Goal: Task Accomplishment & Management: Use online tool/utility

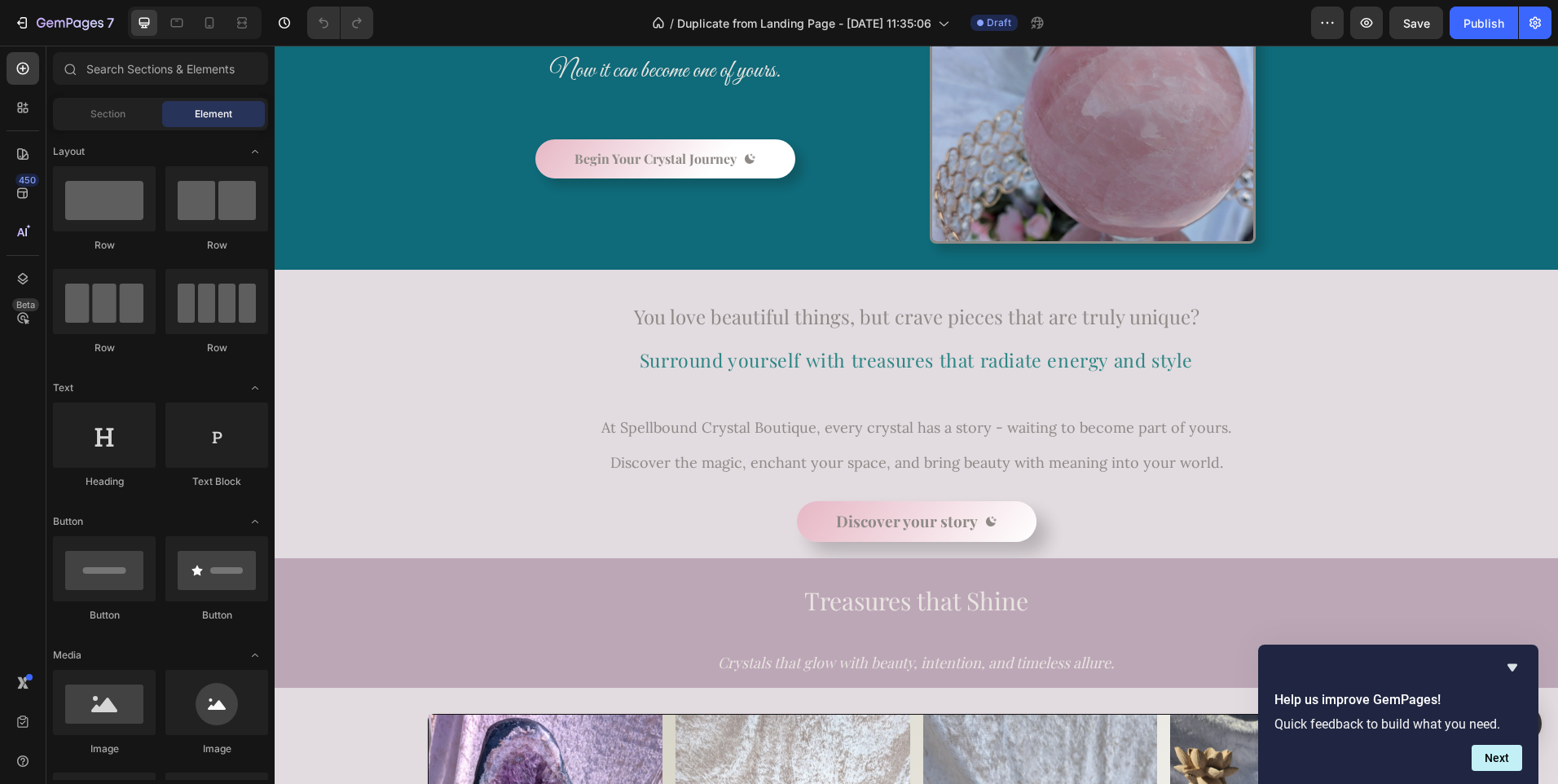
scroll to position [96, 0]
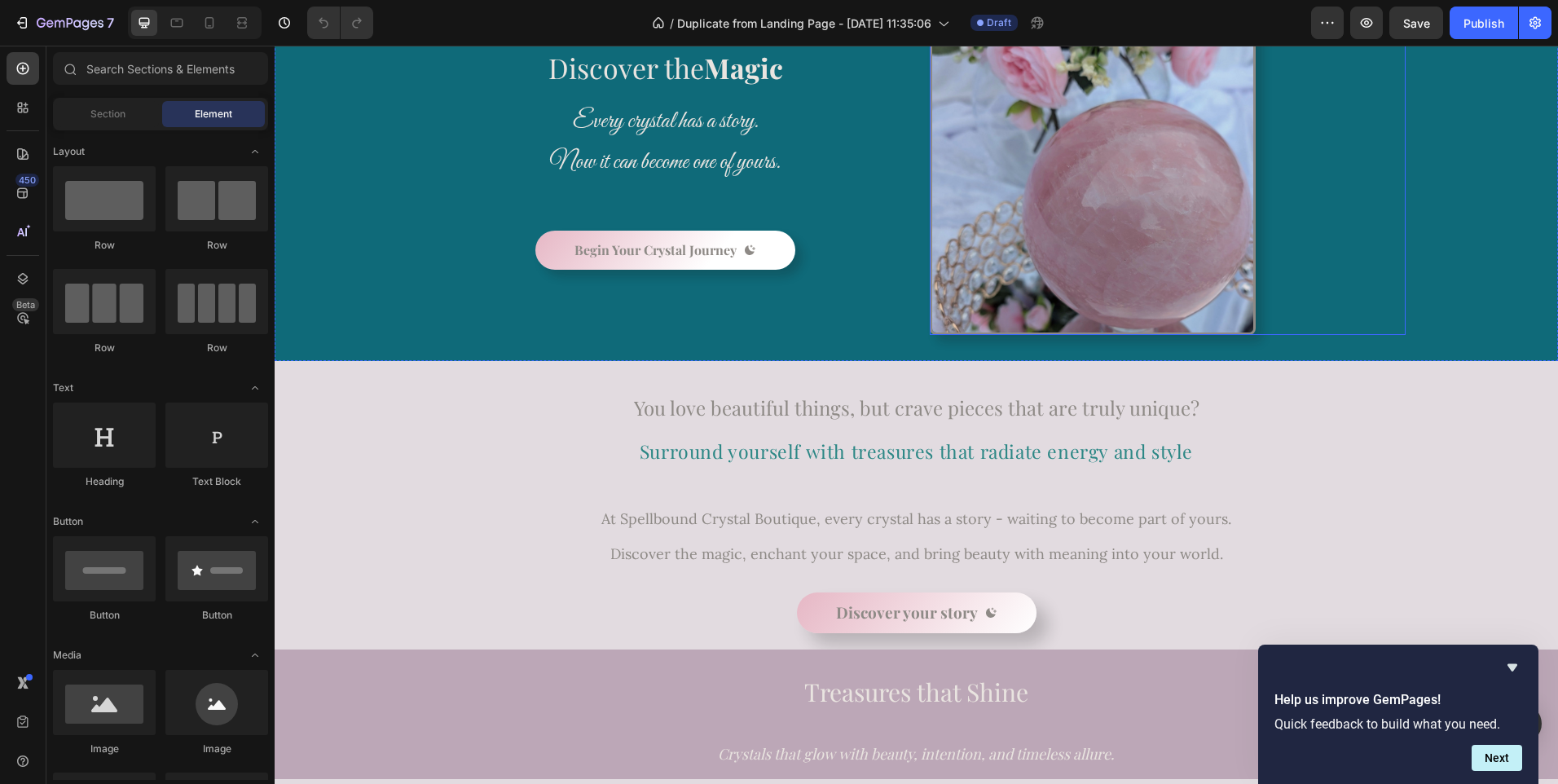
click at [1095, 227] on img at bounding box center [1093, 171] width 326 height 326
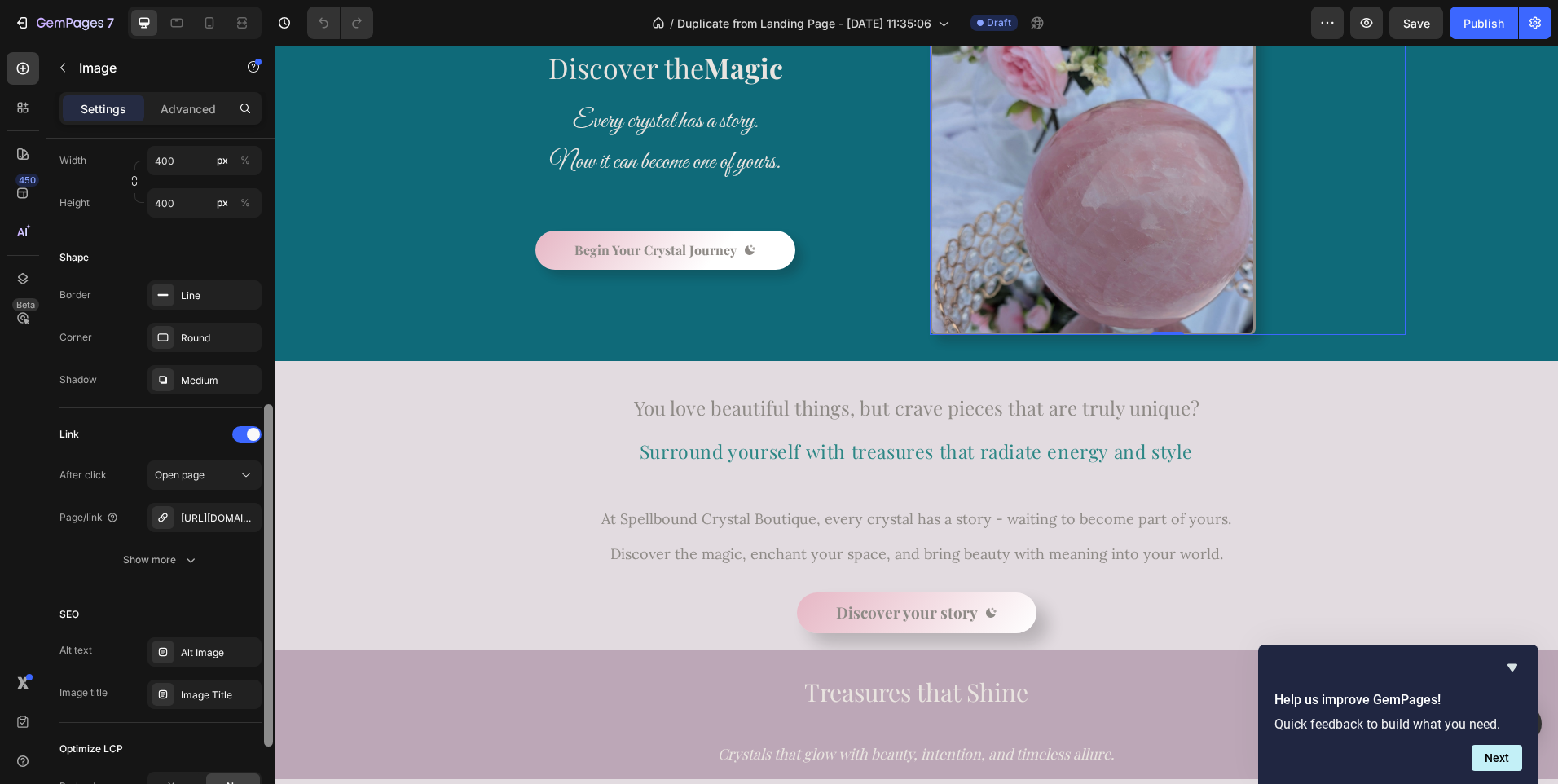
drag, startPoint x: 267, startPoint y: 417, endPoint x: 261, endPoint y: 679, distance: 262.1
click at [261, 679] on div "Style Rectangle Source Upload Image [URL][DOMAIN_NAME] or Browse gallery Scale …" at bounding box center [160, 484] width 228 height 692
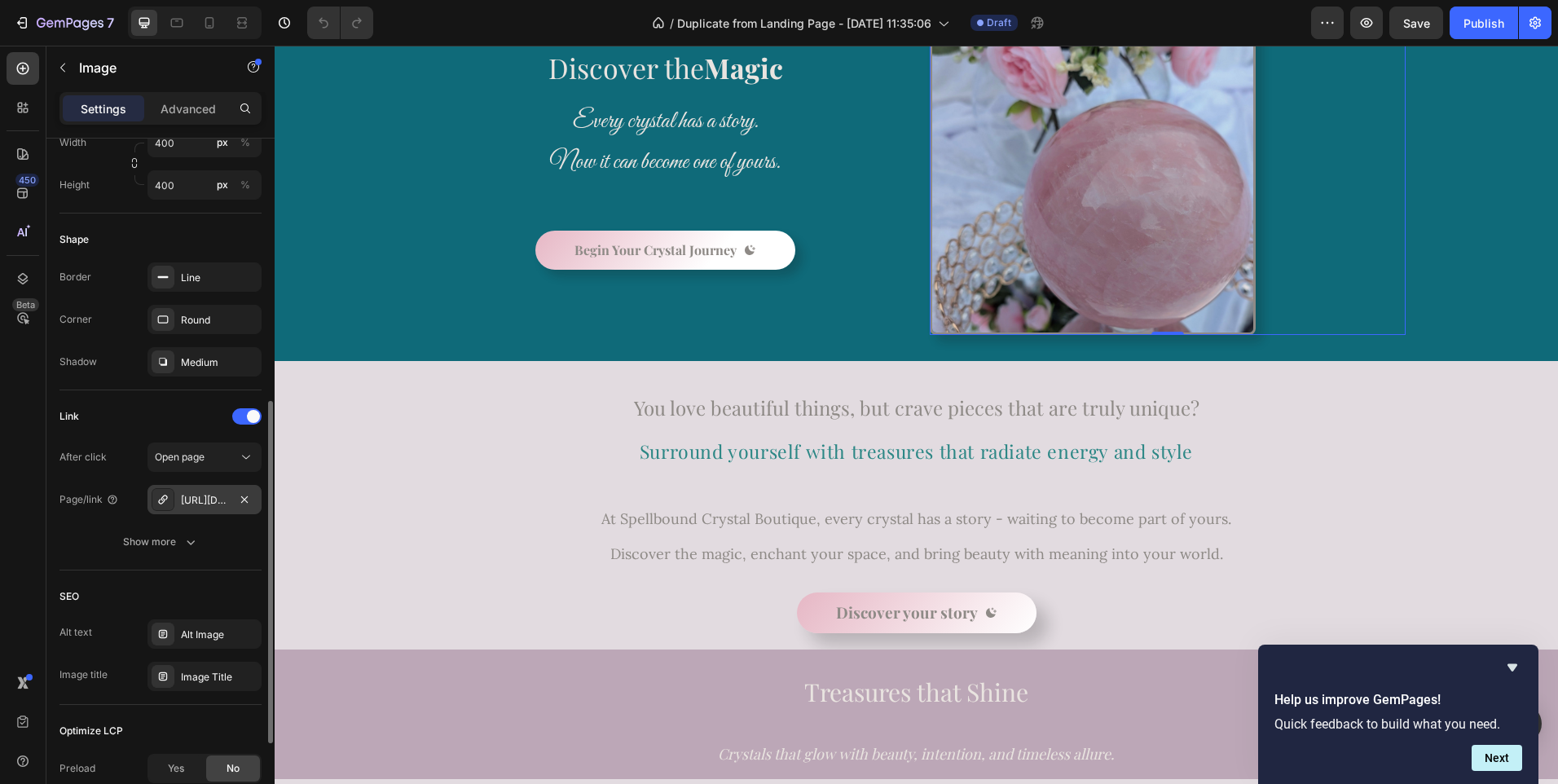
click at [198, 497] on div "[URL][DOMAIN_NAME]" at bounding box center [204, 500] width 47 height 15
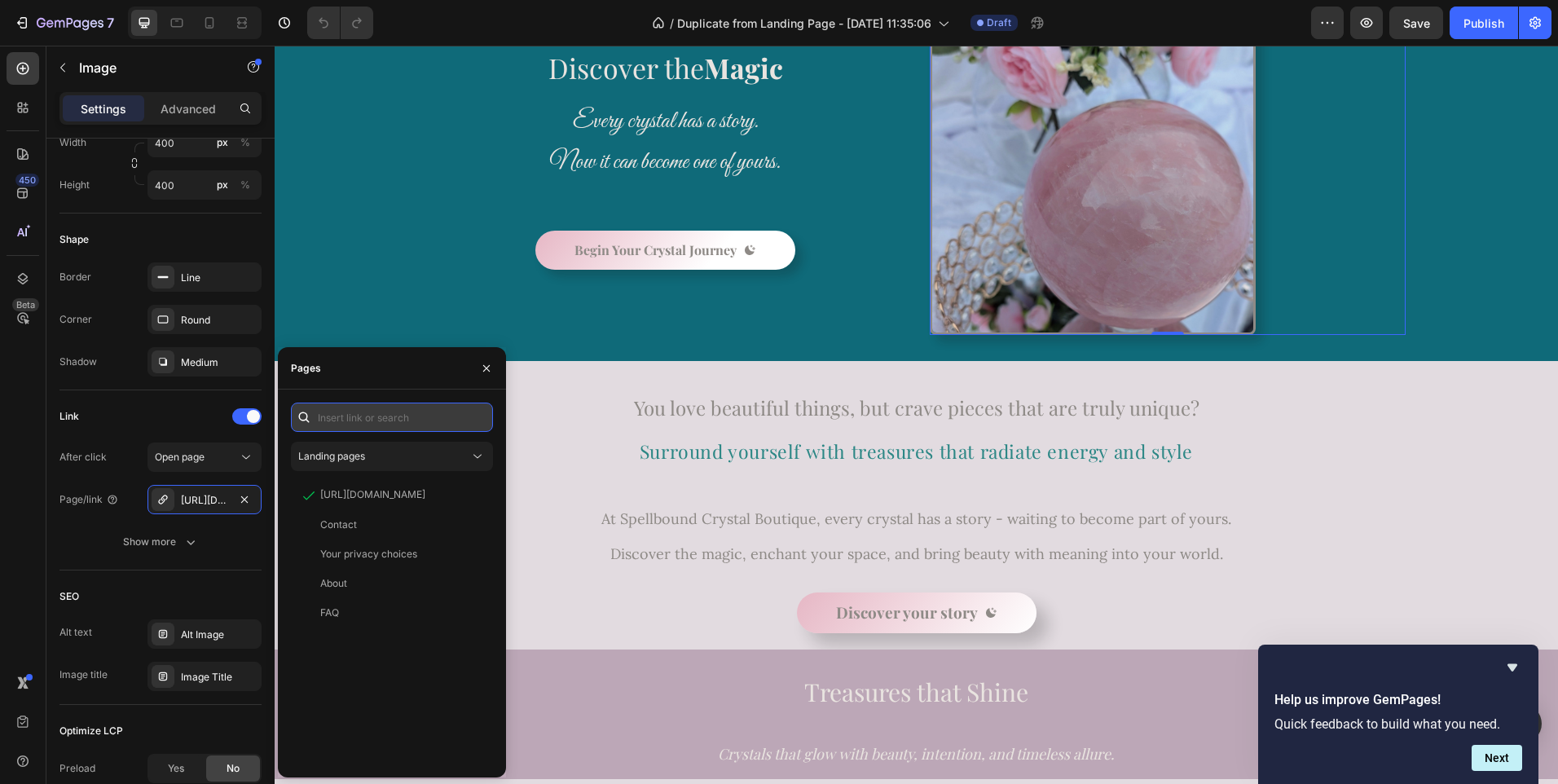
click at [347, 425] on input "text" at bounding box center [392, 417] width 202 height 30
paste input "[URL][DOMAIN_NAME]"
type input "[URL][DOMAIN_NAME]"
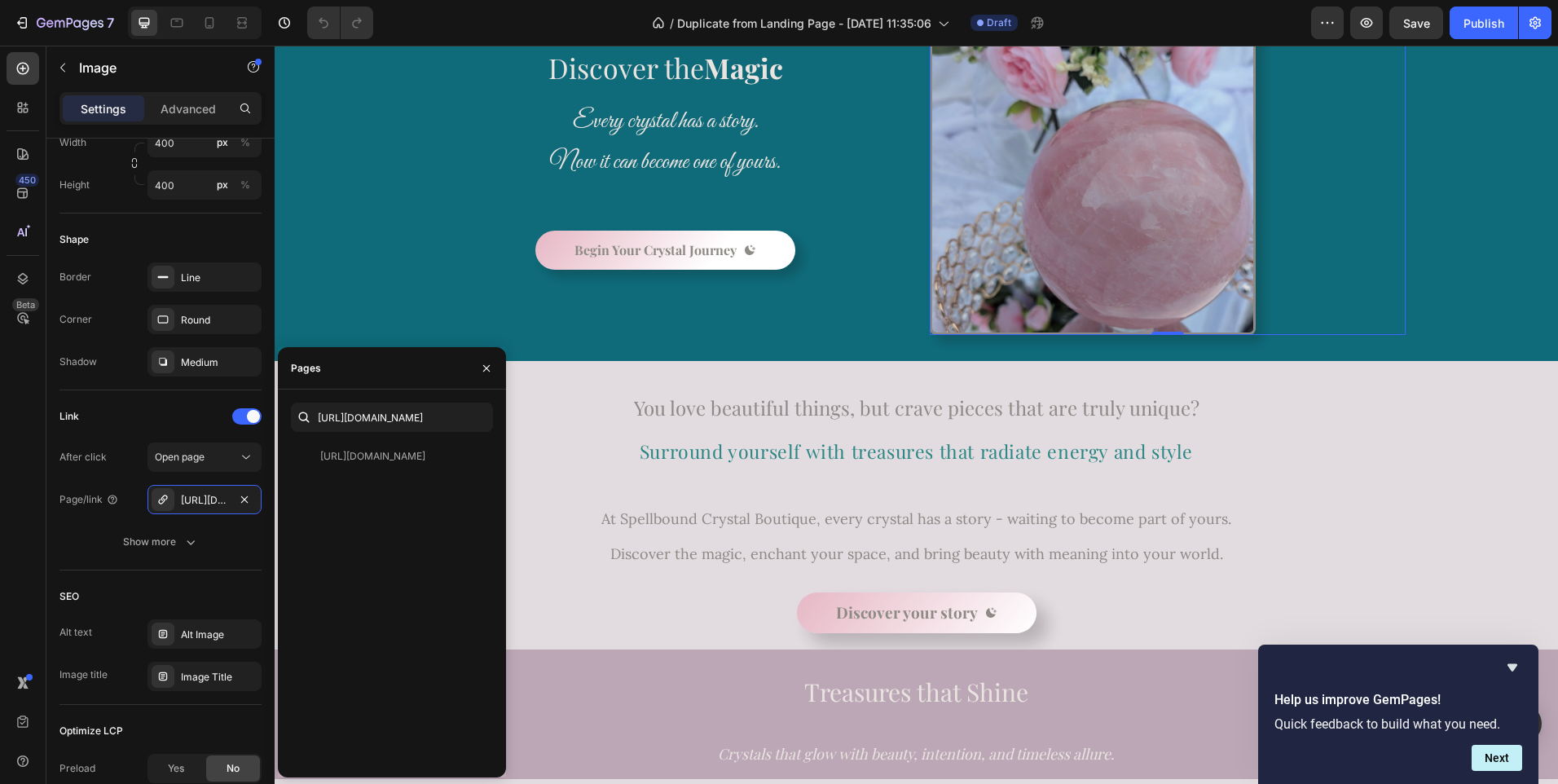
click at [360, 461] on div "[URL][DOMAIN_NAME]" at bounding box center [373, 456] width 105 height 15
click at [383, 459] on div "[URL][DOMAIN_NAME]" at bounding box center [373, 455] width 105 height 15
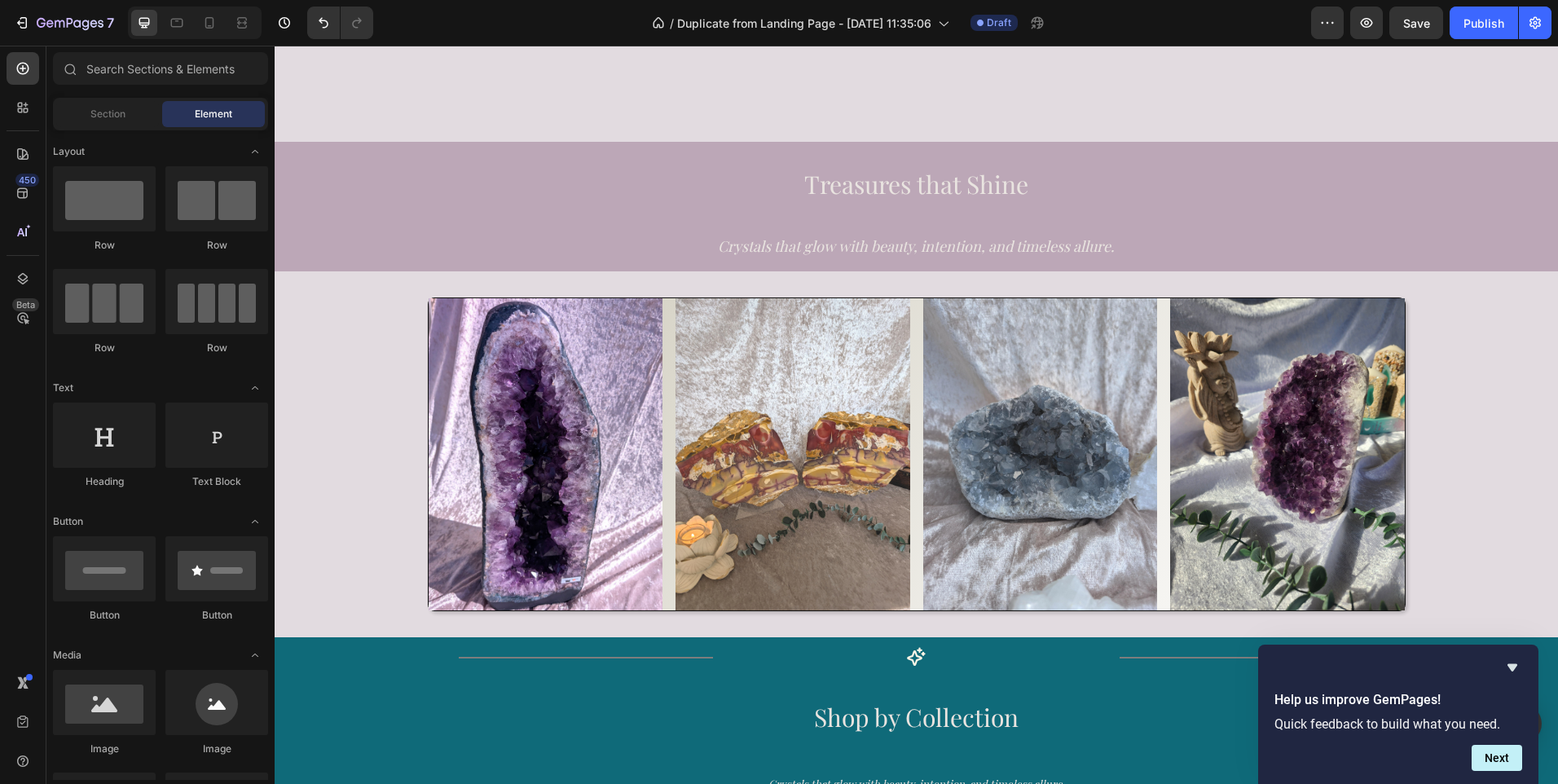
scroll to position [735, 0]
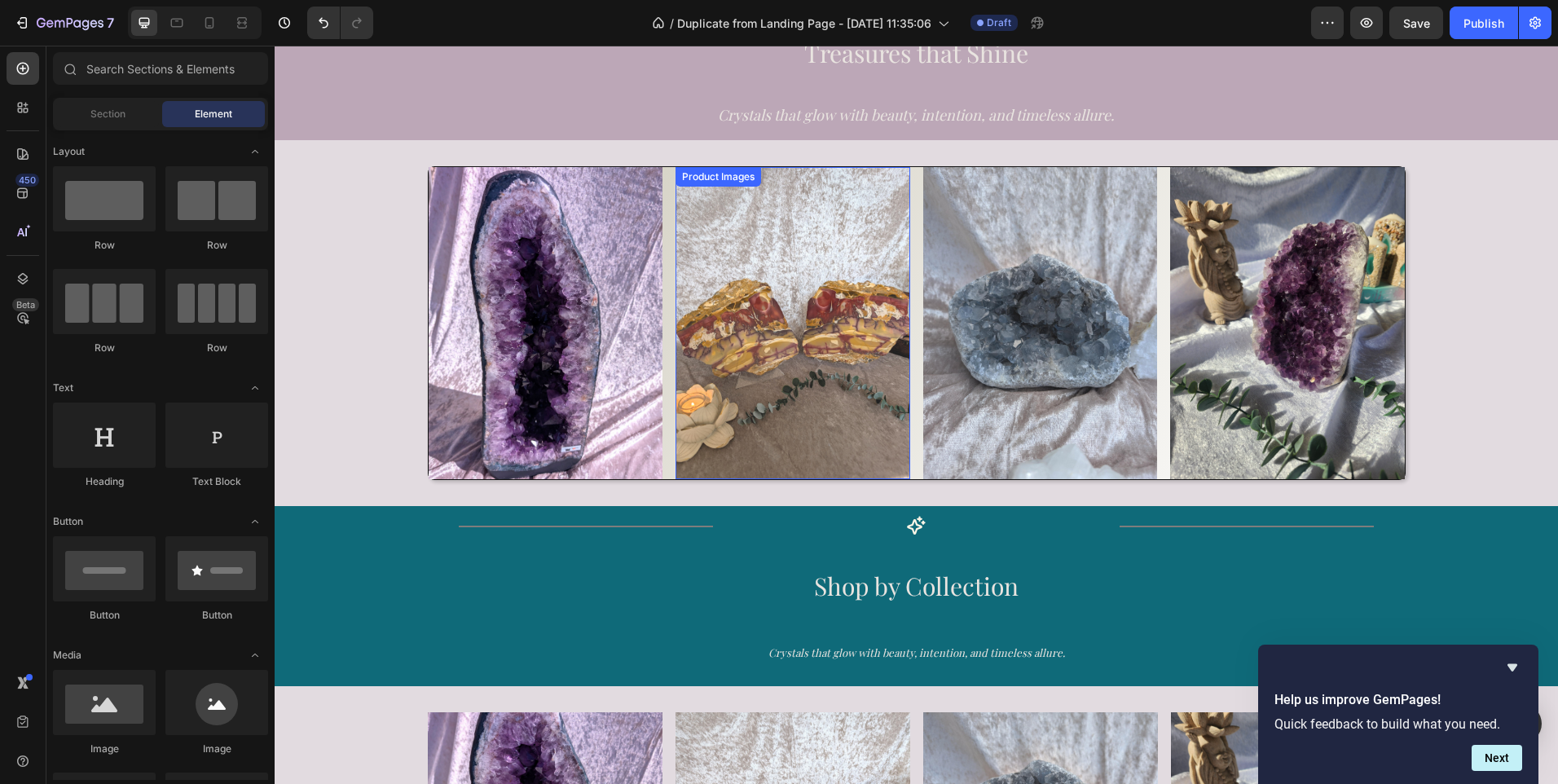
click at [785, 306] on img at bounding box center [793, 322] width 234 height 312
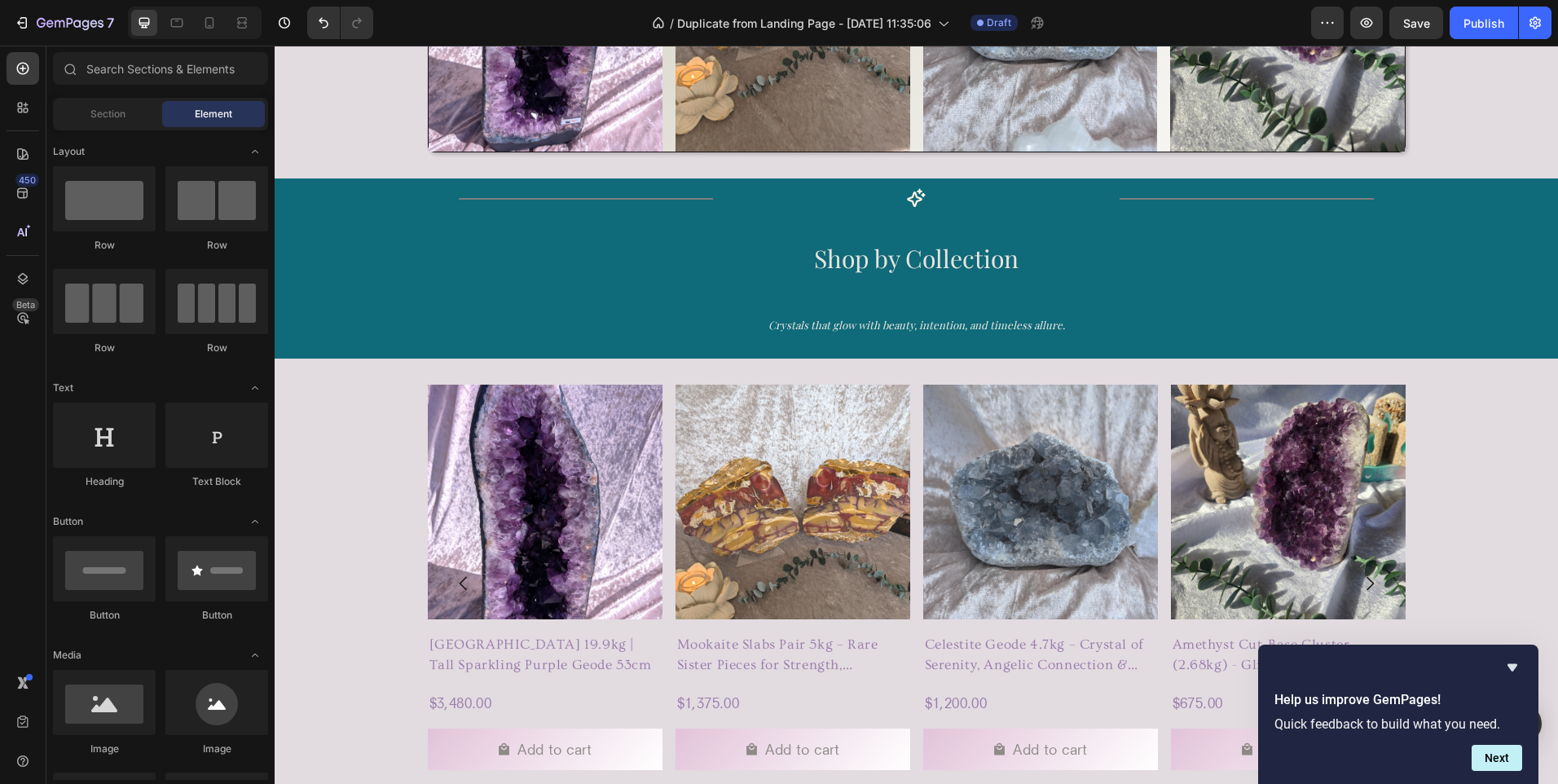
scroll to position [1075, 0]
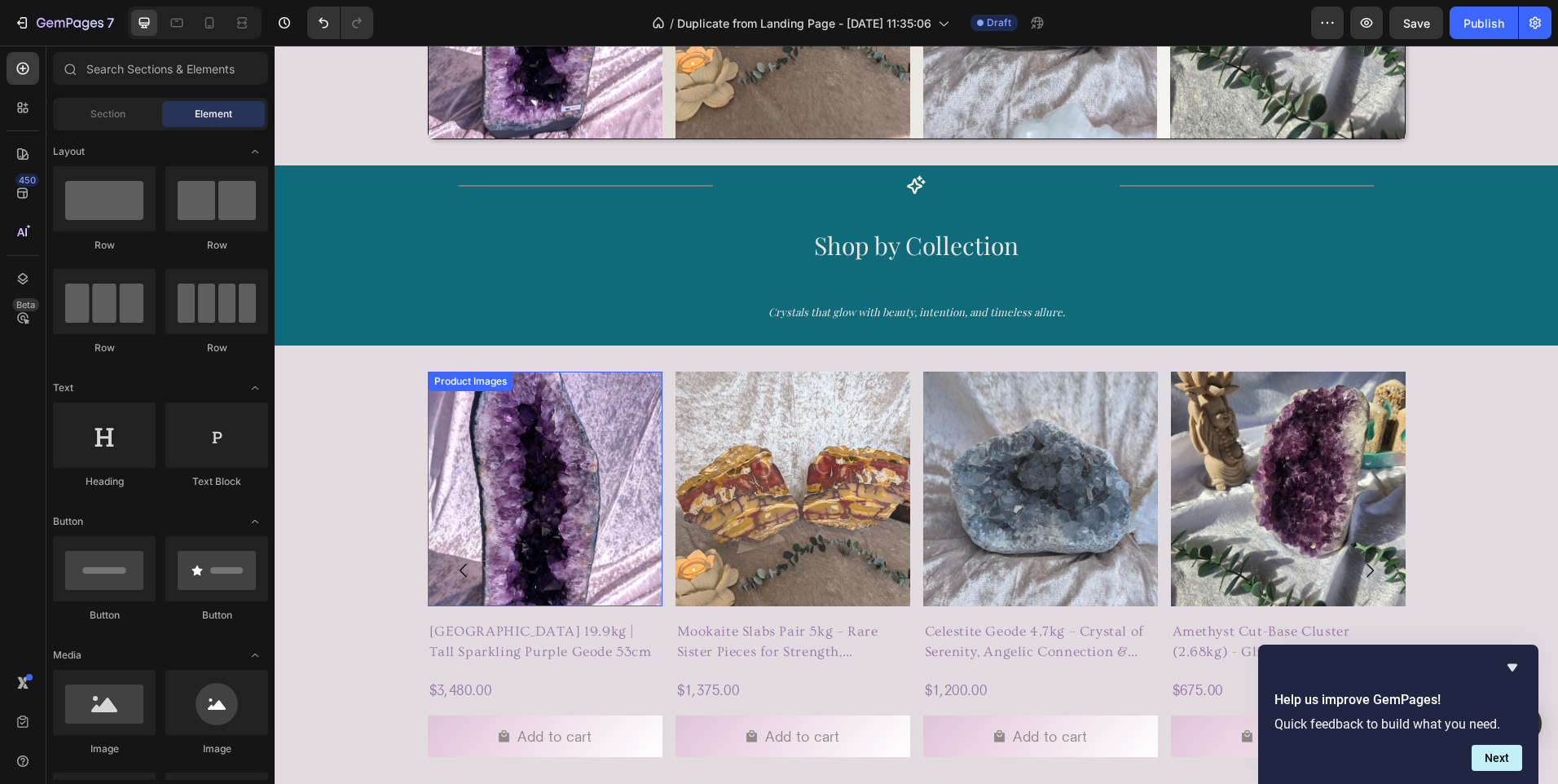
click at [482, 431] on img at bounding box center [545, 489] width 234 height 234
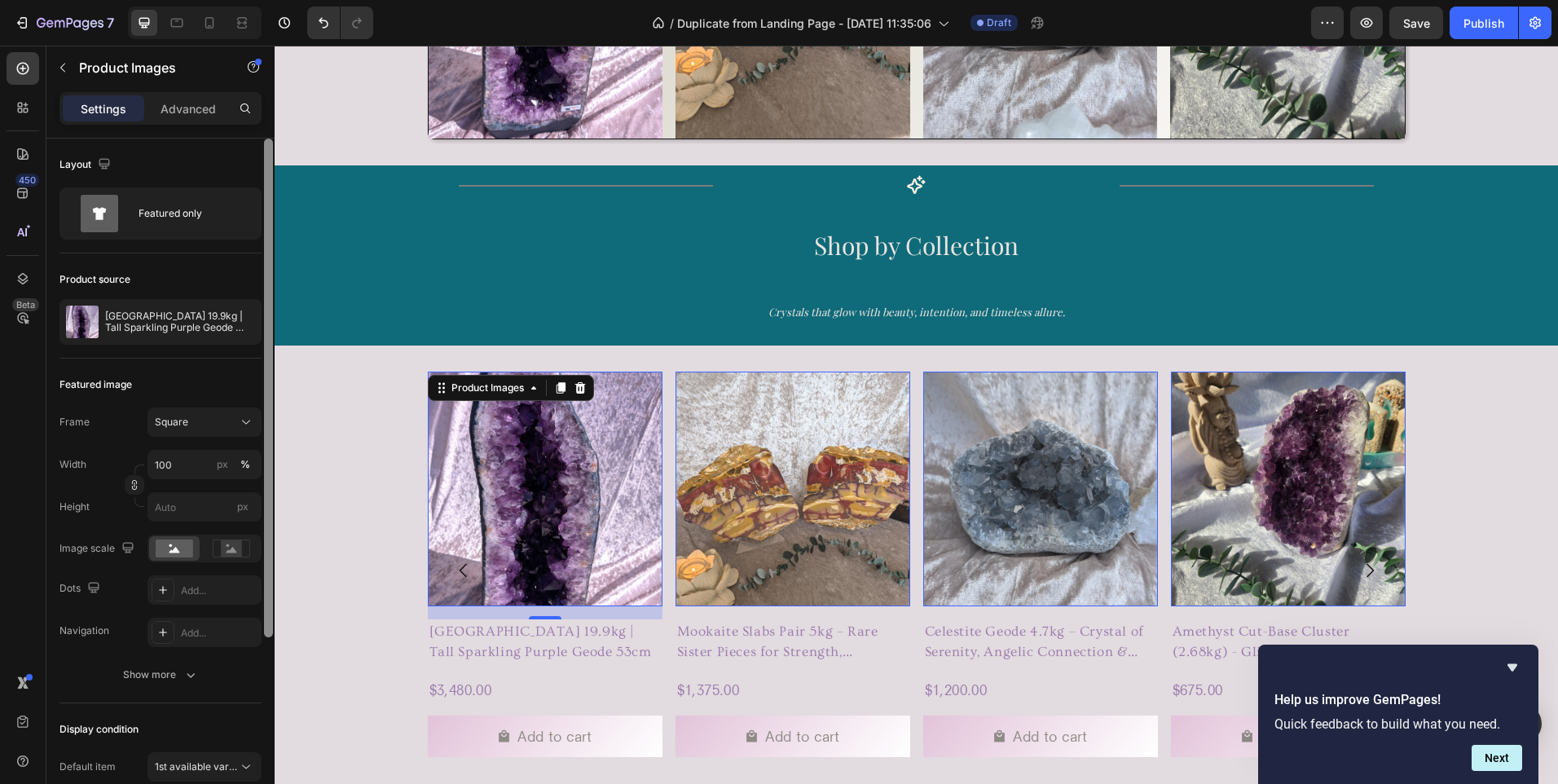
drag, startPoint x: 266, startPoint y: 587, endPoint x: 270, endPoint y: 462, distance: 125.1
click at [270, 462] on div at bounding box center [268, 388] width 9 height 498
drag, startPoint x: 270, startPoint y: 462, endPoint x: 267, endPoint y: 325, distance: 137.0
click at [267, 325] on div at bounding box center [268, 388] width 9 height 498
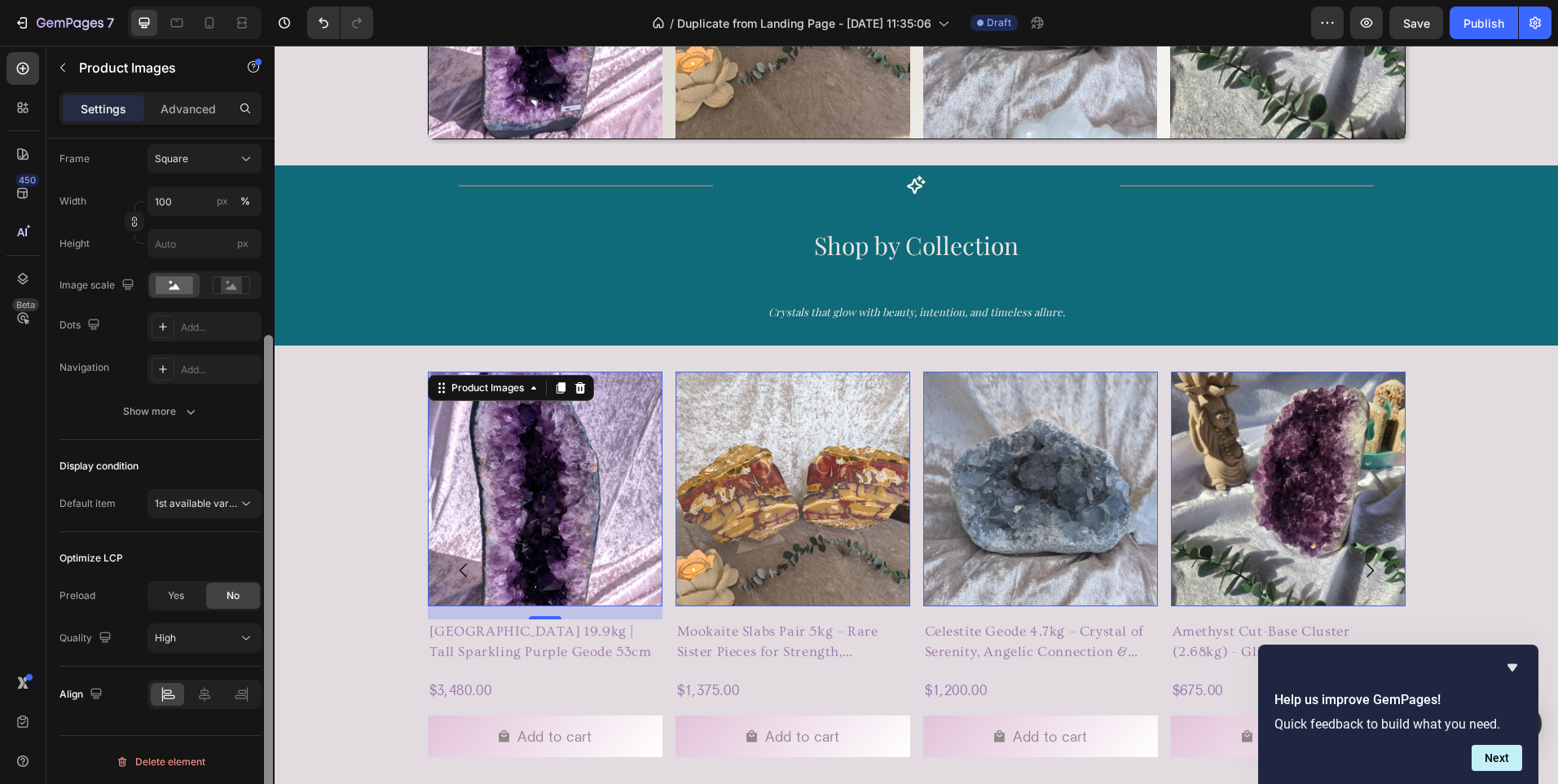
scroll to position [267, 0]
drag, startPoint x: 267, startPoint y: 292, endPoint x: 270, endPoint y: 495, distance: 203.0
click at [270, 495] on div at bounding box center [268, 581] width 9 height 498
click at [235, 501] on span "1st available variant" at bounding box center [200, 500] width 91 height 12
click at [235, 430] on div "Featured image Frame Square Width 100 px % Height px Image scale Dots Add... Na…" at bounding box center [160, 264] width 202 height 345
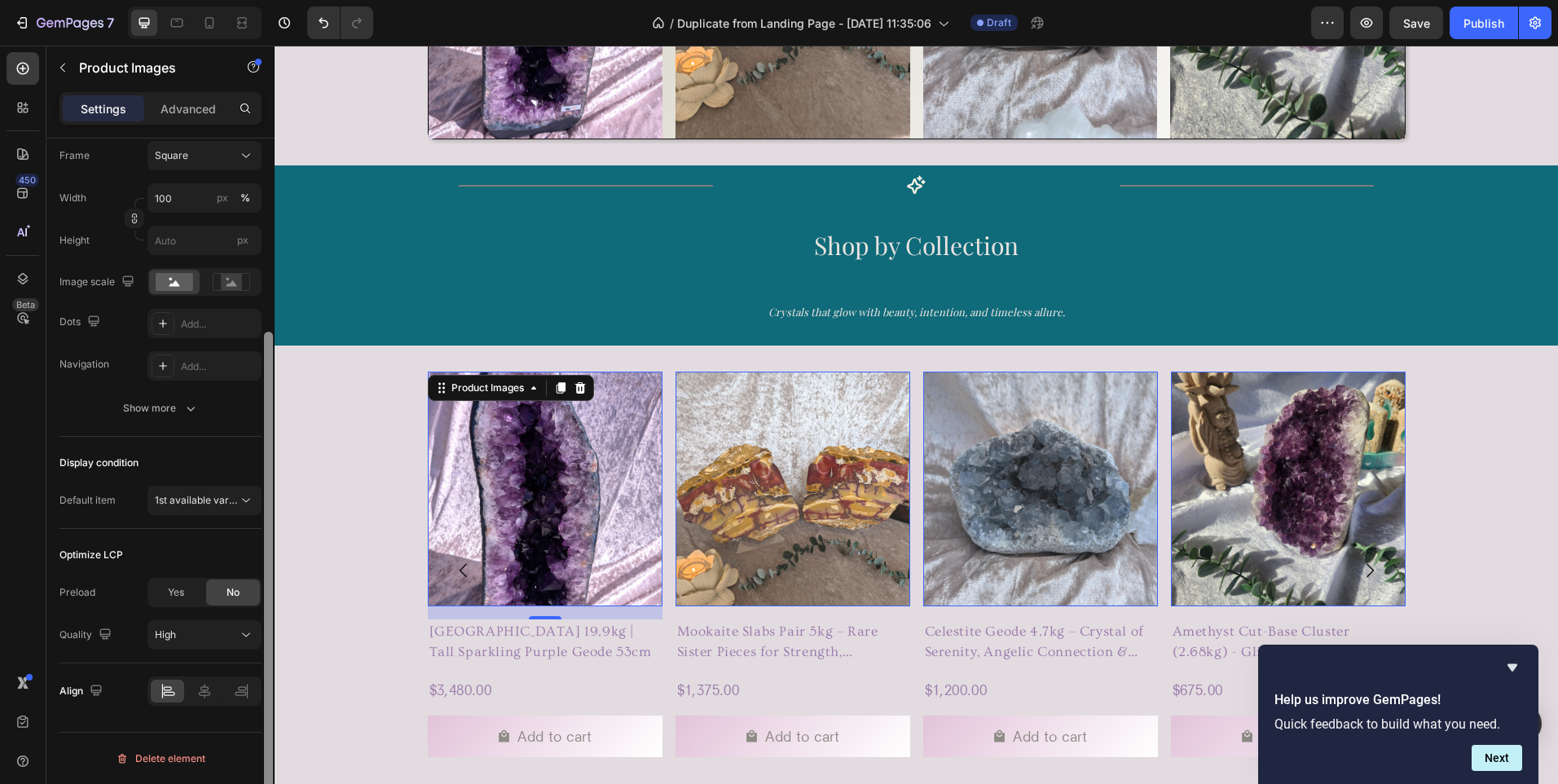
drag, startPoint x: 269, startPoint y: 516, endPoint x: 270, endPoint y: 569, distance: 53.0
click at [270, 569] on div at bounding box center [268, 581] width 9 height 498
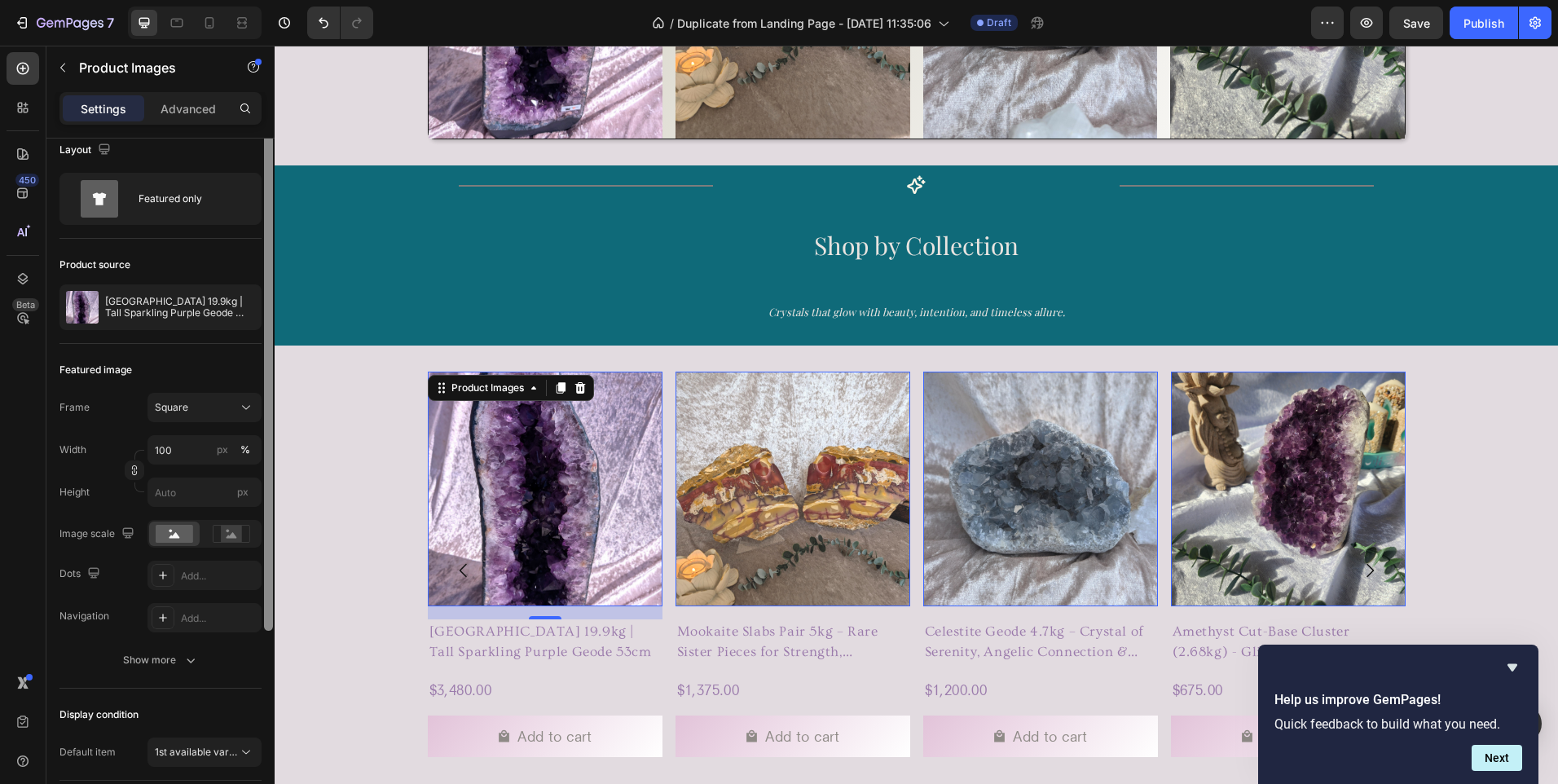
scroll to position [0, 0]
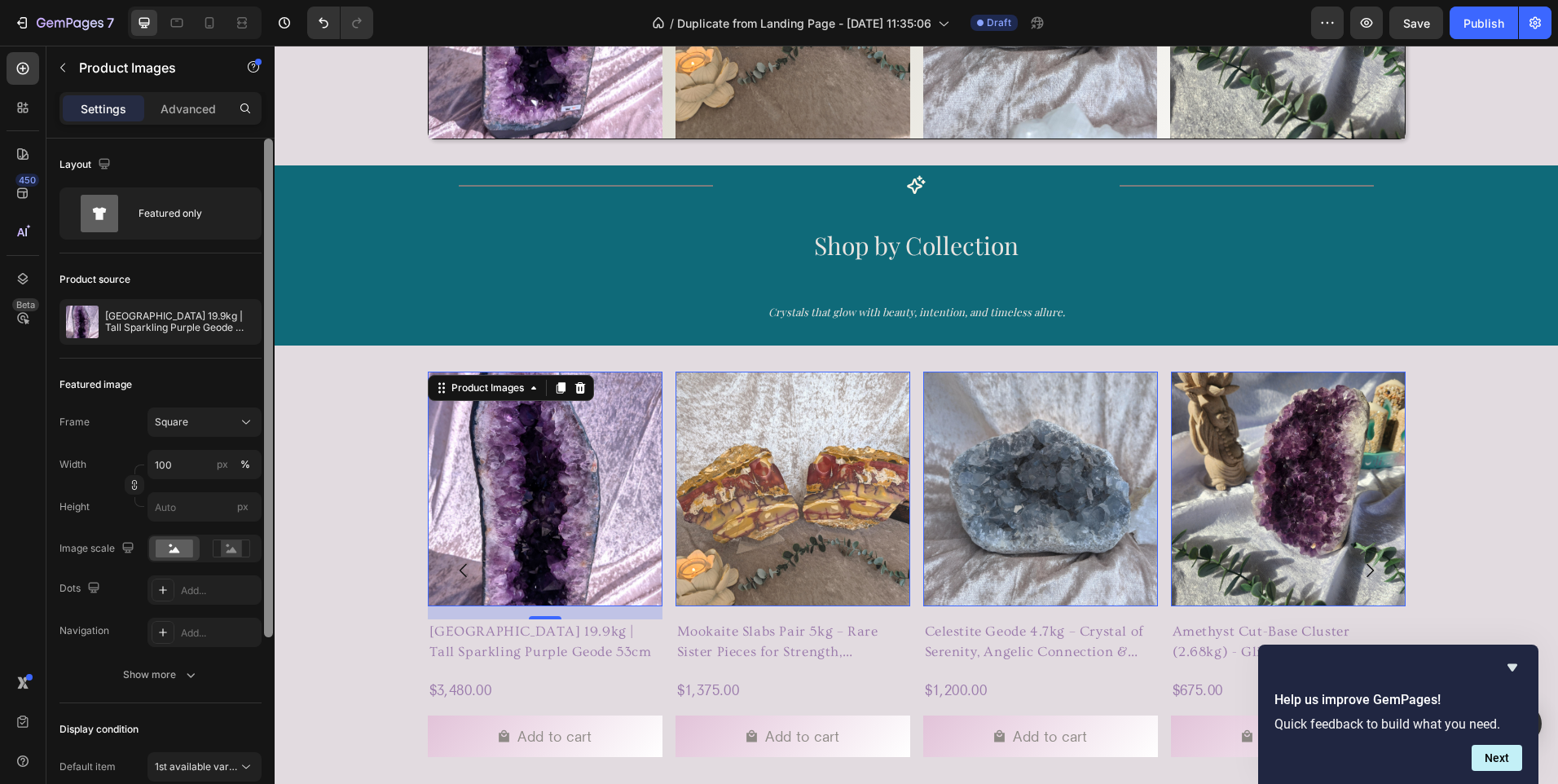
drag, startPoint x: 270, startPoint y: 569, endPoint x: 273, endPoint y: 355, distance: 214.0
click at [273, 355] on div at bounding box center [268, 484] width 12 height 692
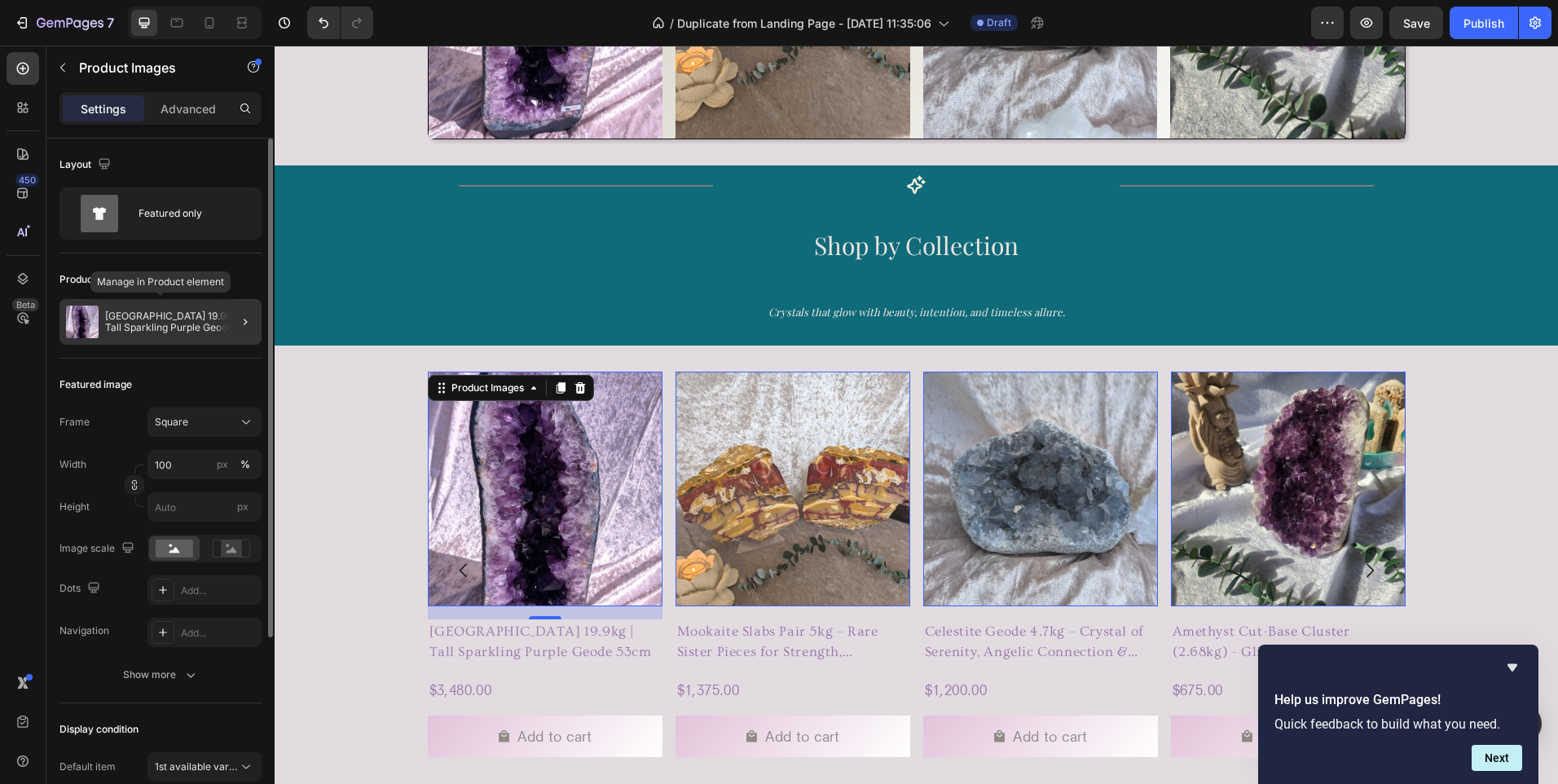
click at [169, 313] on p "[GEOGRAPHIC_DATA] 19.9kg | Tall Sparkling Purple Geode 53cm" at bounding box center [180, 321] width 150 height 23
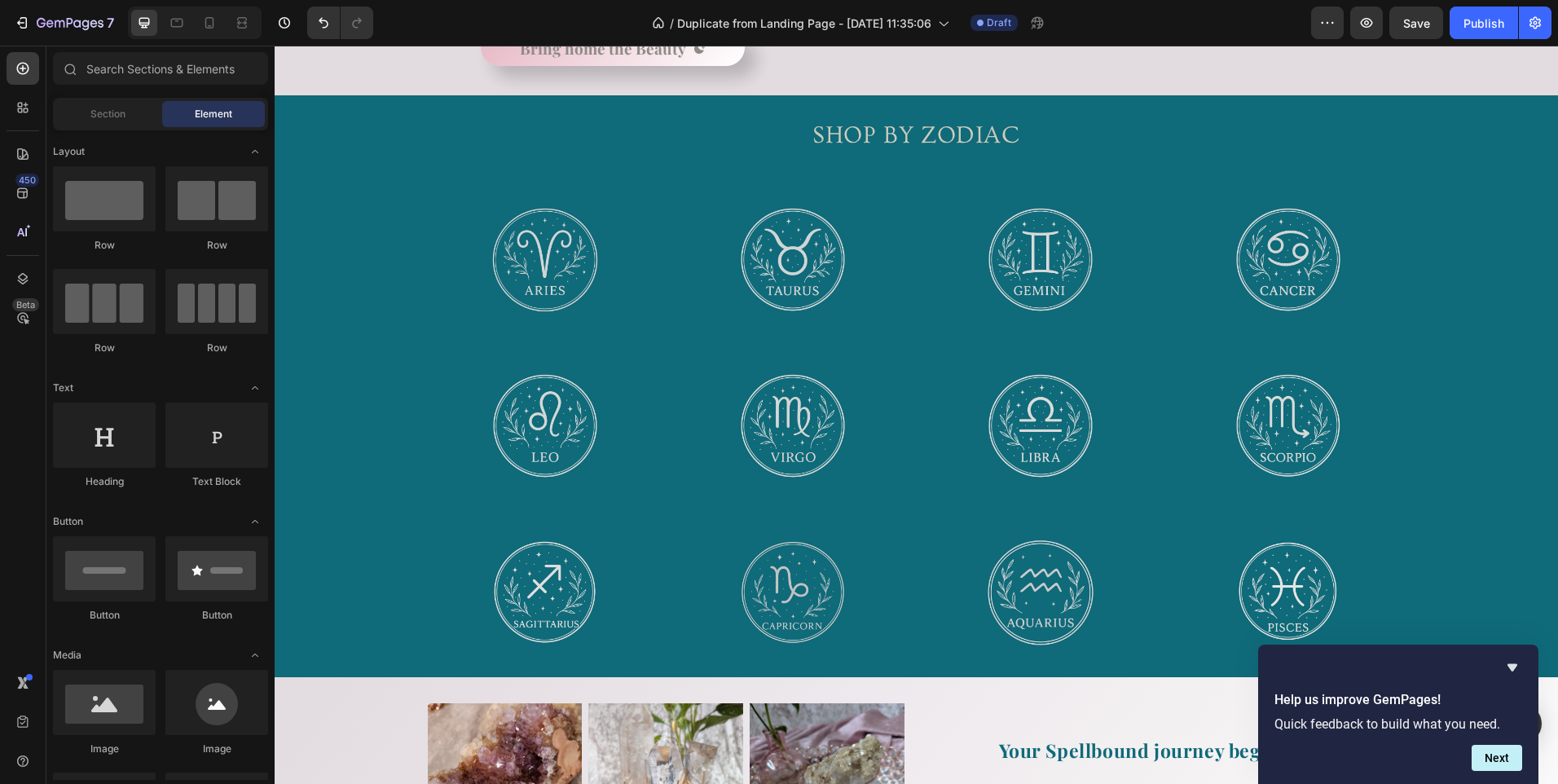
scroll to position [3818, 0]
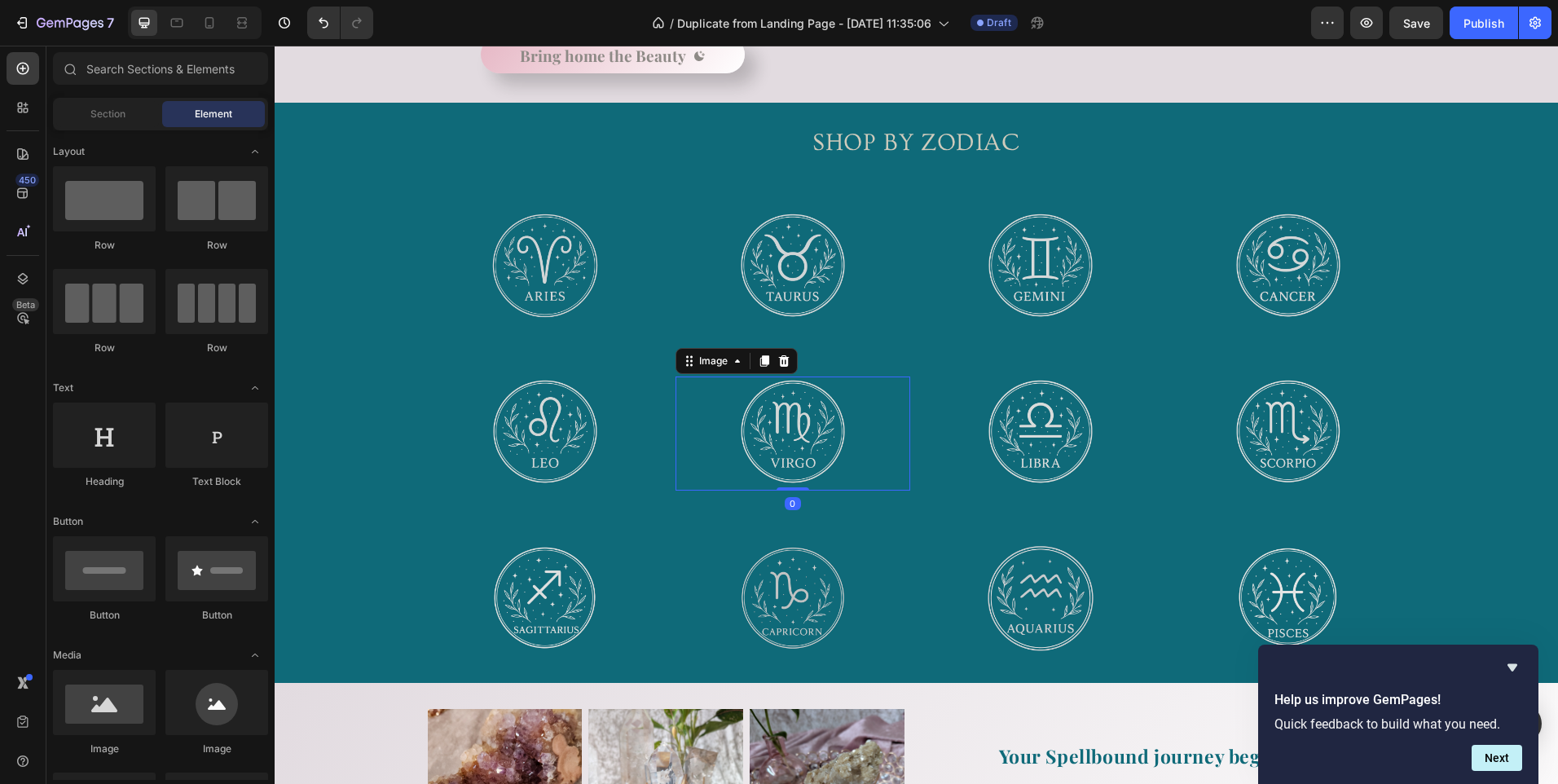
click at [771, 416] on img at bounding box center [792, 432] width 114 height 114
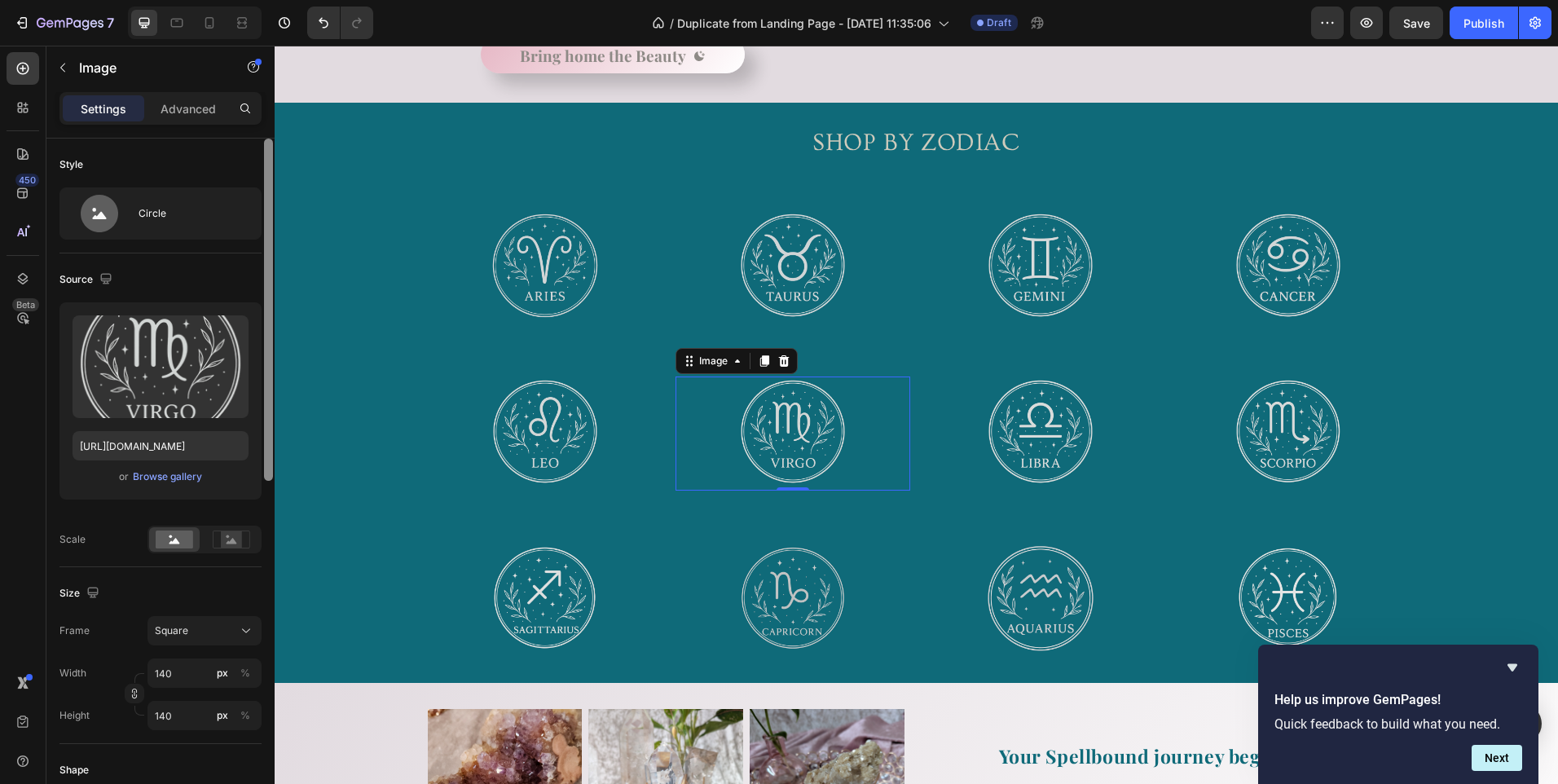
click at [270, 463] on div at bounding box center [268, 310] width 9 height 342
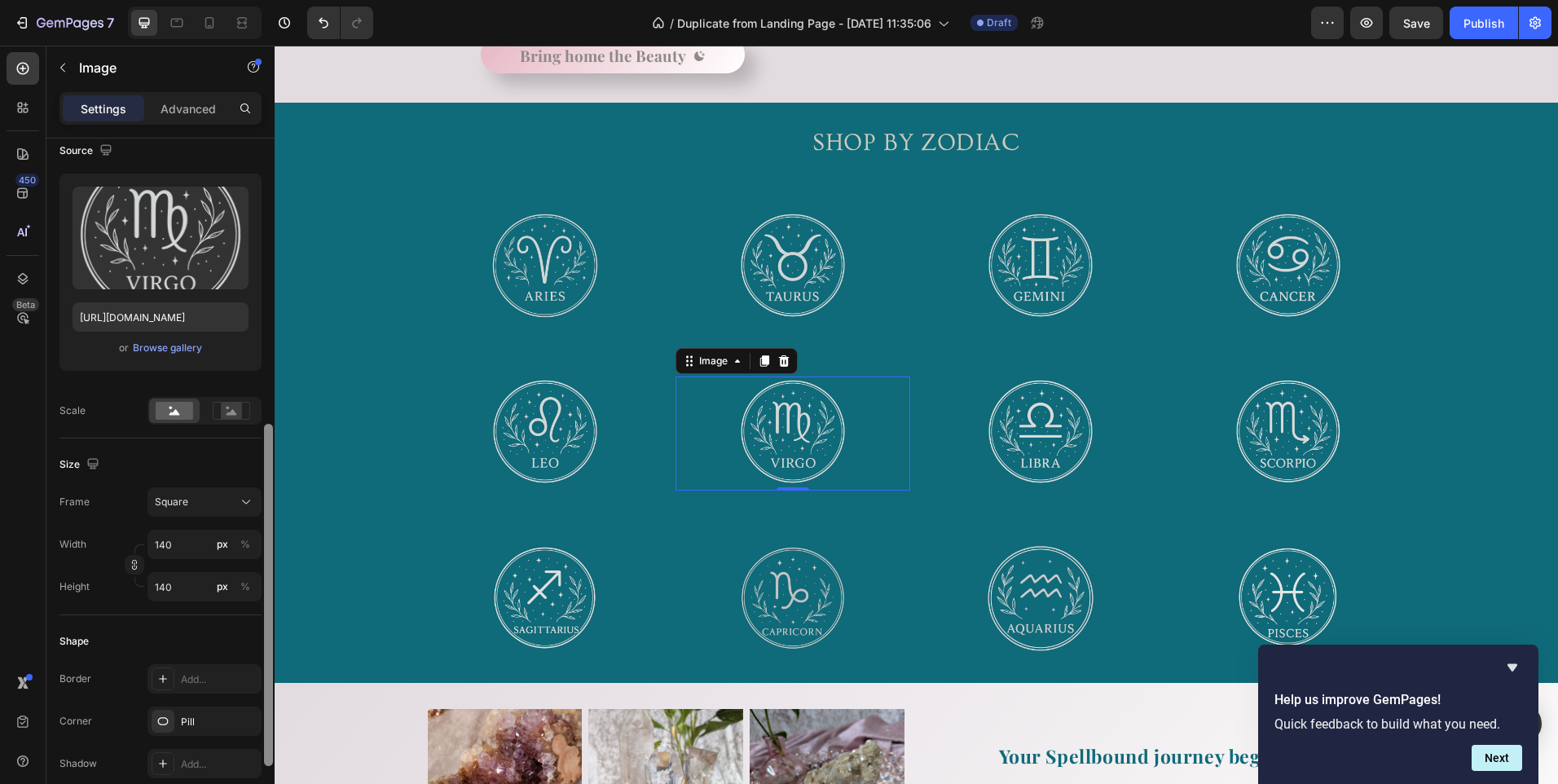
scroll to position [0, 0]
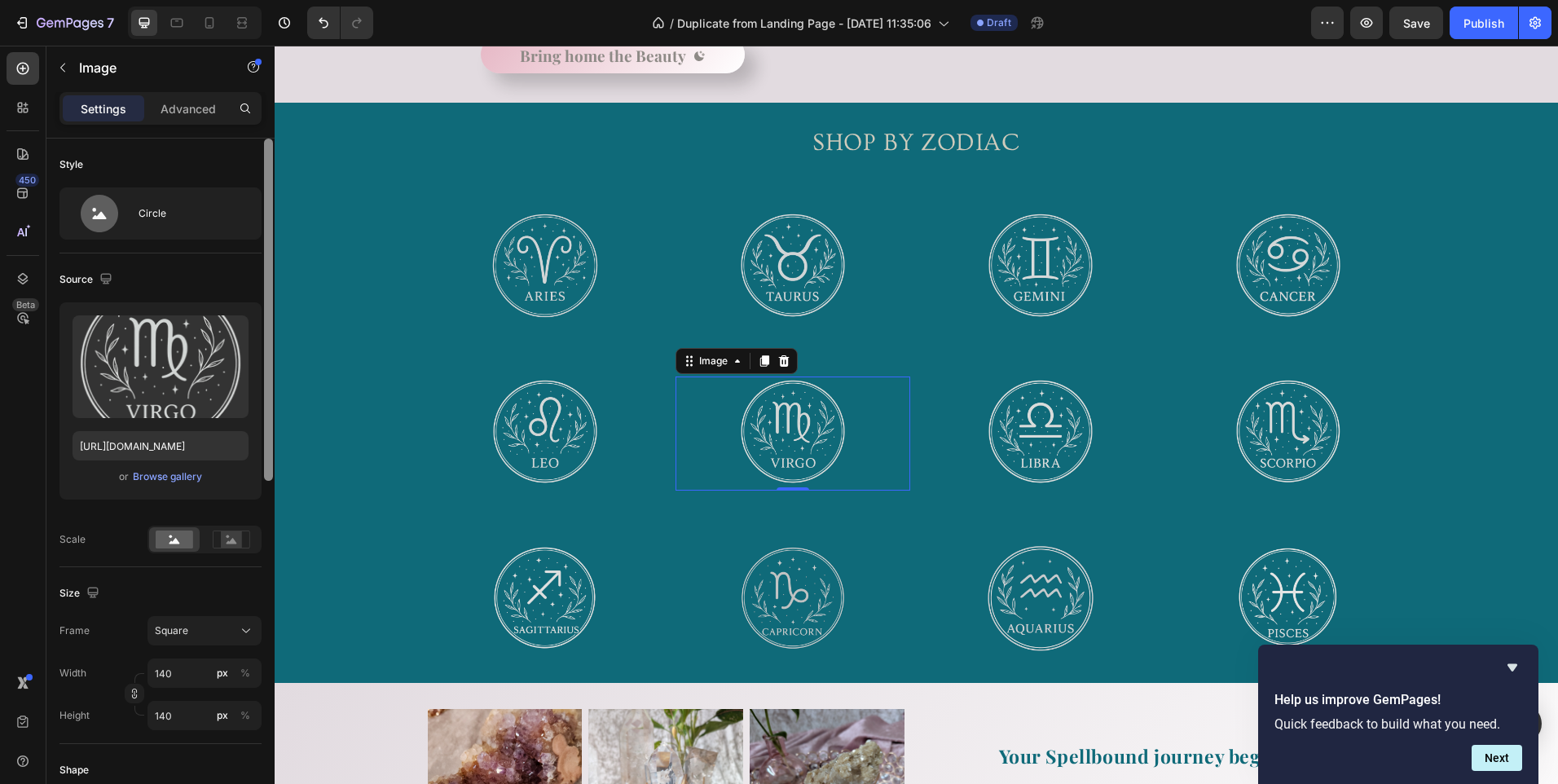
drag, startPoint x: 270, startPoint y: 444, endPoint x: 261, endPoint y: 294, distance: 150.3
click at [261, 294] on div "Style Circle Source Upload Image [URL][DOMAIN_NAME] or Browse gallery Scale Siz…" at bounding box center [160, 484] width 228 height 692
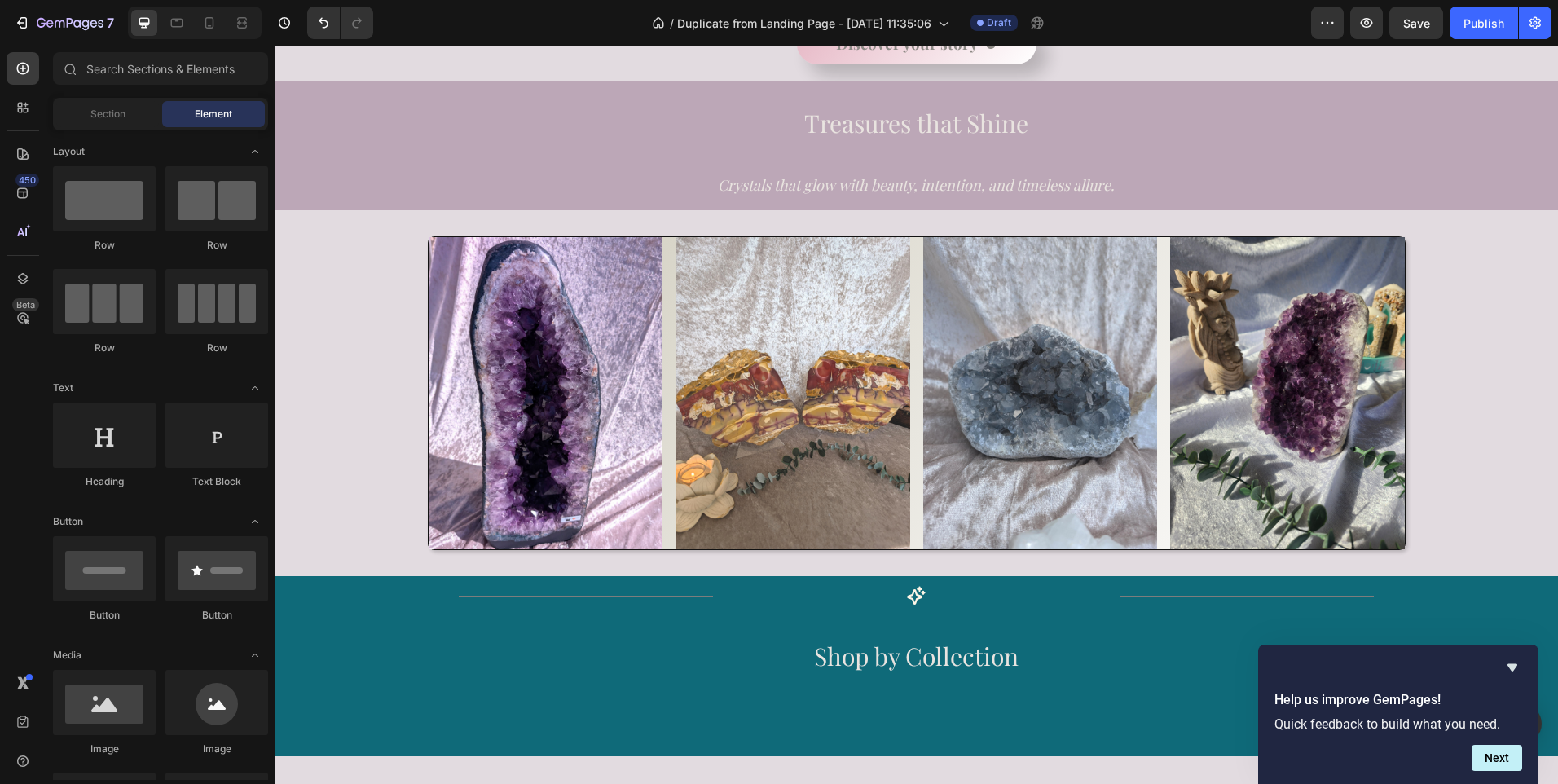
scroll to position [491, 0]
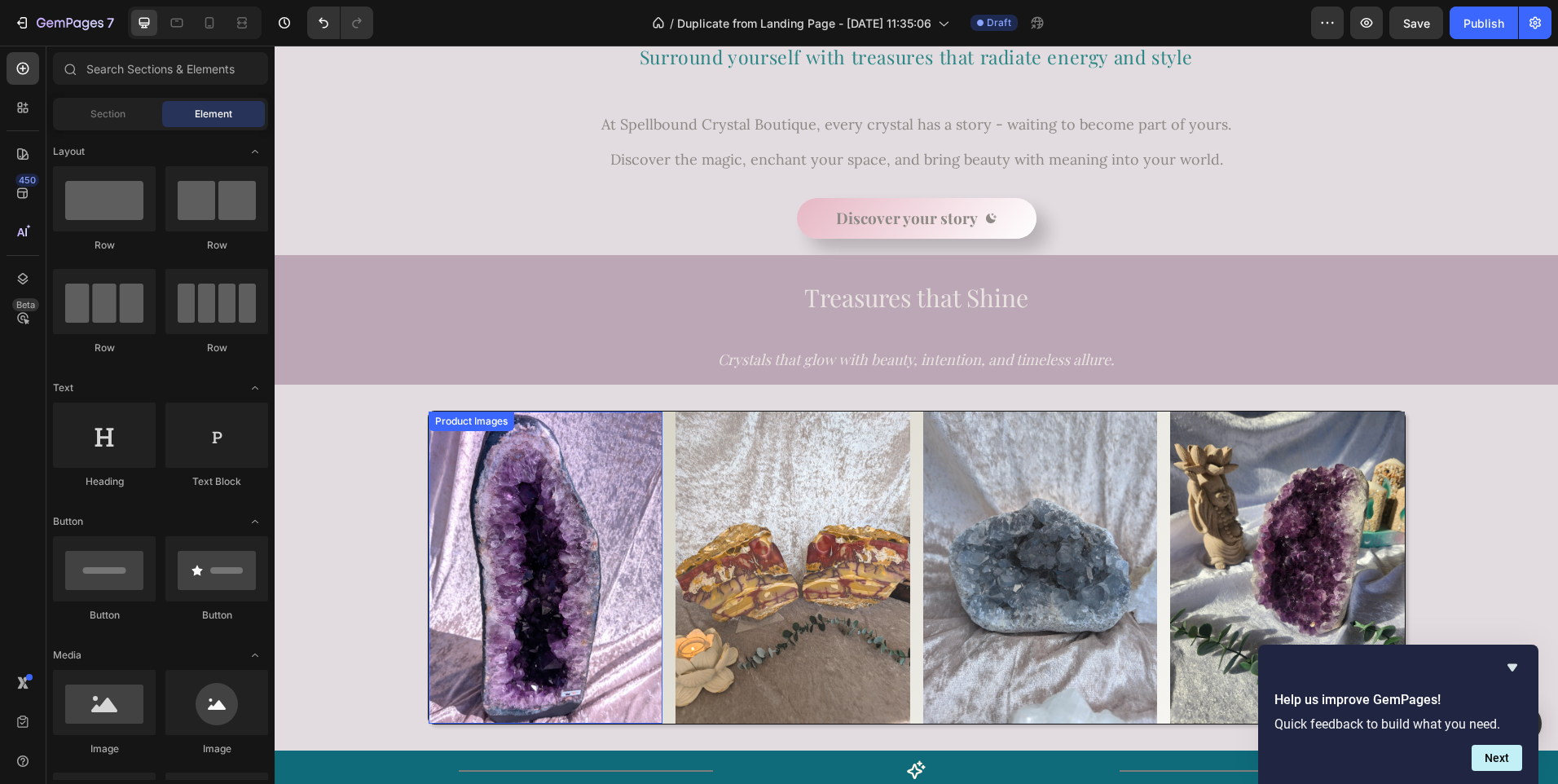
click at [561, 551] on img at bounding box center [546, 567] width 234 height 312
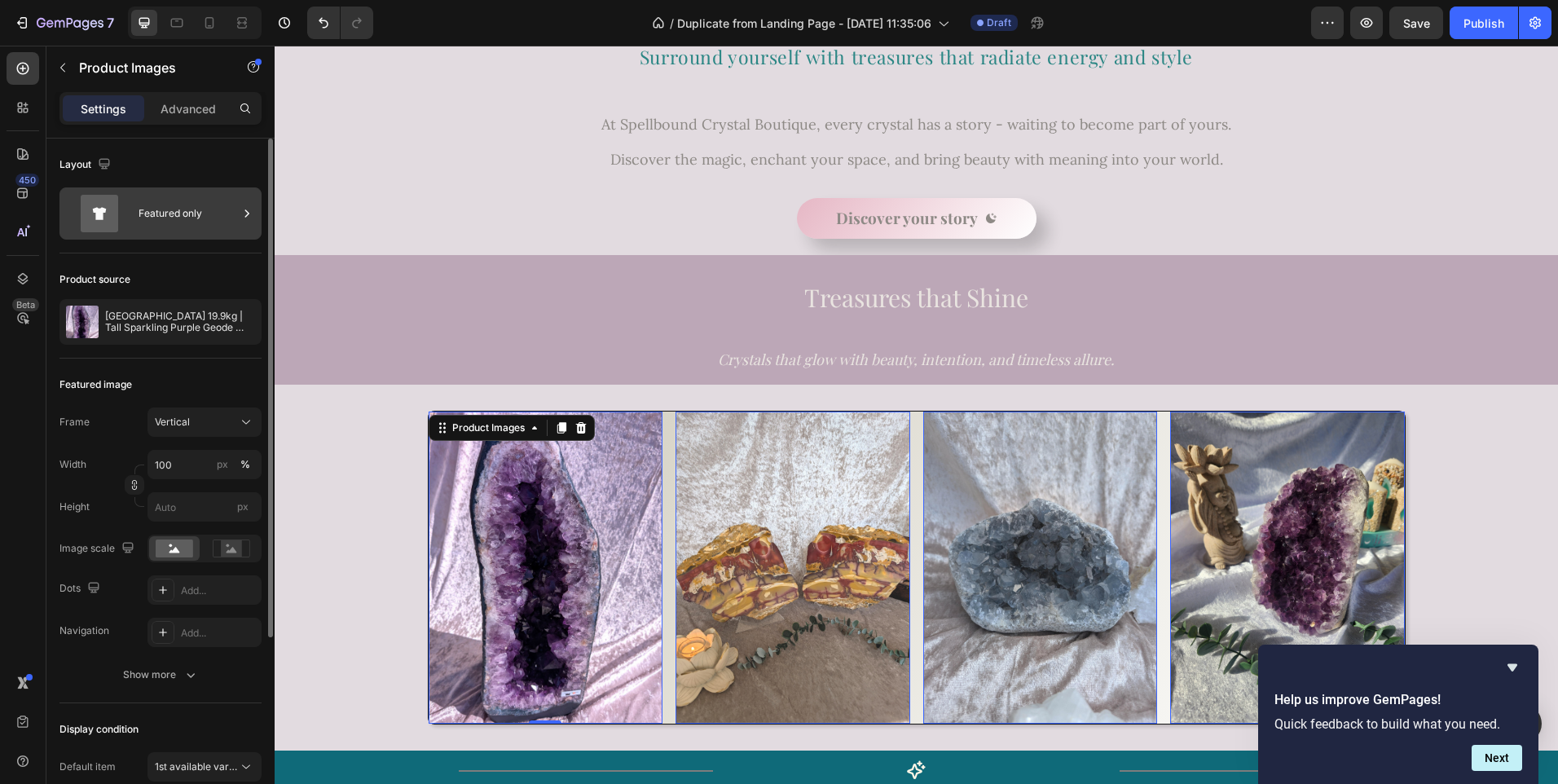
click at [204, 226] on div "Featured only" at bounding box center [188, 213] width 99 height 37
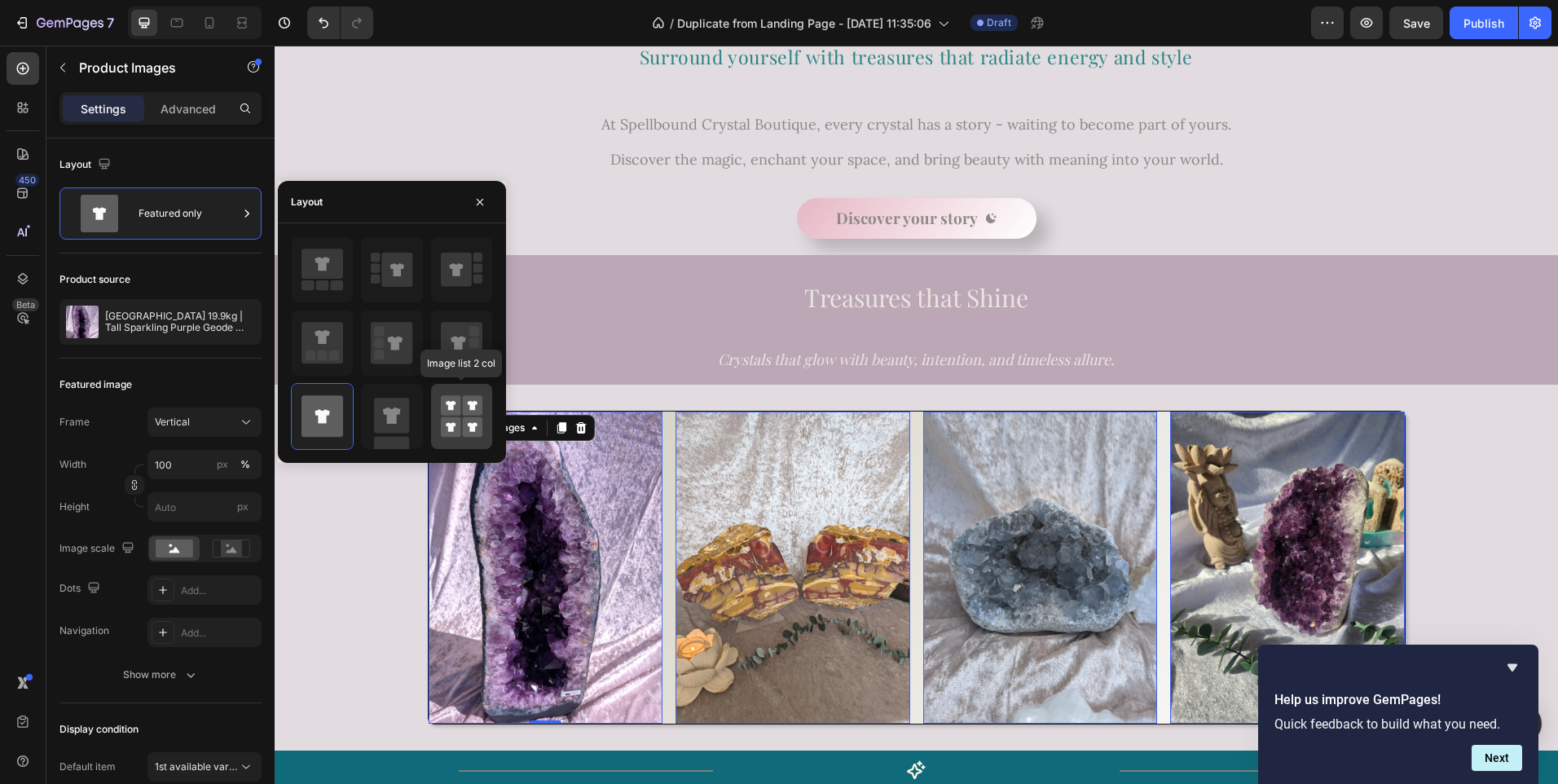
click at [466, 429] on rect at bounding box center [472, 426] width 20 height 20
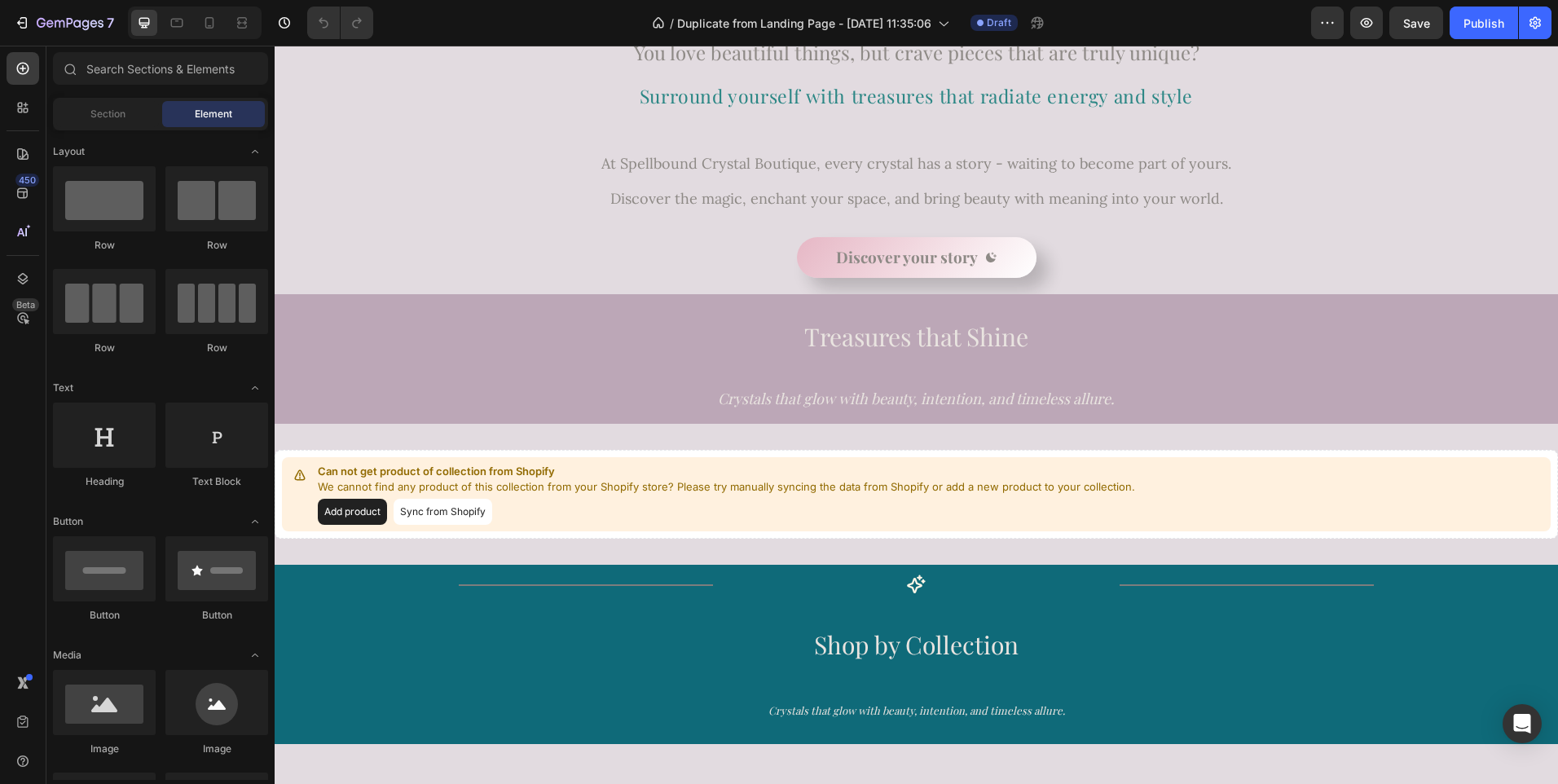
scroll to position [401, 0]
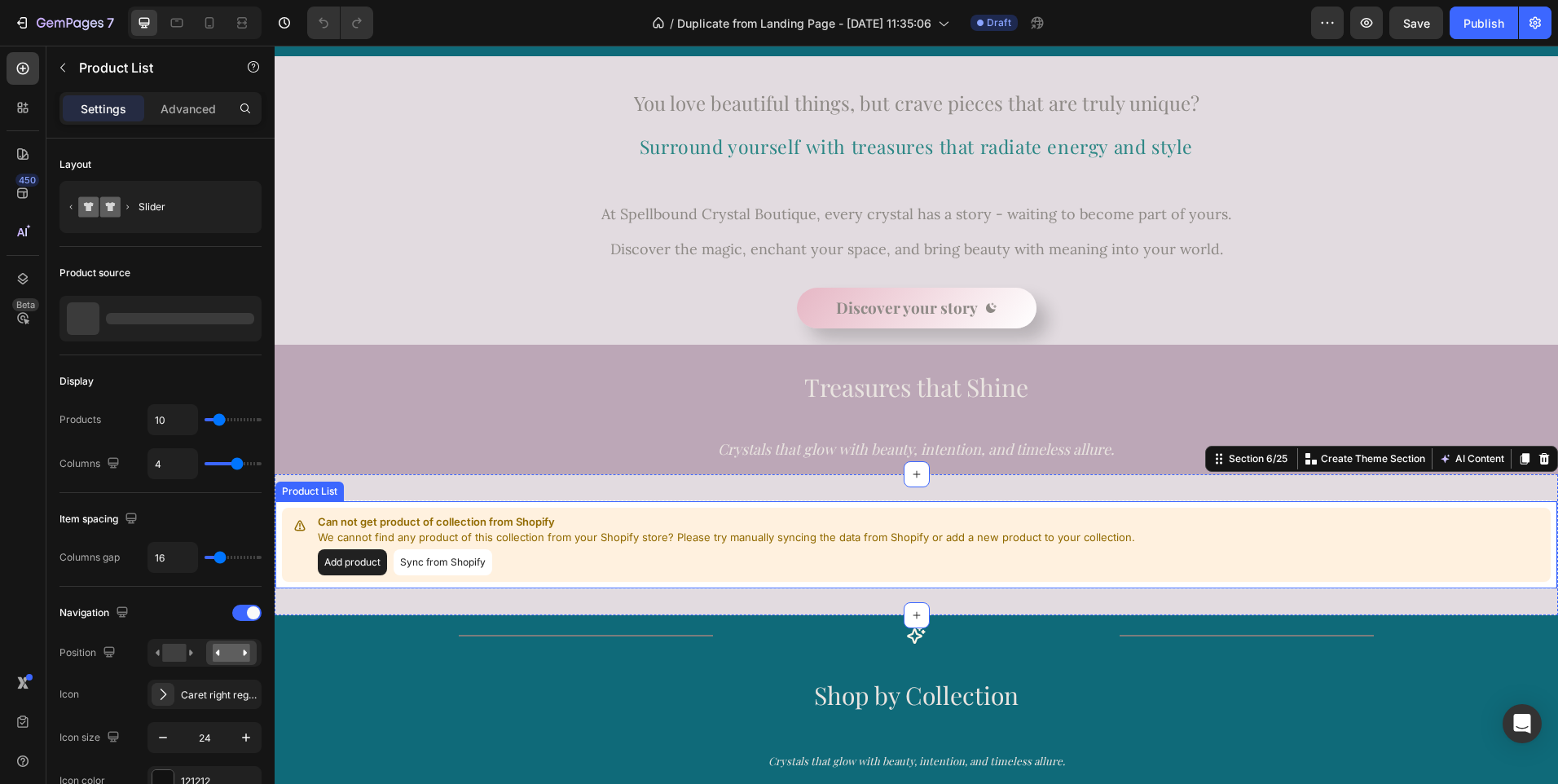
click at [492, 531] on p "We cannot find any product of this collection from your Shopify store? Please t…" at bounding box center [726, 537] width 817 height 16
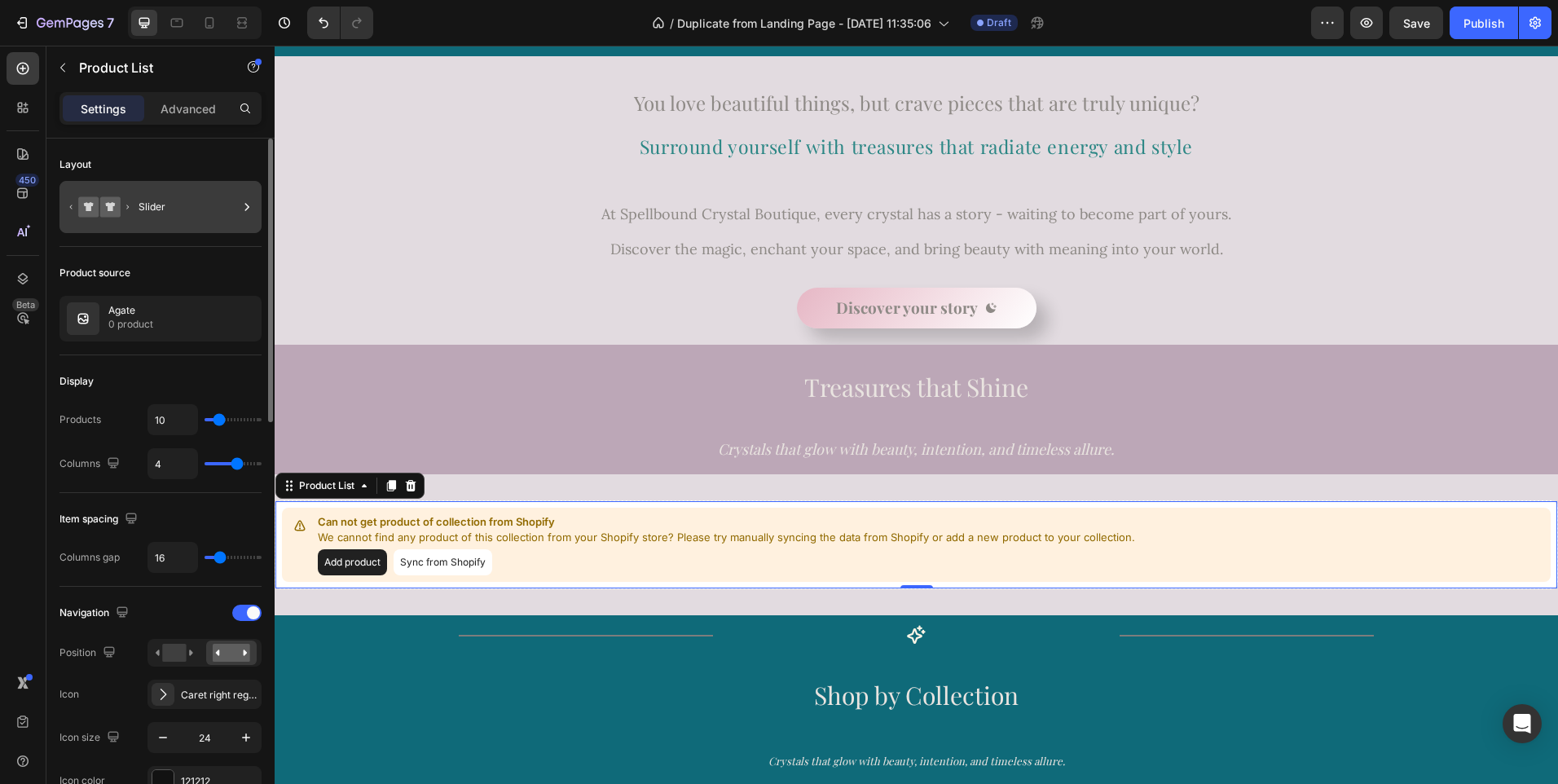
click at [86, 201] on icon at bounding box center [88, 206] width 20 height 20
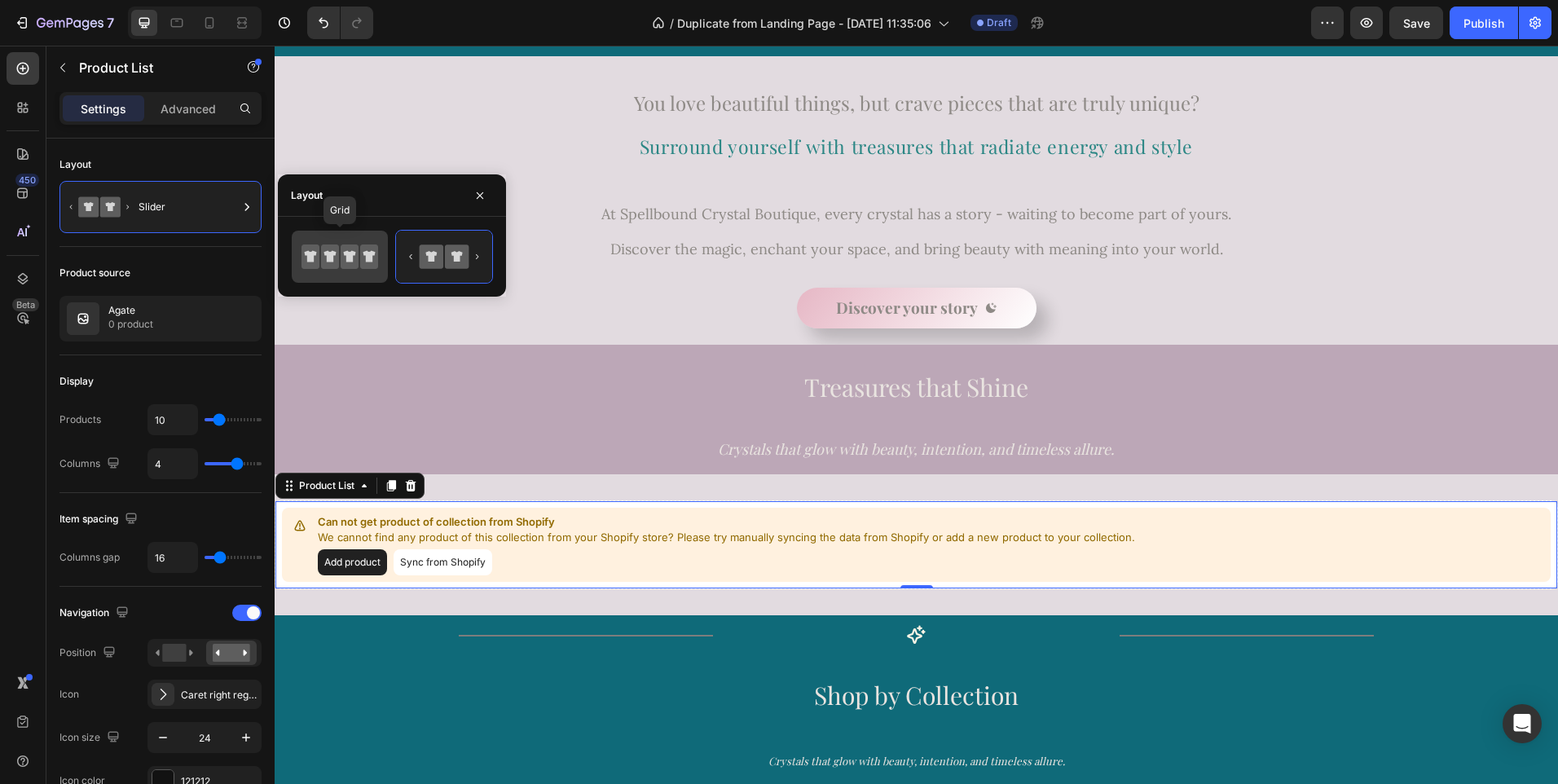
click at [346, 252] on icon at bounding box center [350, 256] width 12 height 11
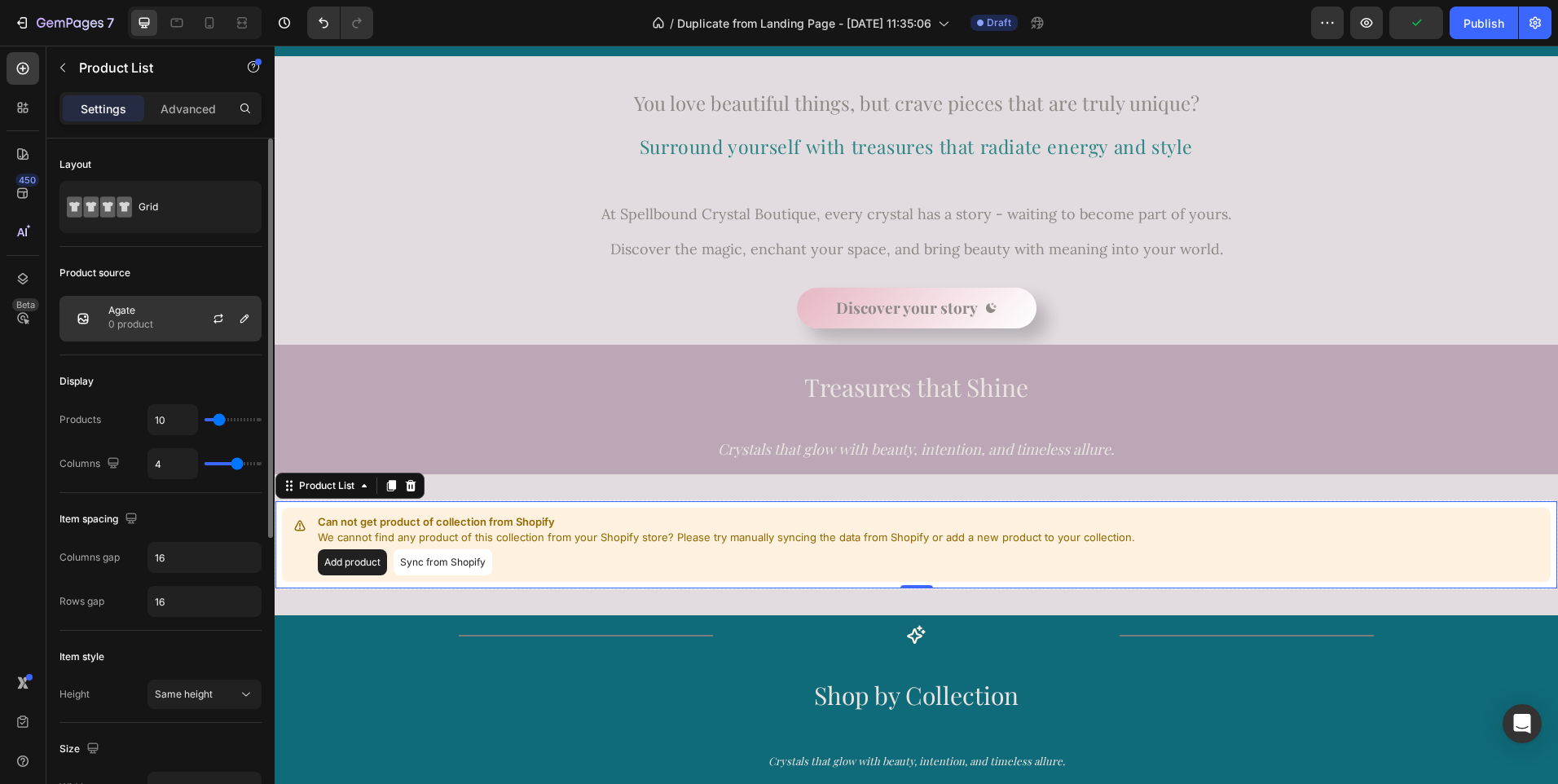
click at [175, 310] on div "Agate 0 product" at bounding box center [160, 319] width 202 height 46
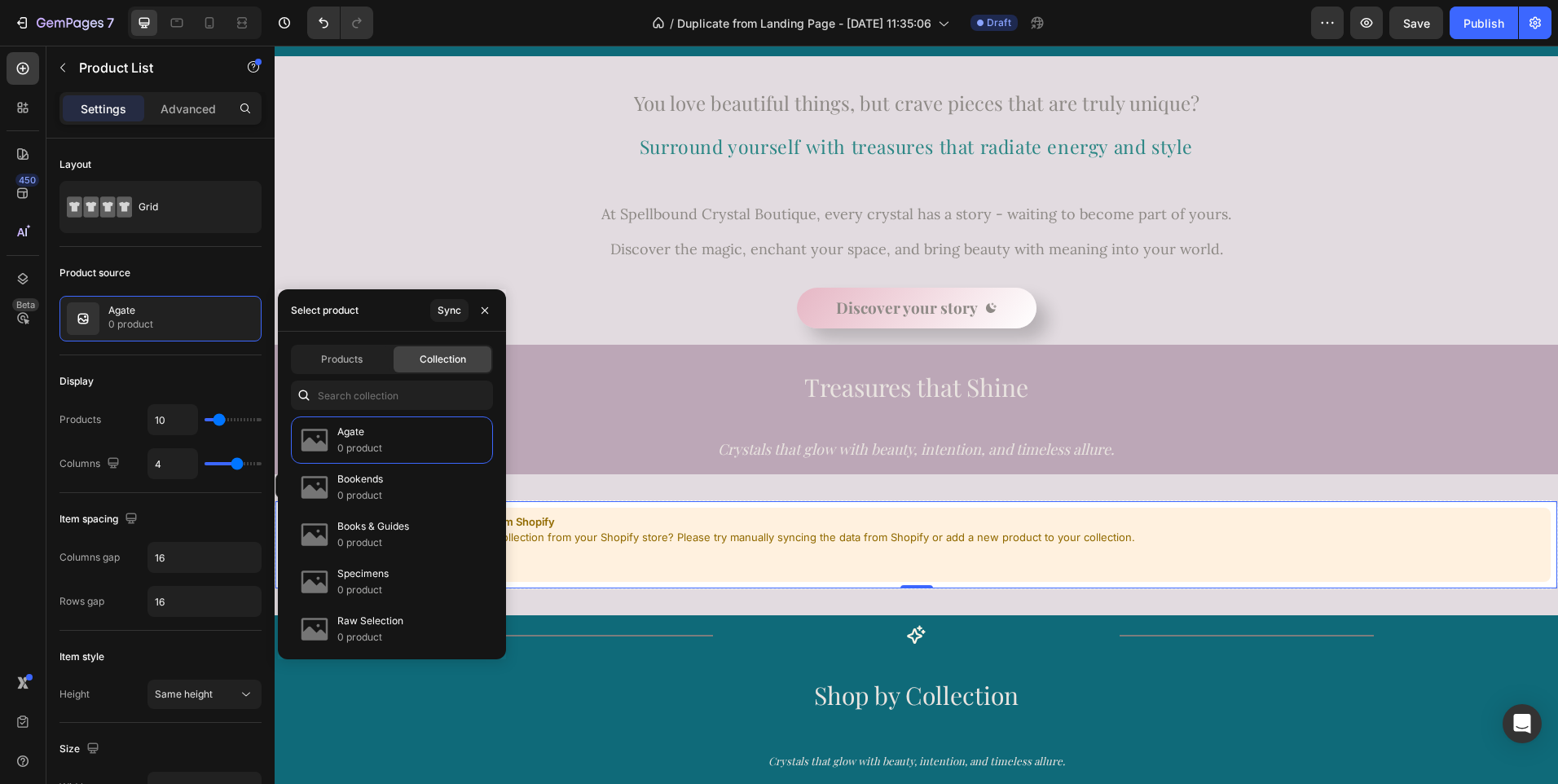
click at [449, 363] on span "Collection" at bounding box center [442, 359] width 46 height 15
click at [421, 398] on input "text" at bounding box center [392, 395] width 202 height 30
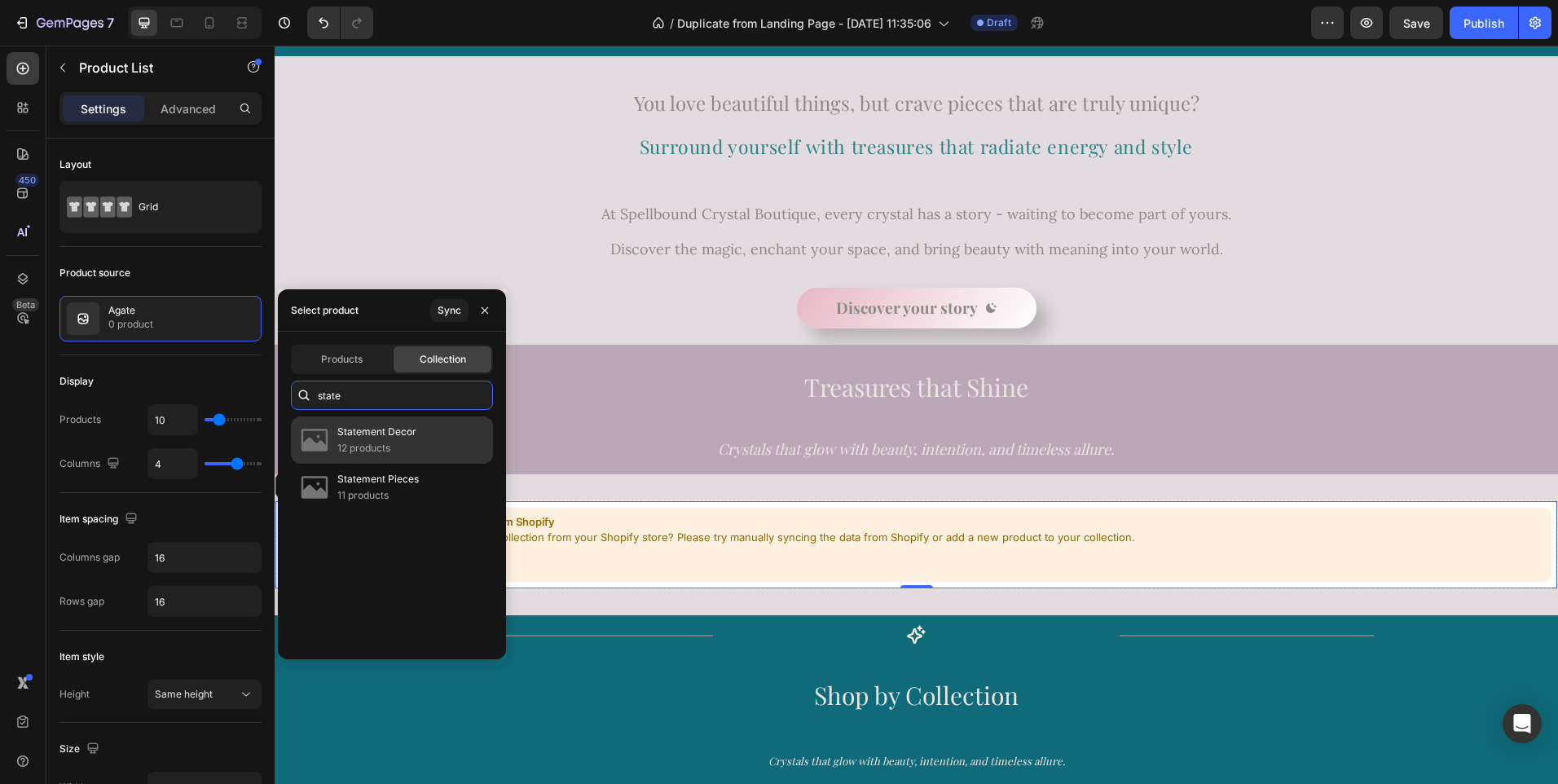
type input "state"
click at [405, 429] on p "Statement Decor" at bounding box center [376, 432] width 79 height 16
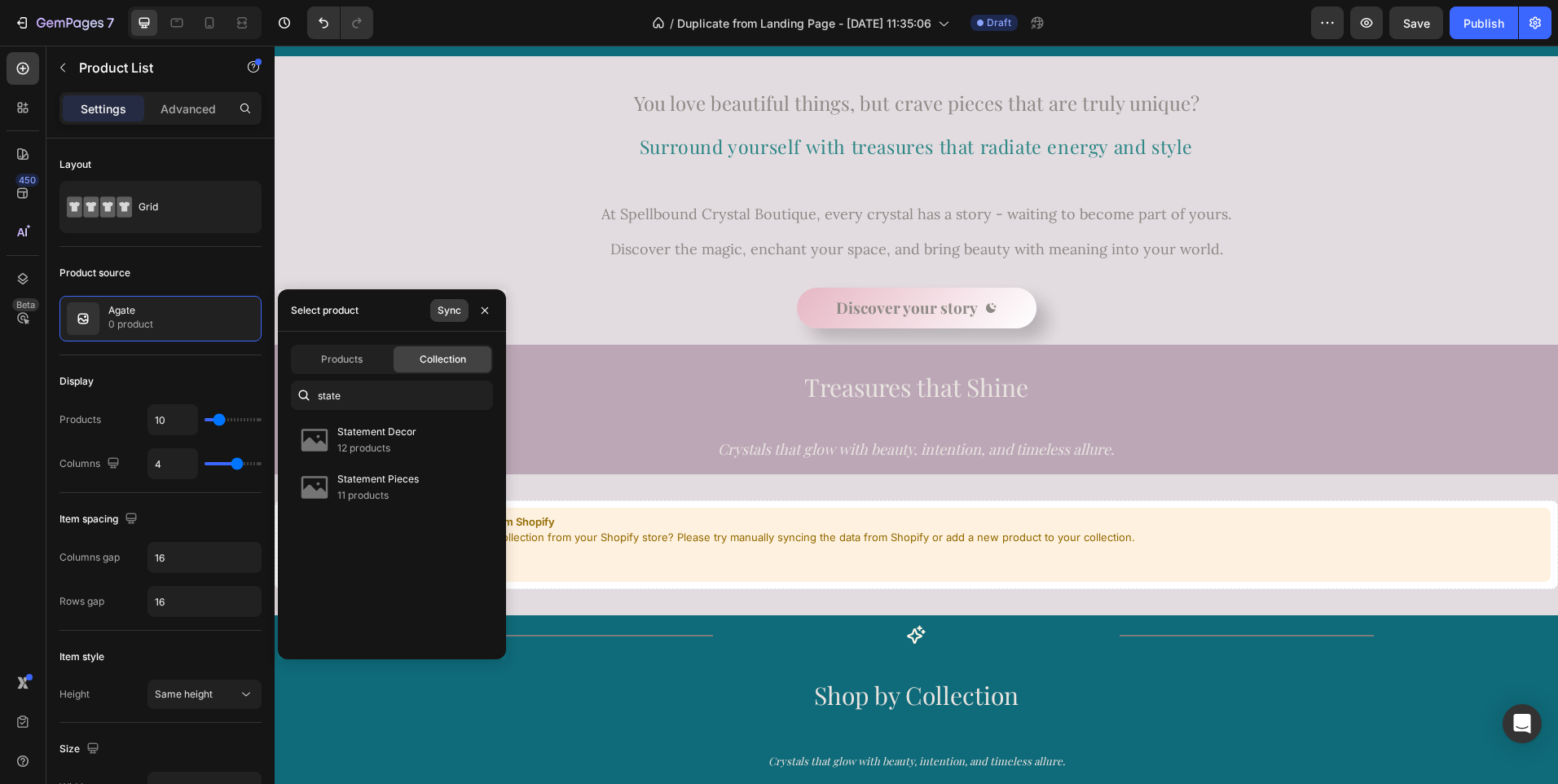
click at [459, 311] on div "Sync" at bounding box center [449, 310] width 23 height 15
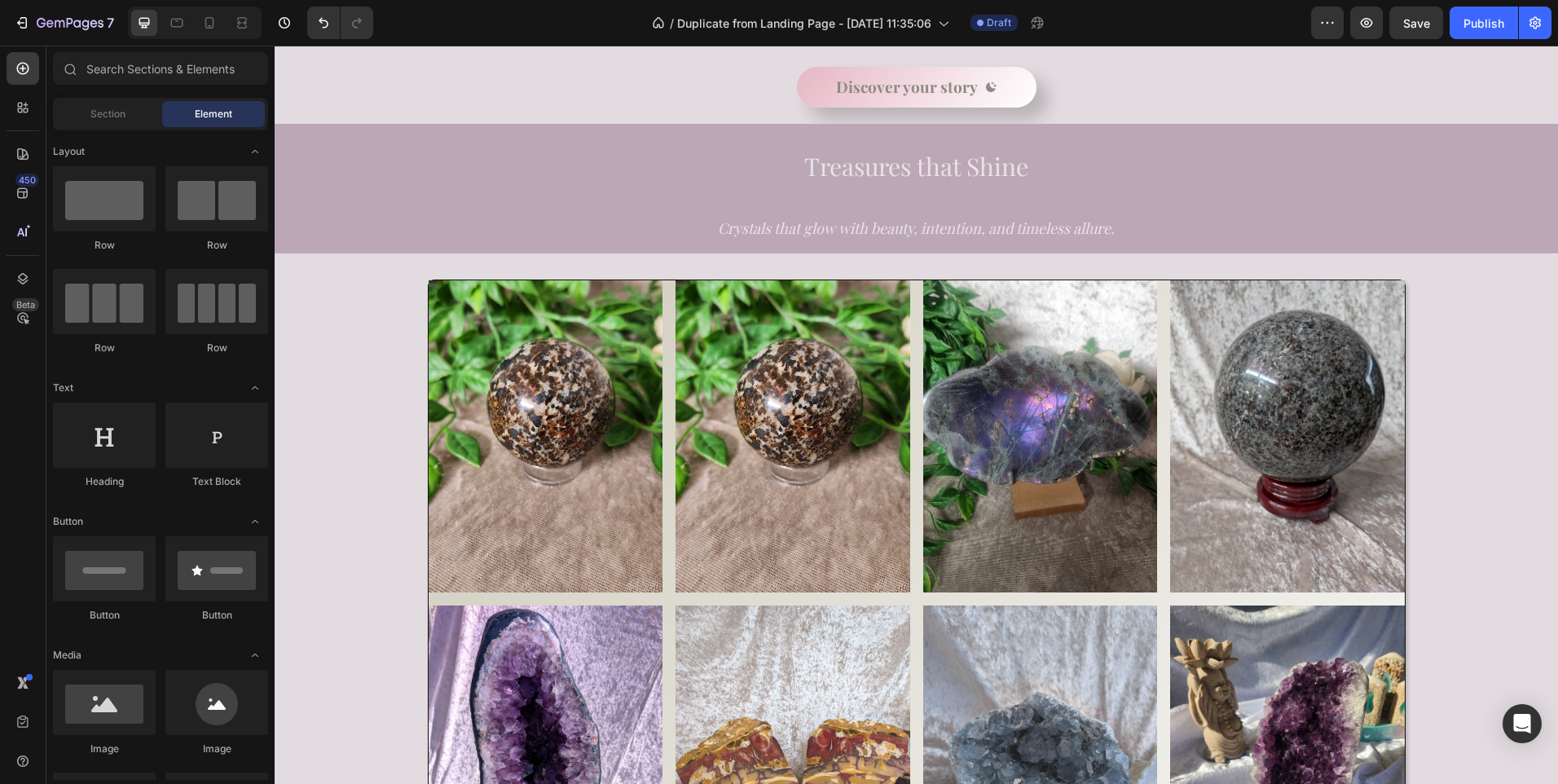
scroll to position [643, 0]
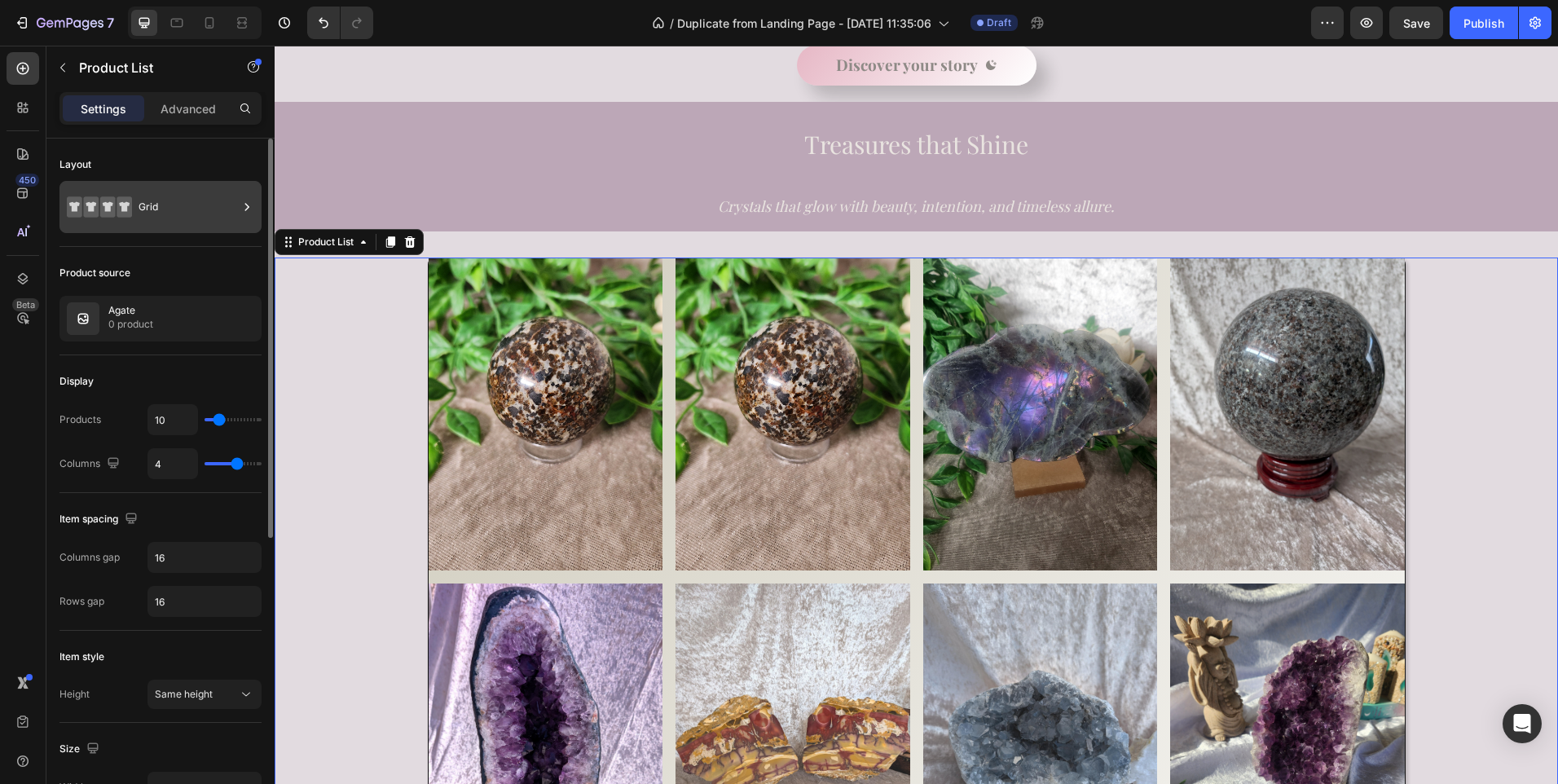
click at [189, 210] on div "Grid" at bounding box center [188, 207] width 99 height 37
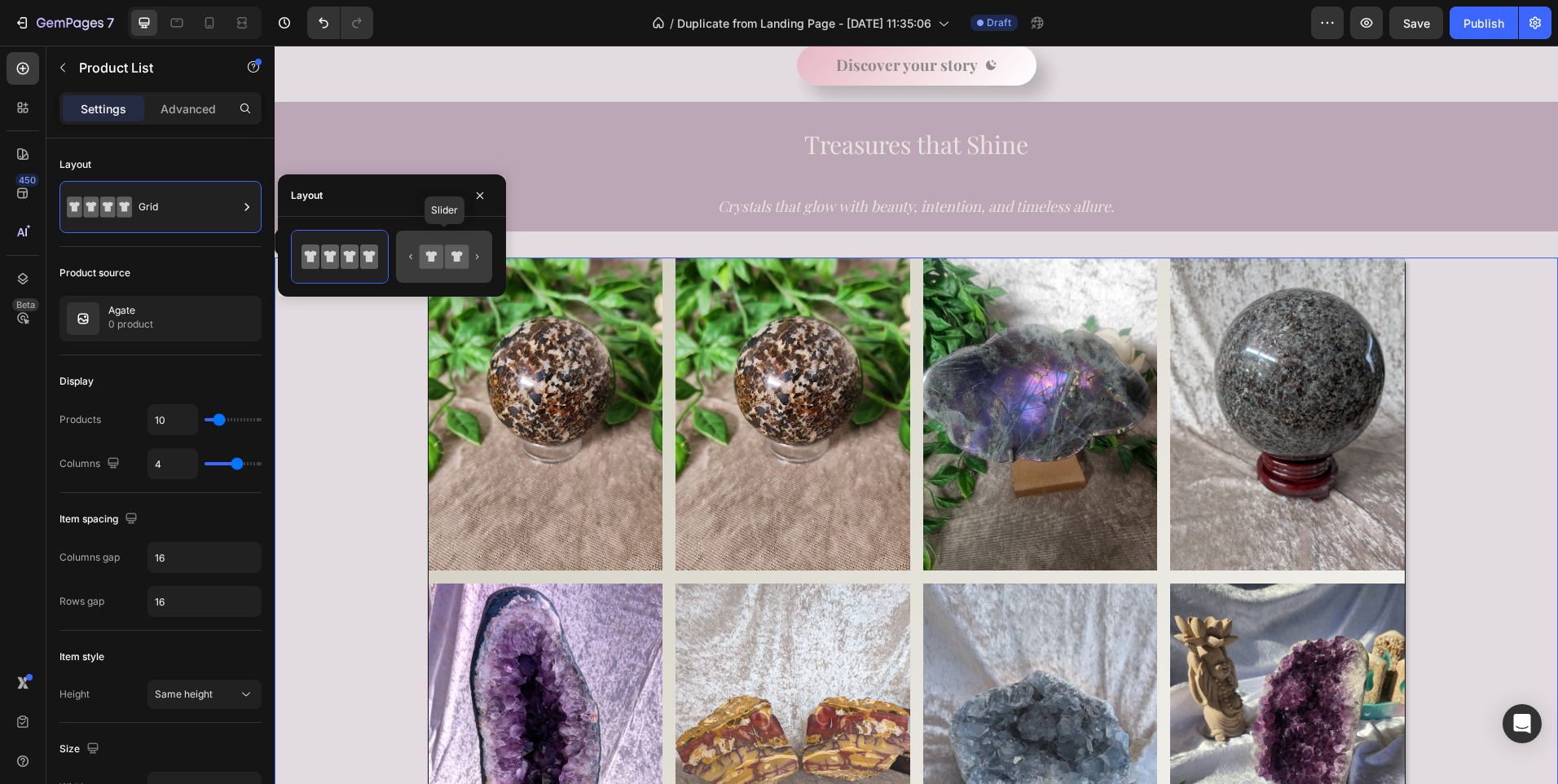
click at [429, 264] on icon at bounding box center [431, 255] width 23 height 23
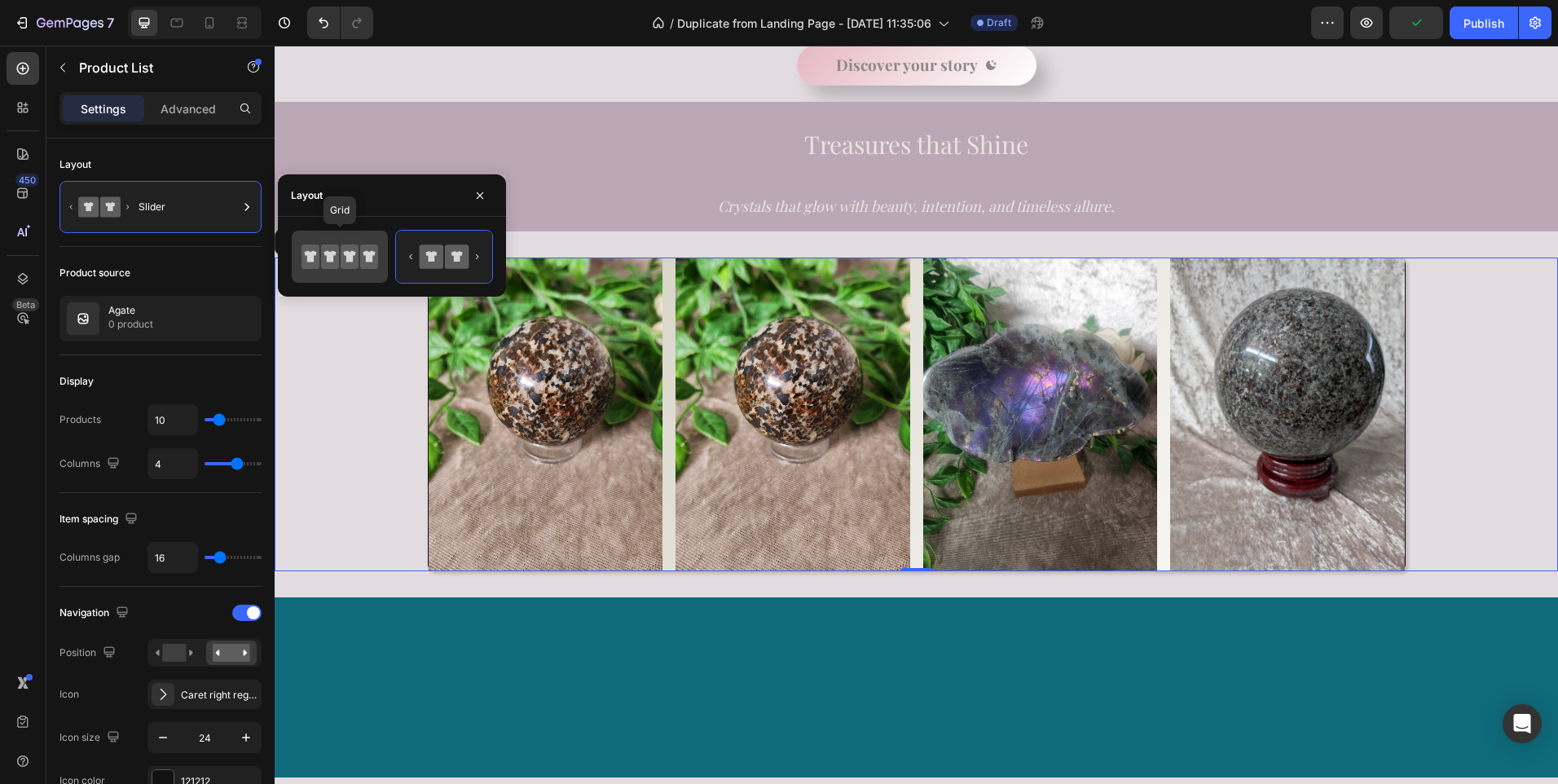
click at [340, 260] on icon at bounding box center [349, 256] width 18 height 24
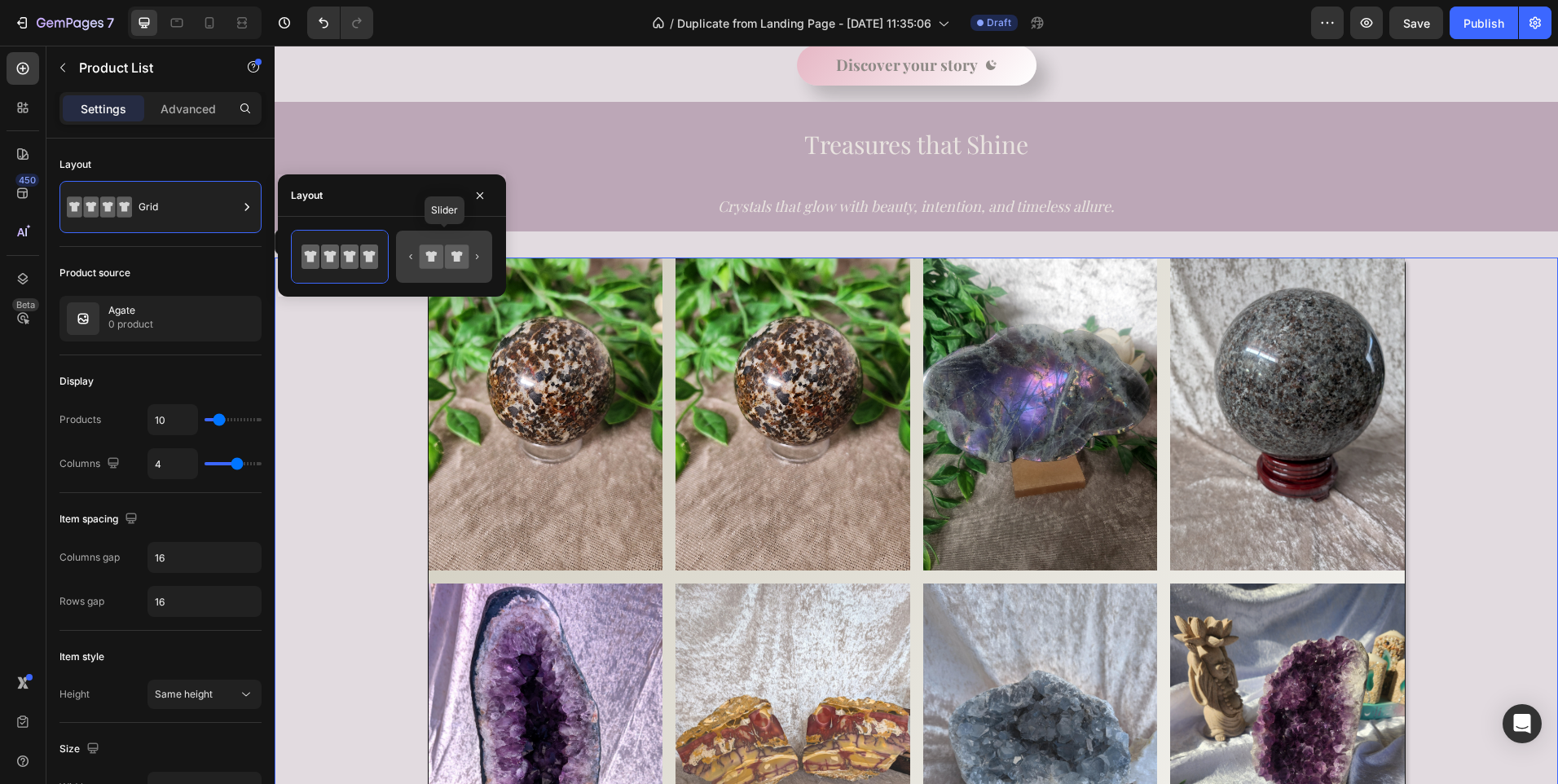
click at [439, 254] on icon at bounding box center [431, 255] width 23 height 23
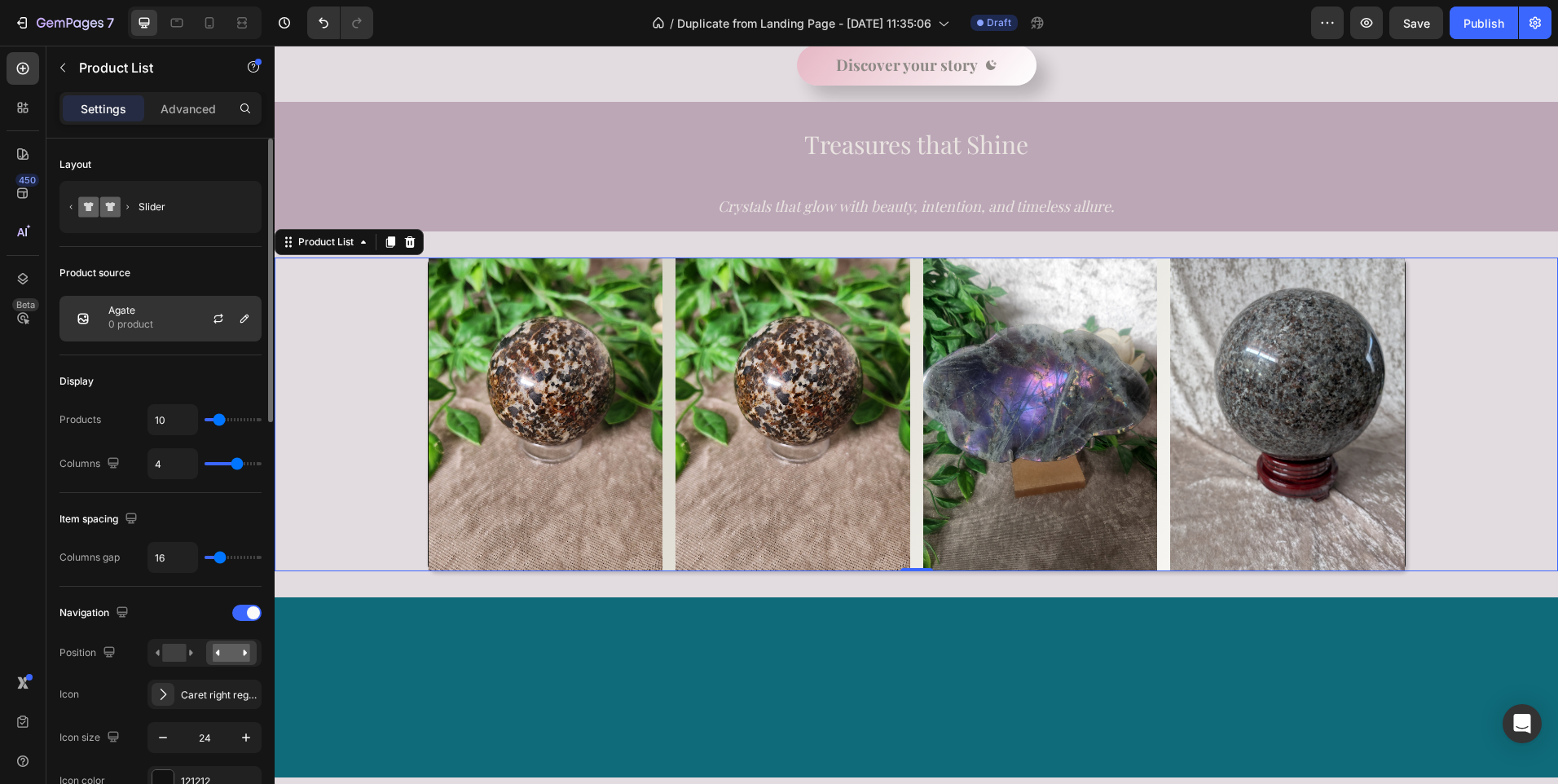
click at [179, 314] on div "Agate 0 product" at bounding box center [160, 319] width 202 height 46
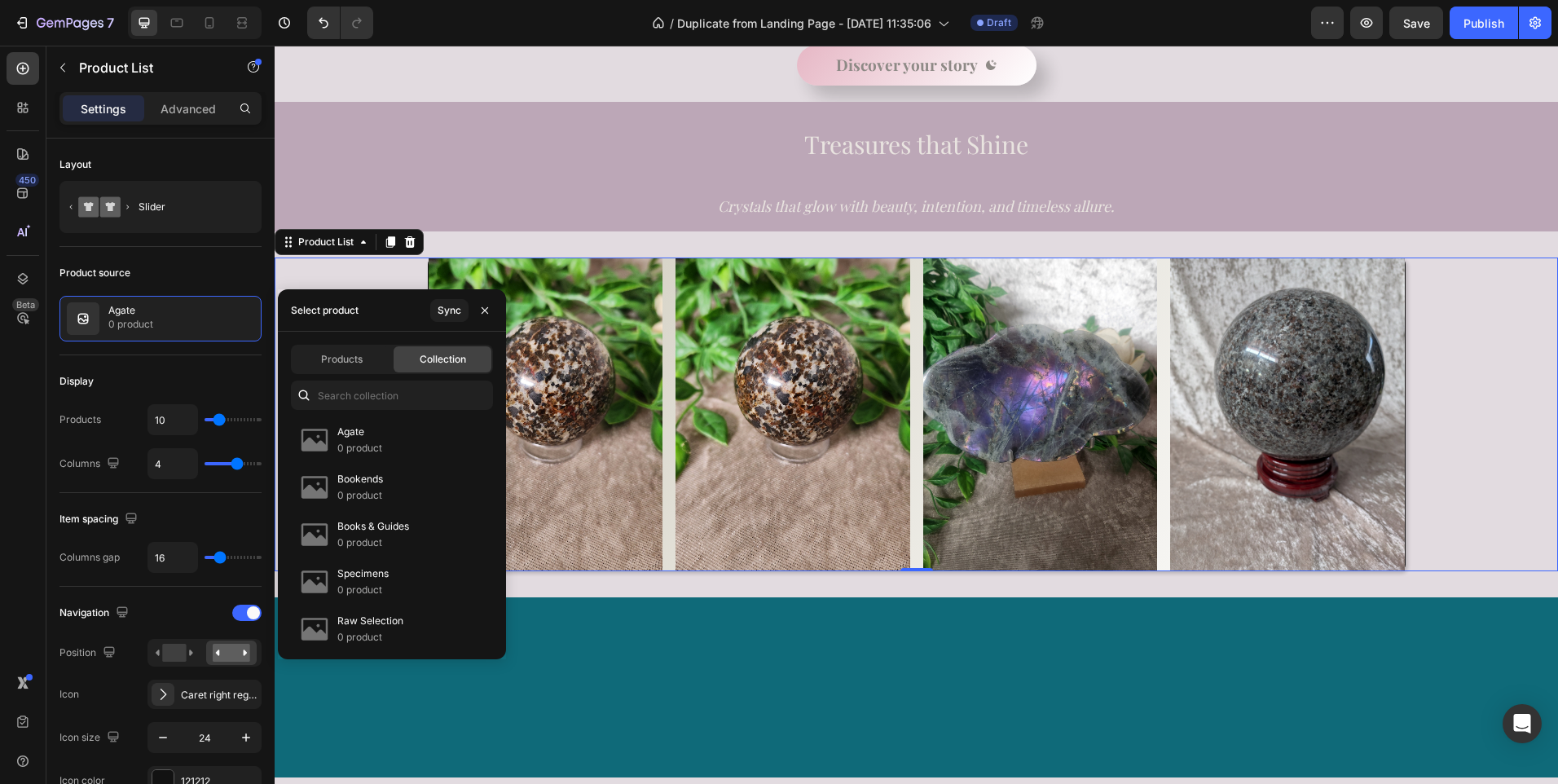
click at [455, 362] on span "Collection" at bounding box center [442, 359] width 46 height 15
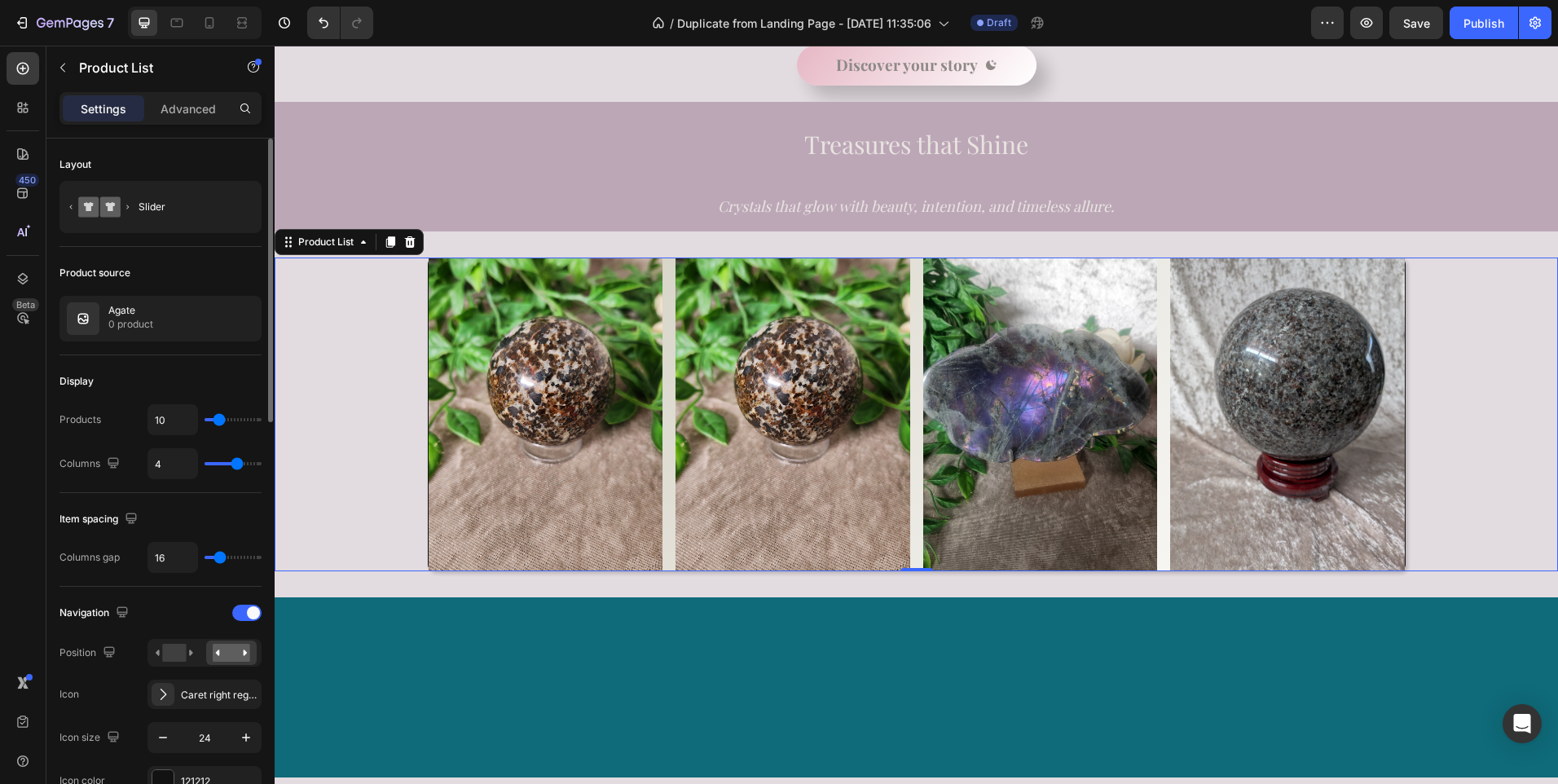
type input "7"
type input "3"
type input "2"
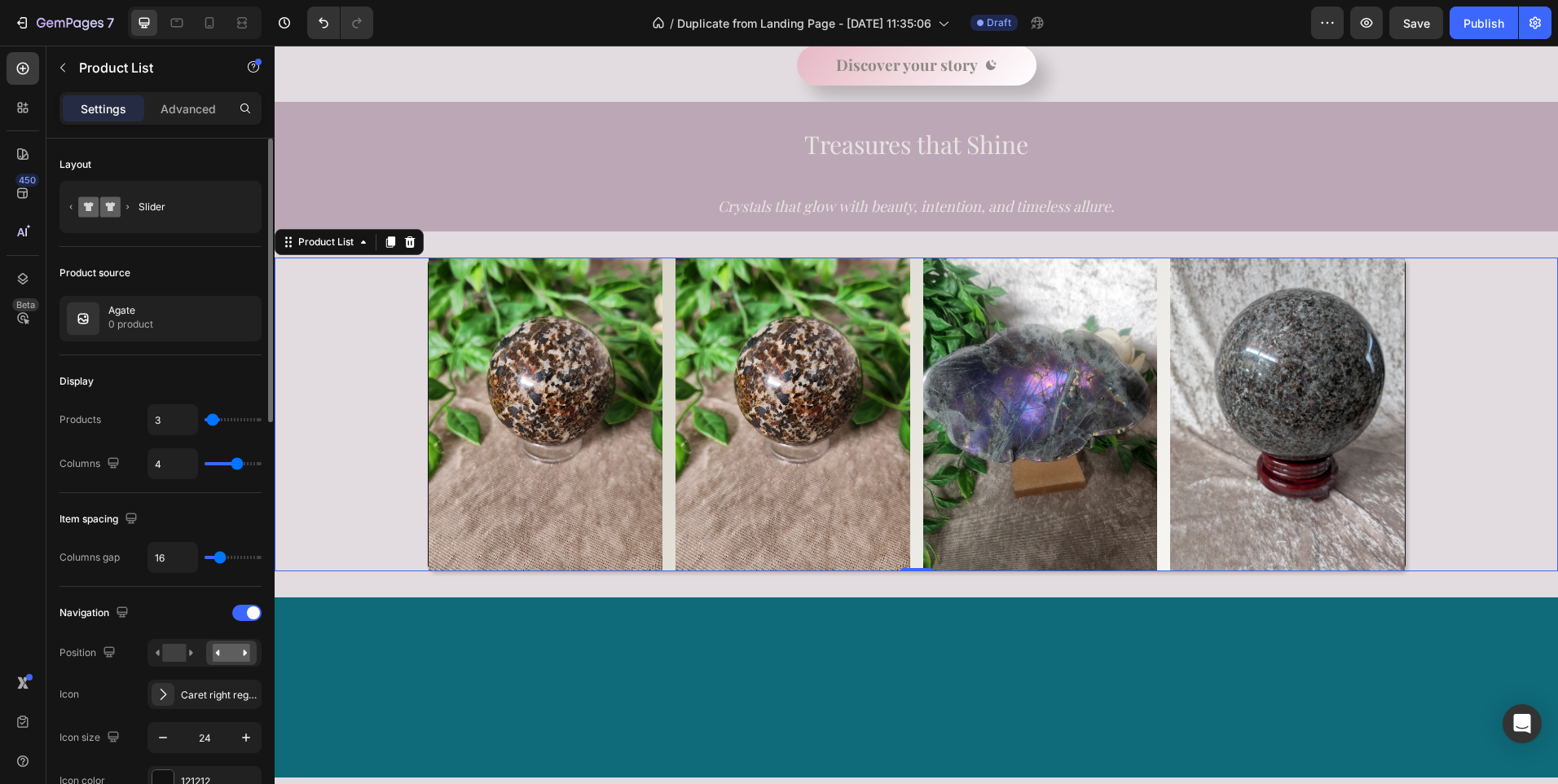
type input "2"
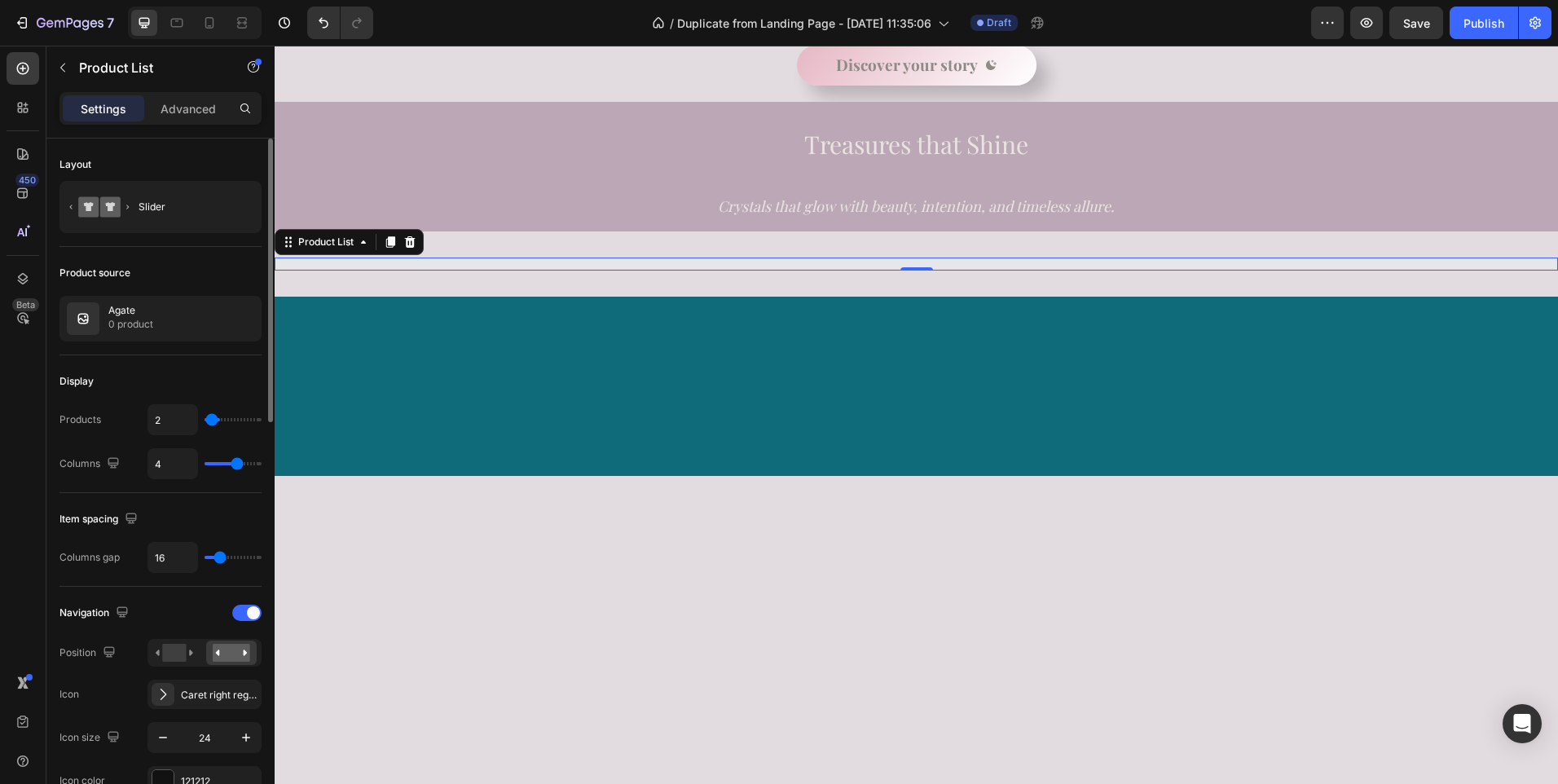
type input "1"
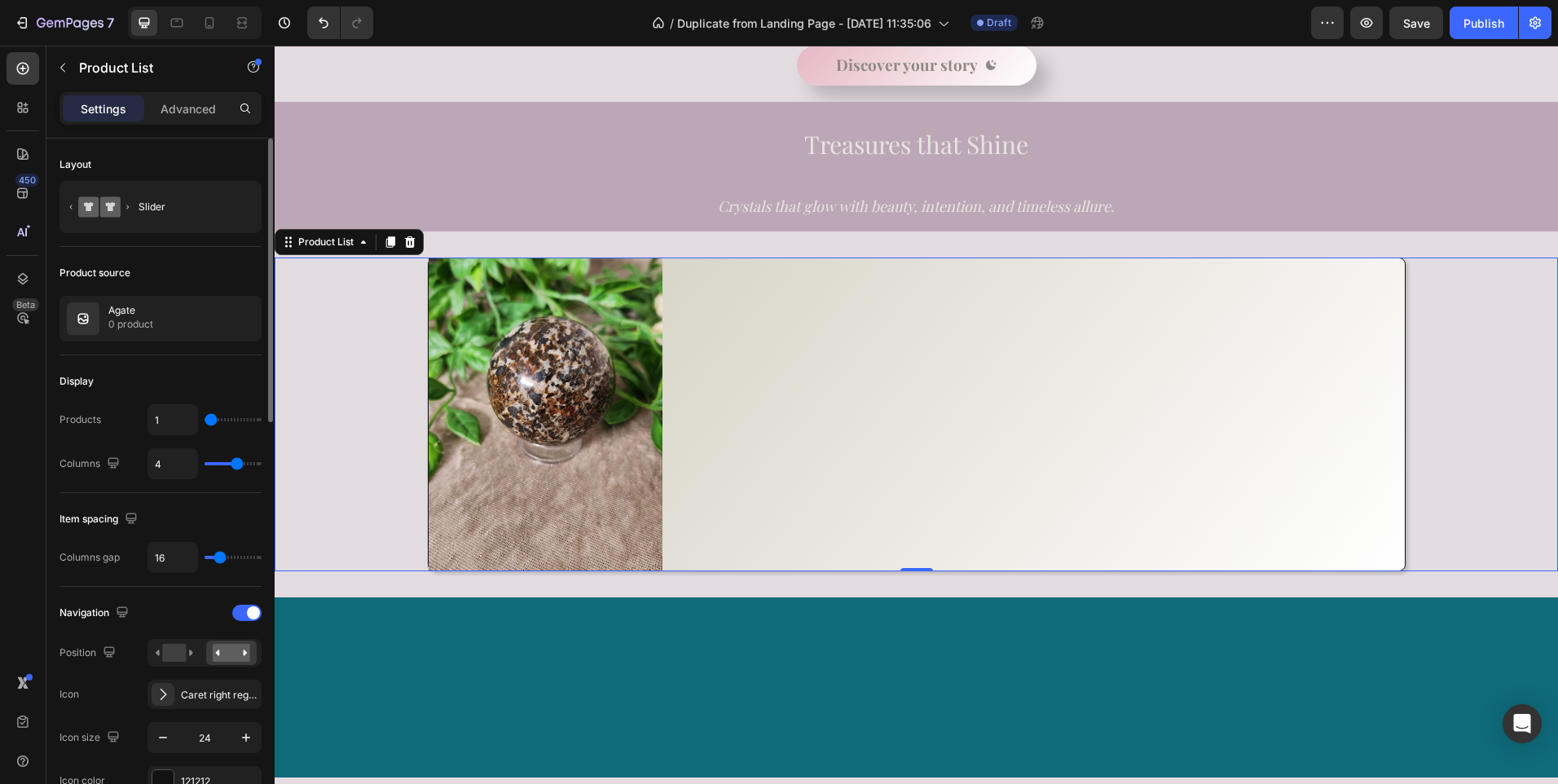
type input "6"
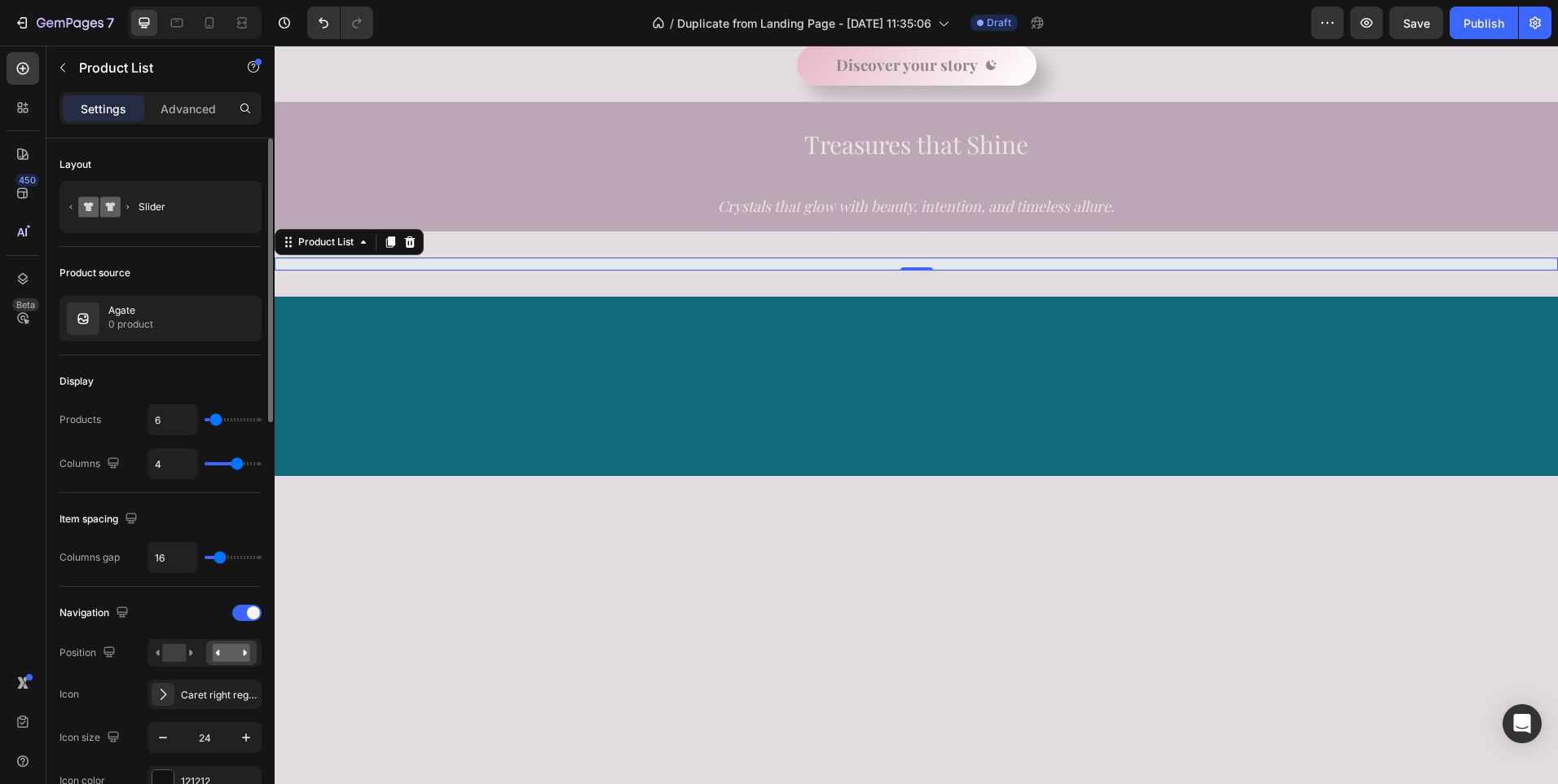
type input "8"
type input "4"
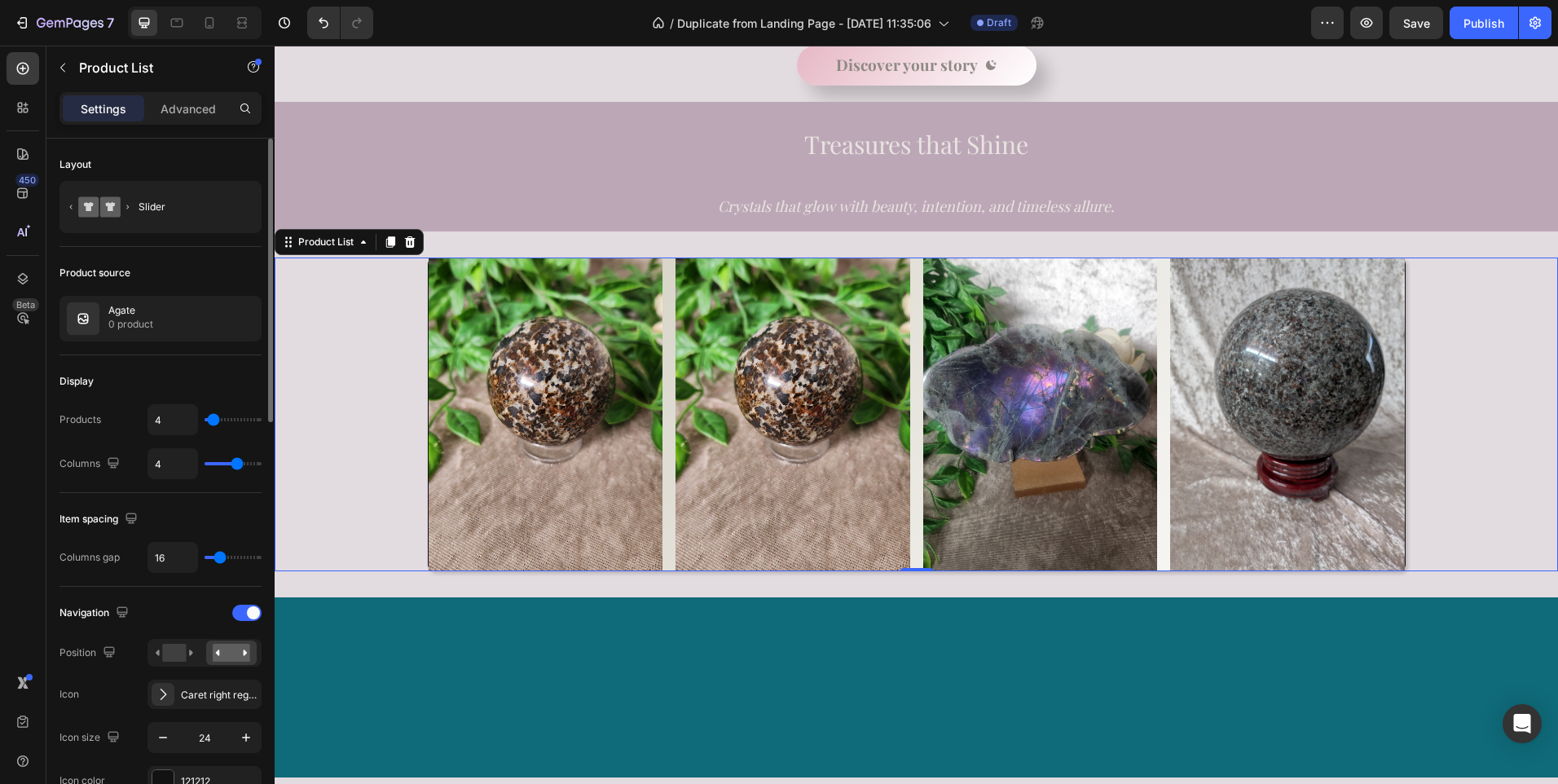
type input "4"
click at [214, 418] on input "range" at bounding box center [233, 419] width 57 height 3
click at [180, 554] on input "16" at bounding box center [173, 557] width 49 height 30
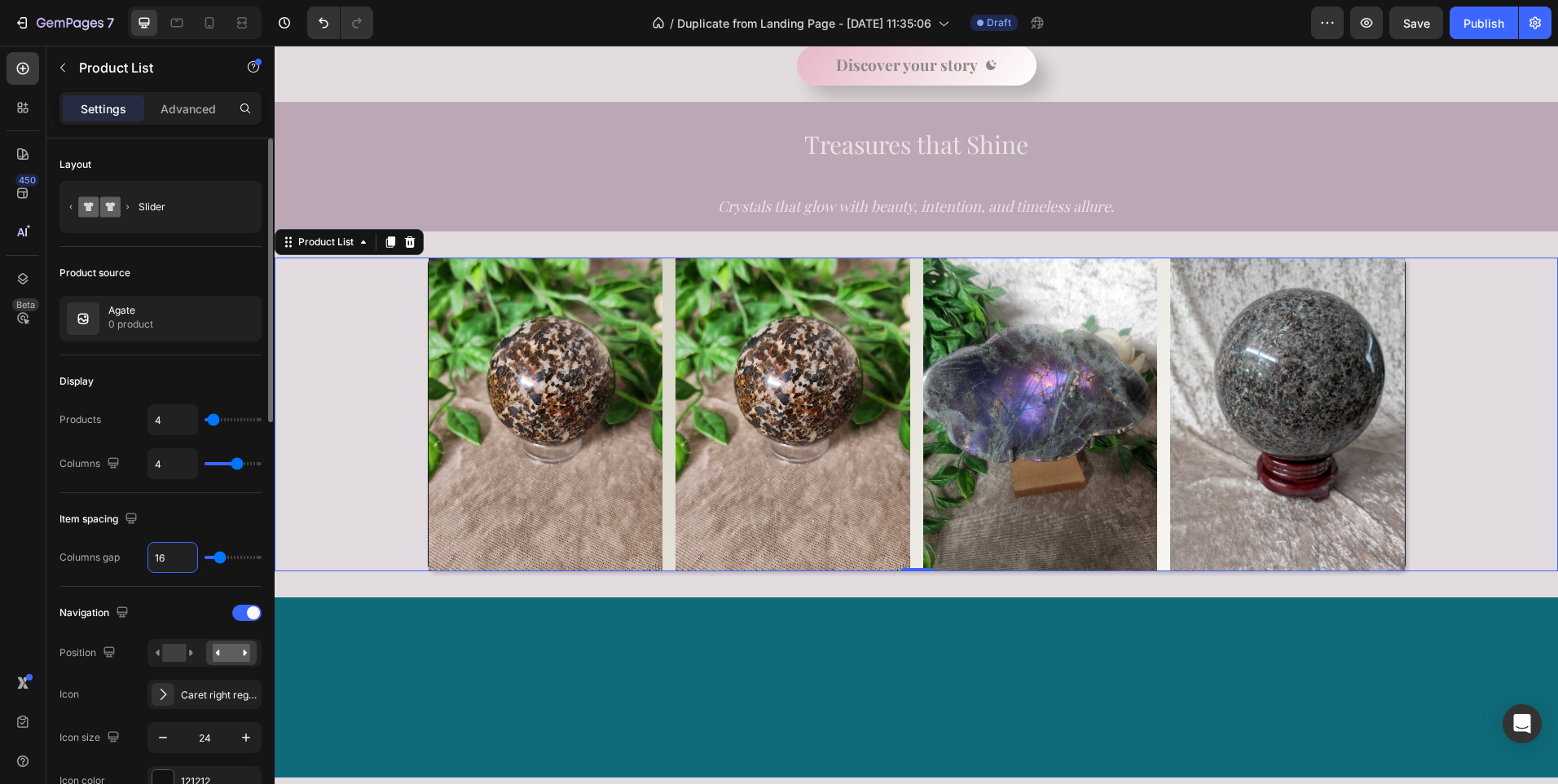
click at [159, 557] on input "16" at bounding box center [173, 557] width 49 height 30
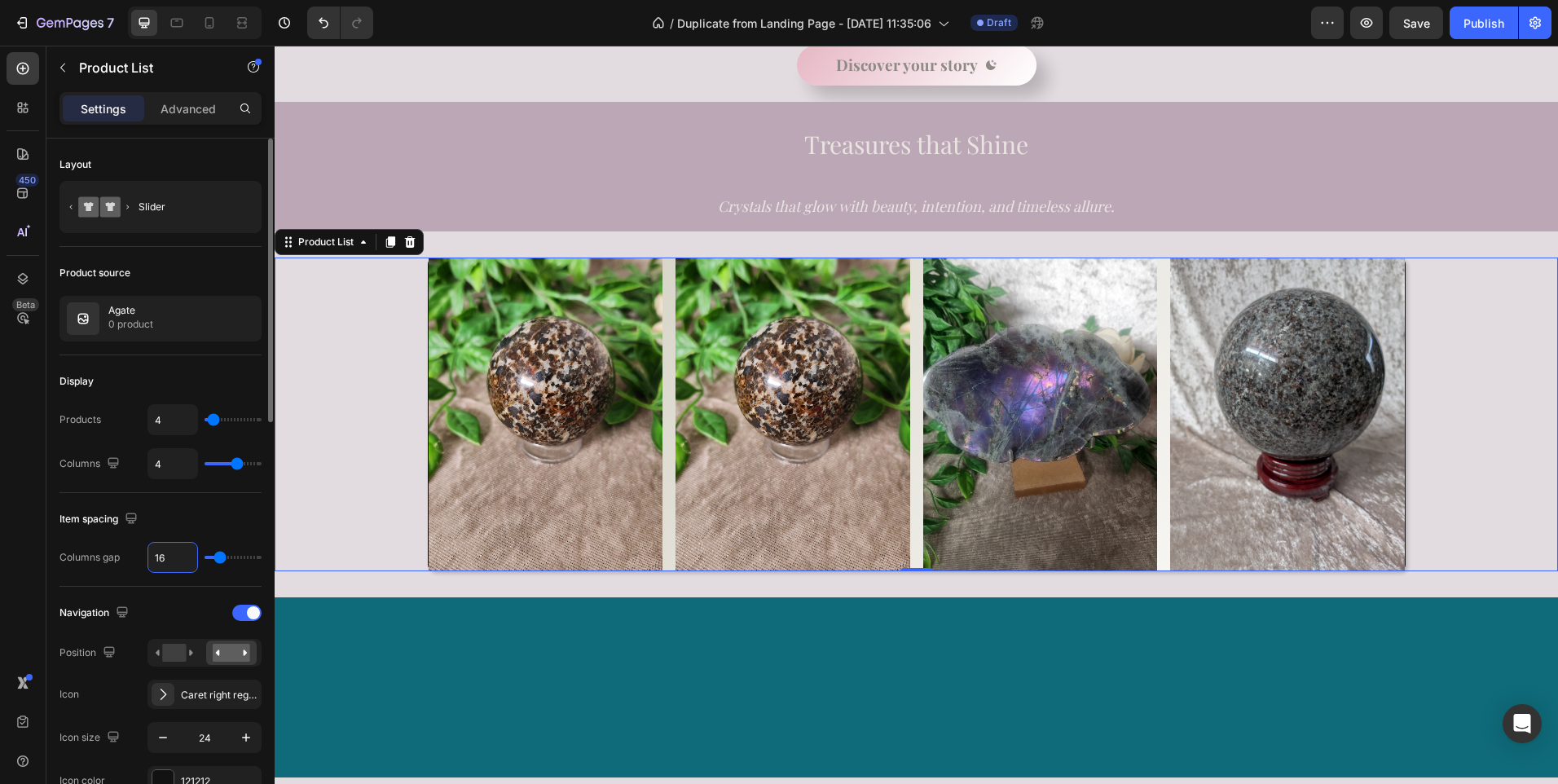
type input "1"
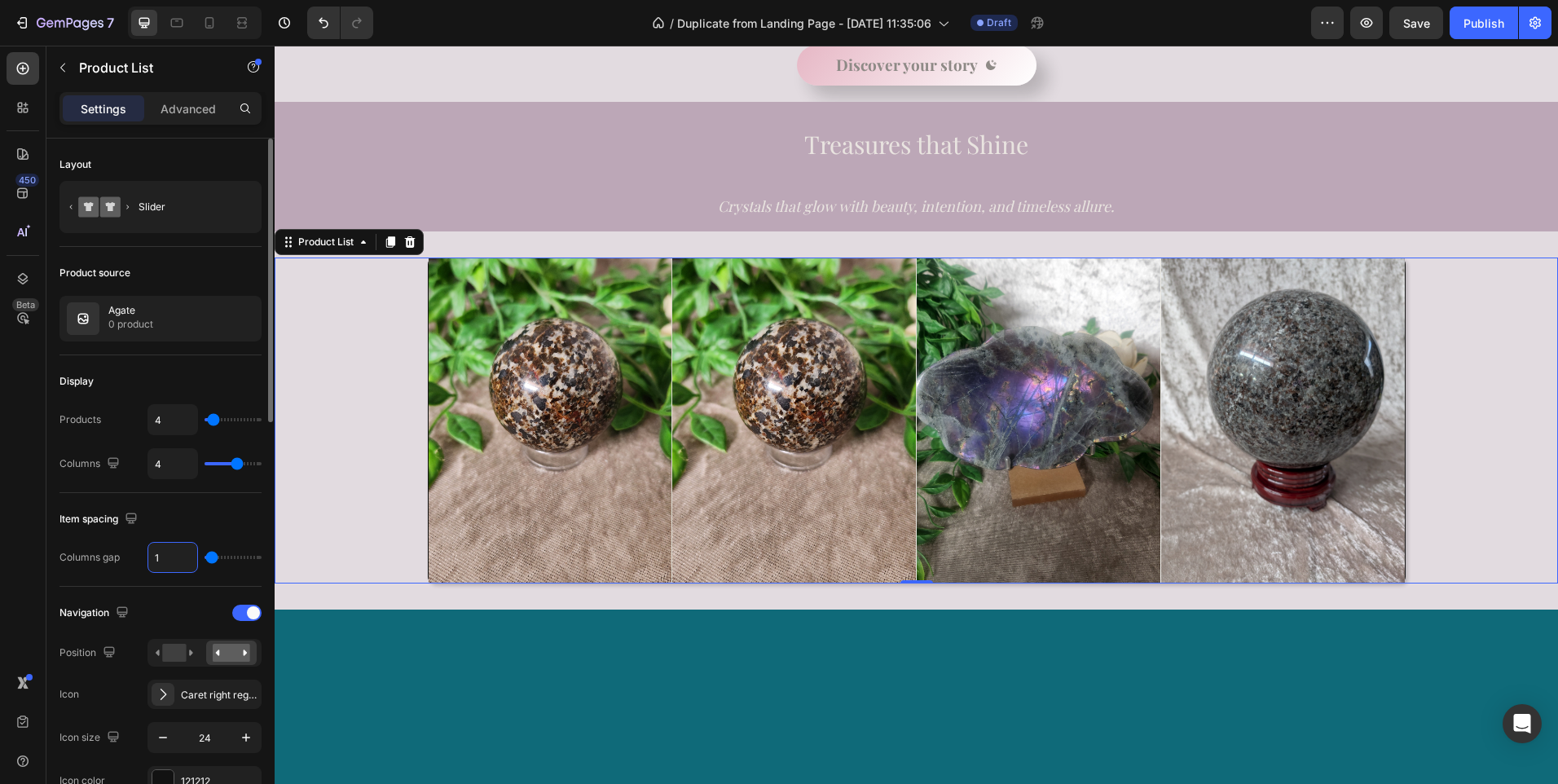
type input "10"
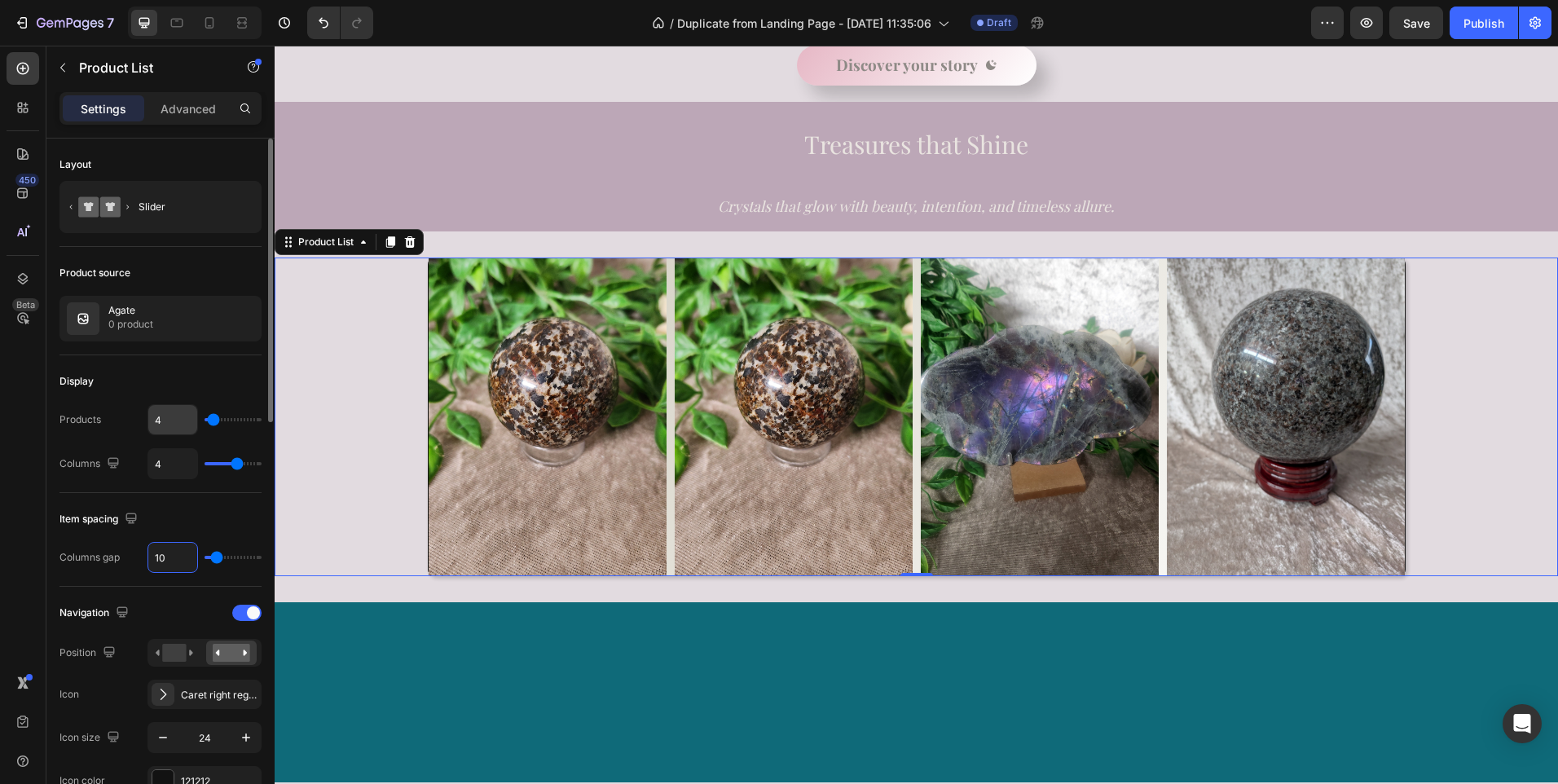
type input "10"
click at [174, 418] on input "4" at bounding box center [173, 419] width 49 height 30
type input "5"
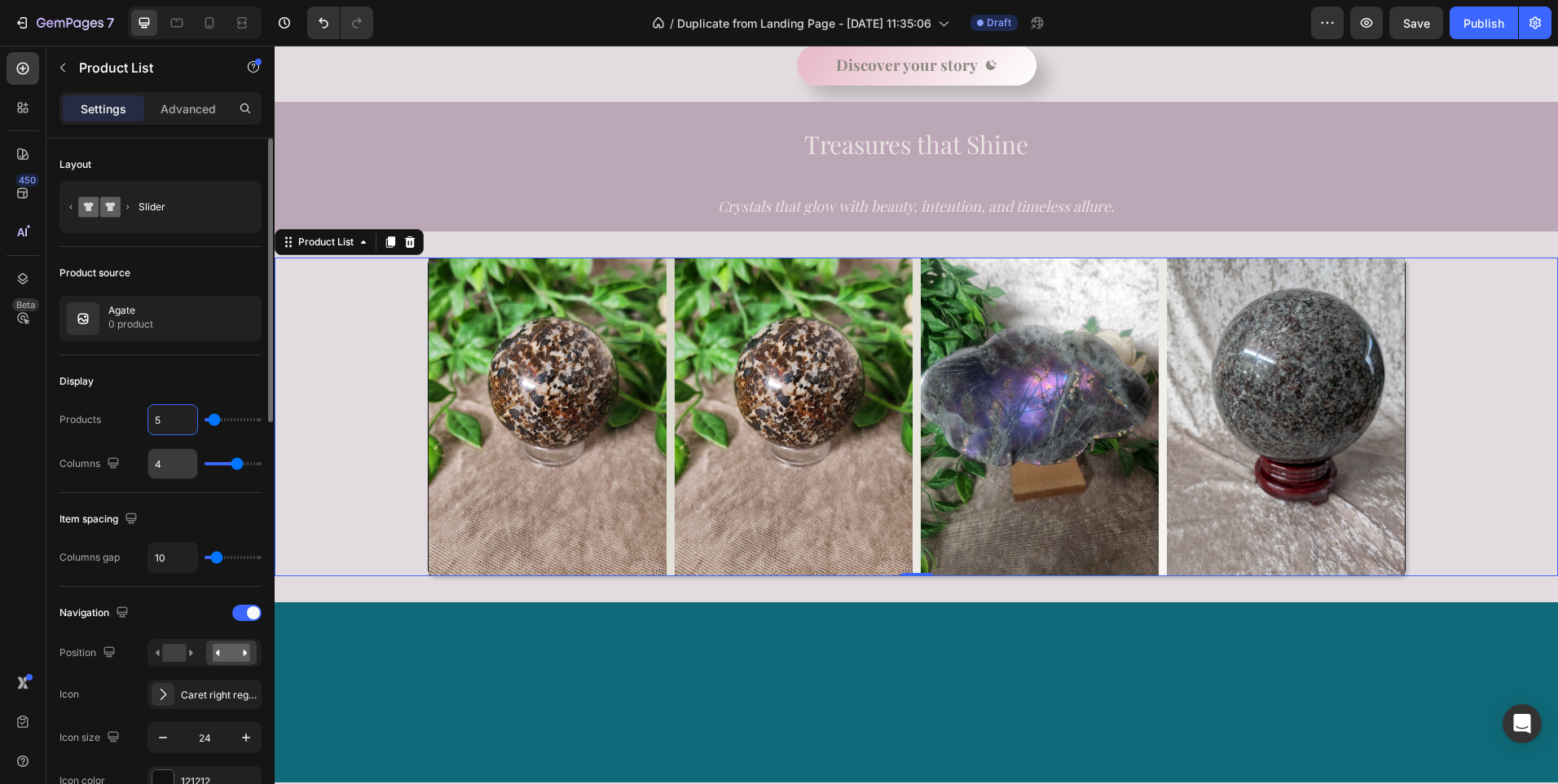
type input "5"
click at [180, 464] on input "4" at bounding box center [173, 464] width 49 height 30
type input "5"
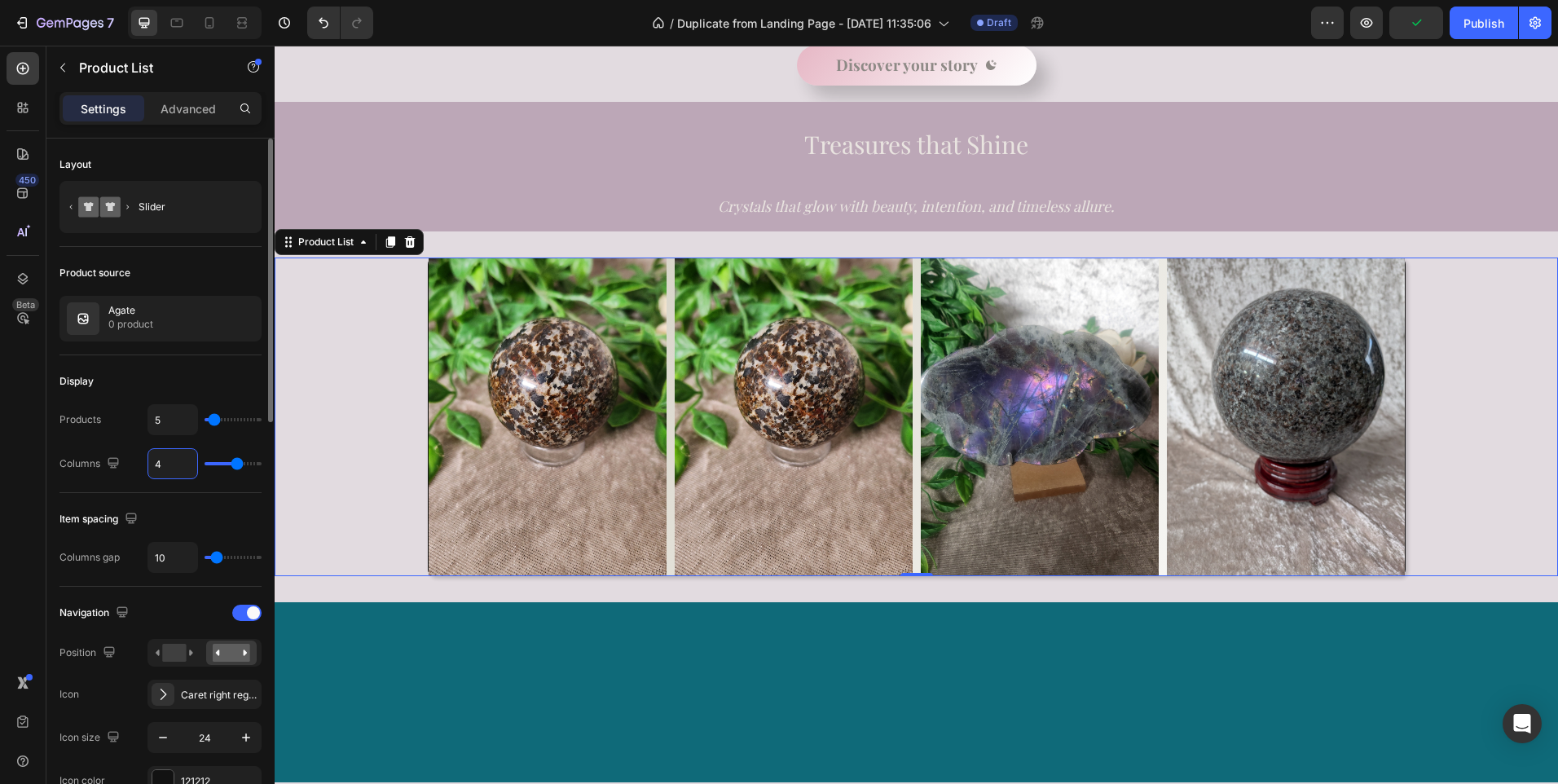
type input "5"
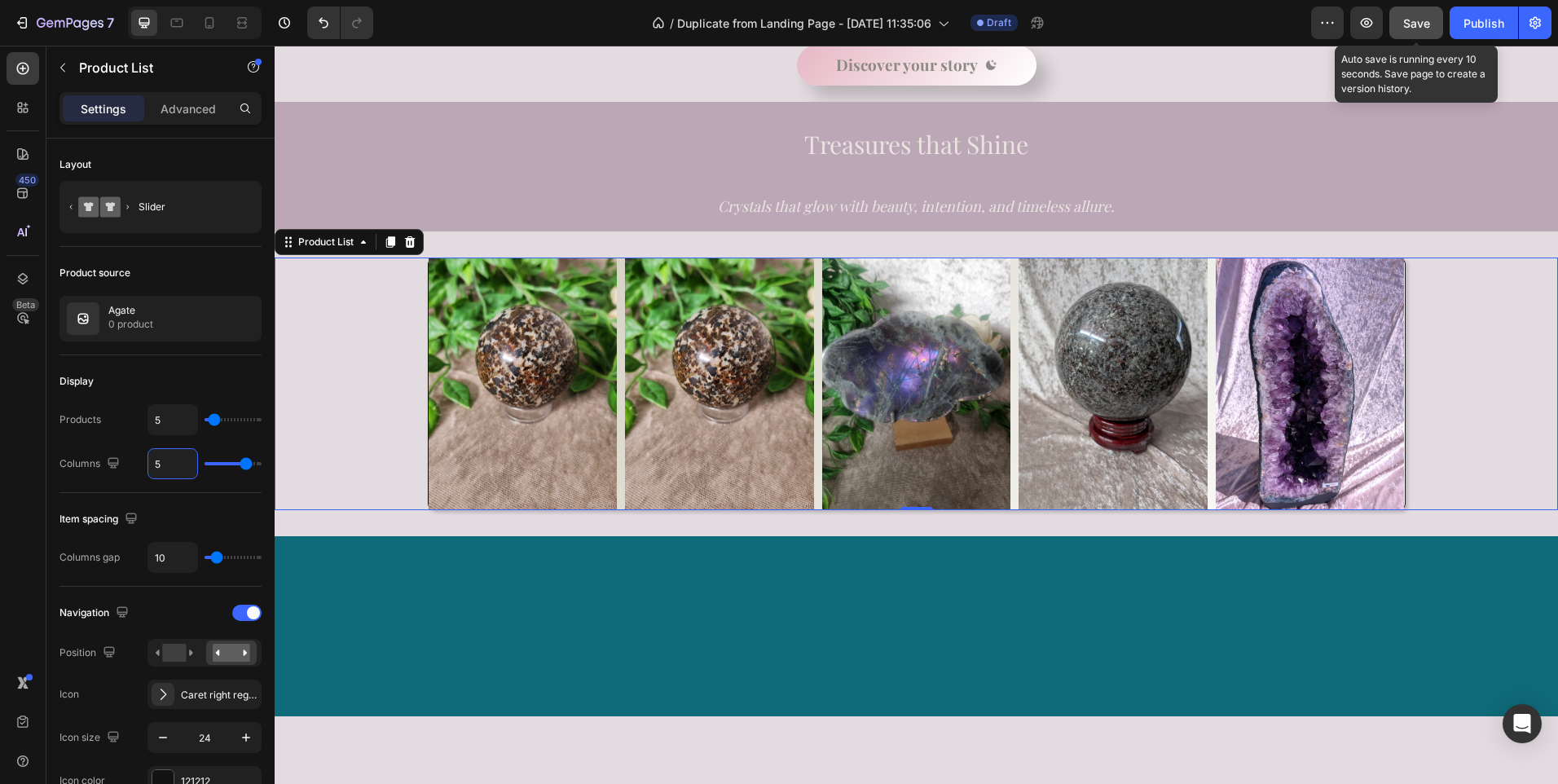
type input "5"
click at [1413, 28] on span "Save" at bounding box center [1416, 23] width 27 height 14
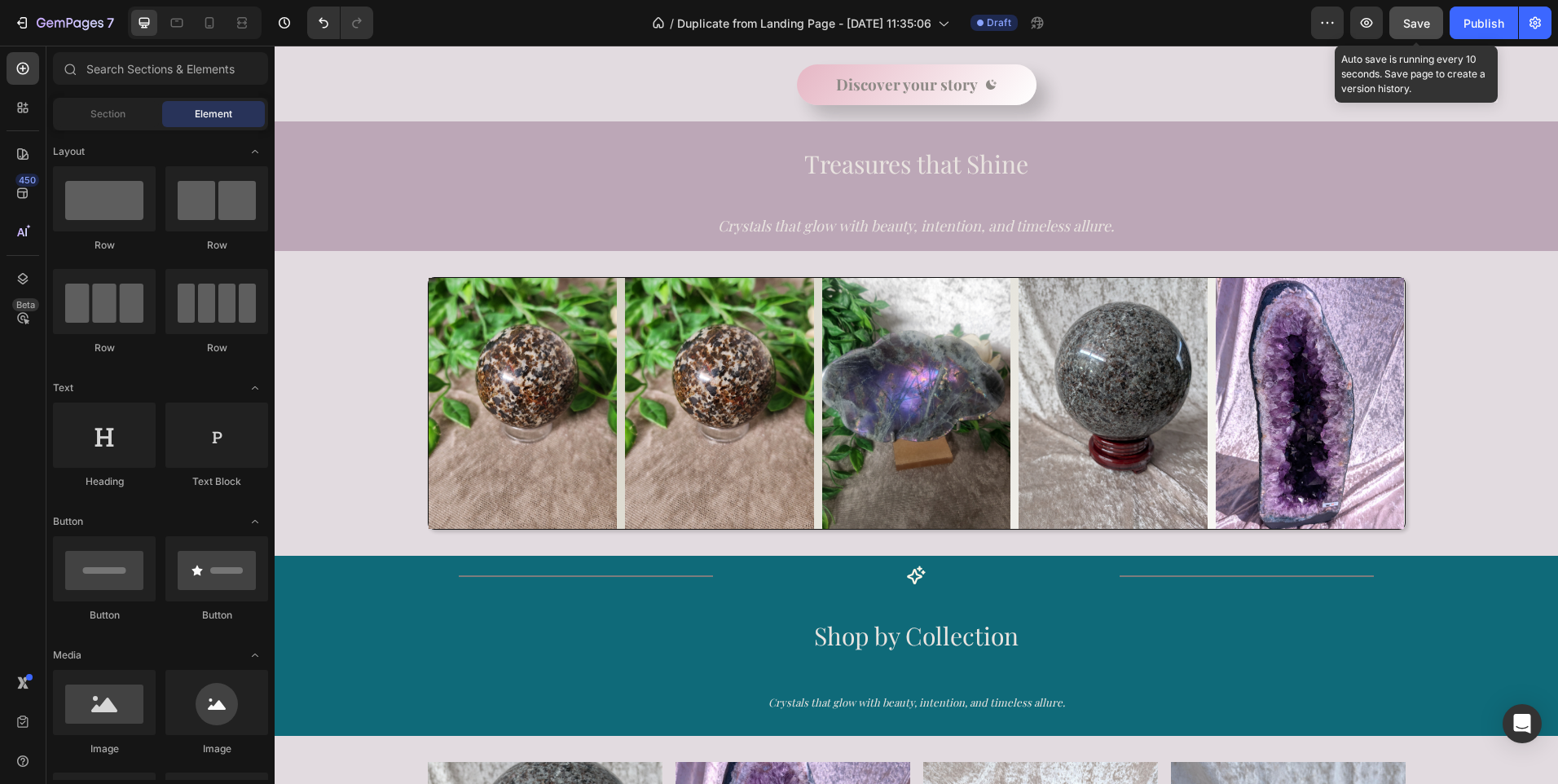
scroll to position [564, 0]
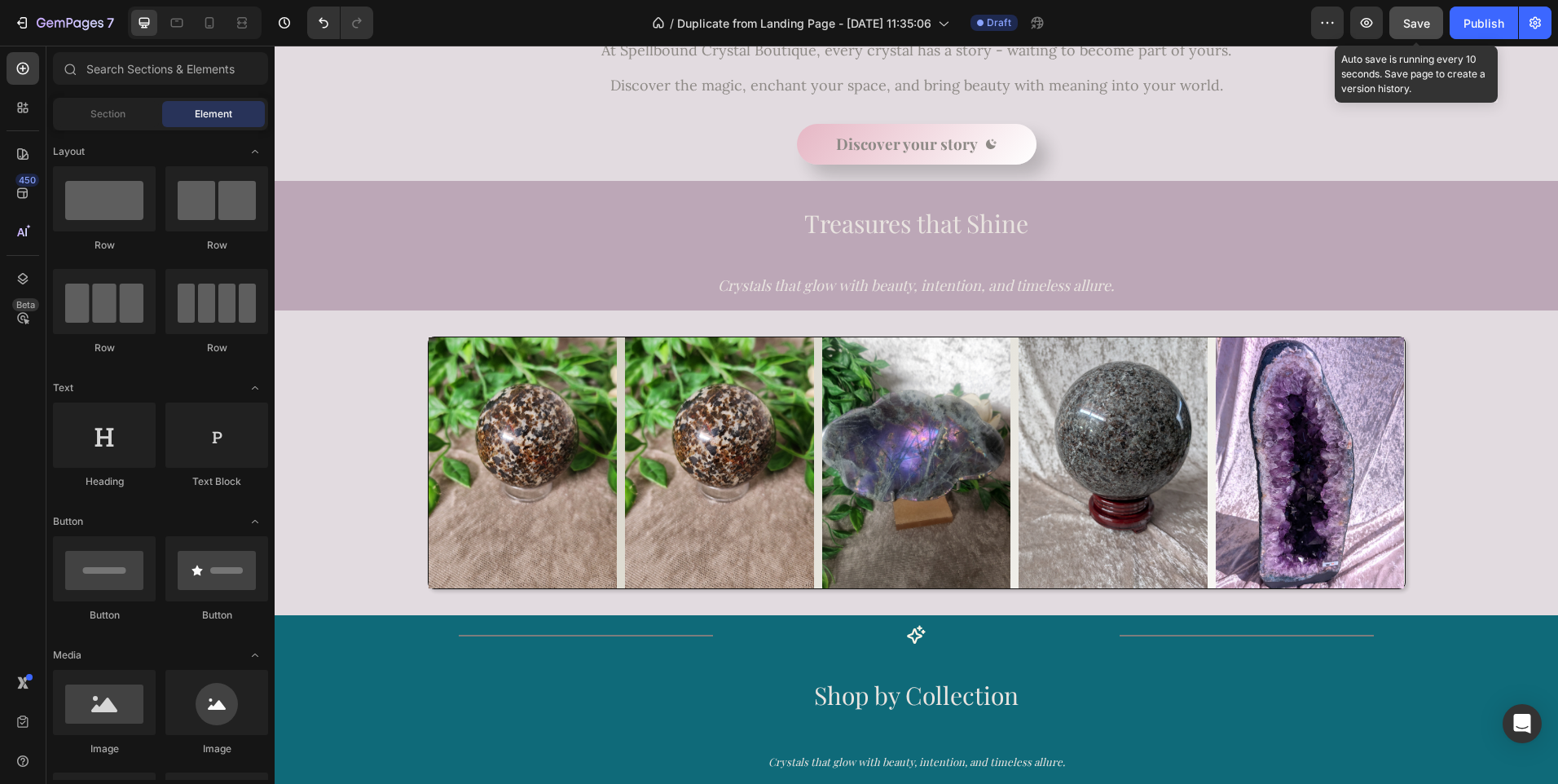
click at [1415, 30] on span "Save" at bounding box center [1416, 23] width 27 height 14
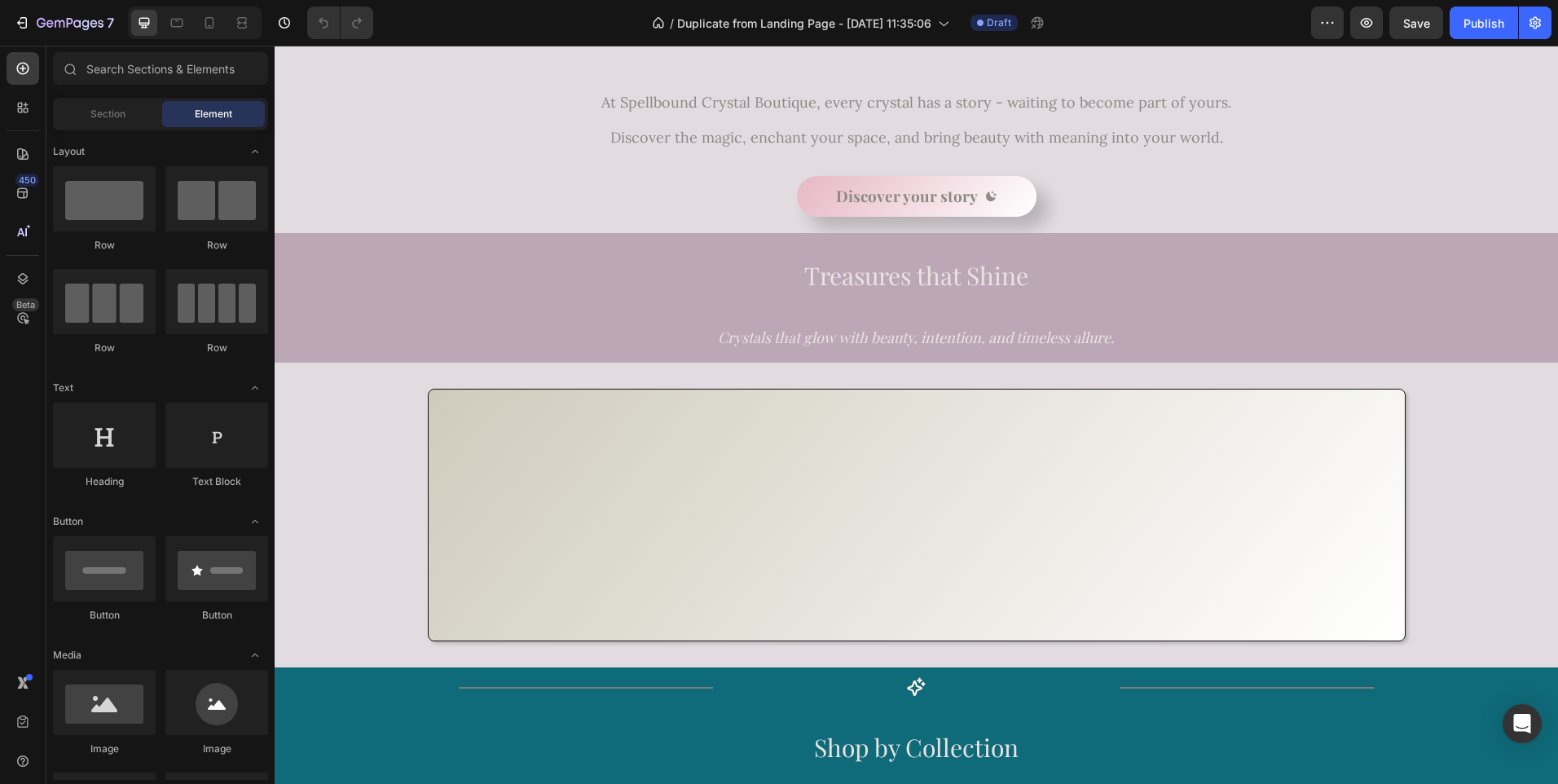
scroll to position [525, 0]
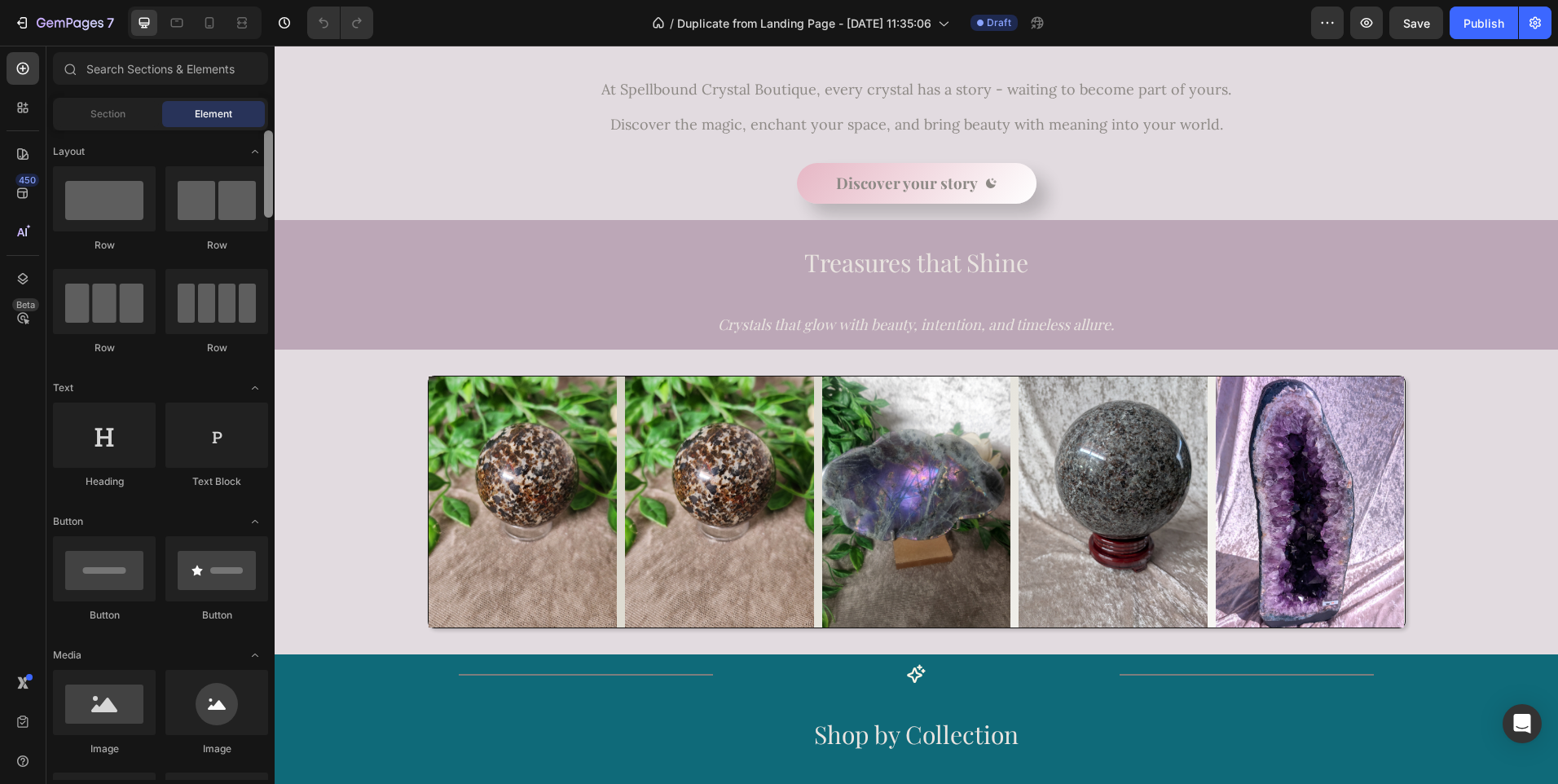
drag, startPoint x: 267, startPoint y: 194, endPoint x: 270, endPoint y: 142, distance: 52.1
click at [270, 142] on div at bounding box center [268, 174] width 9 height 87
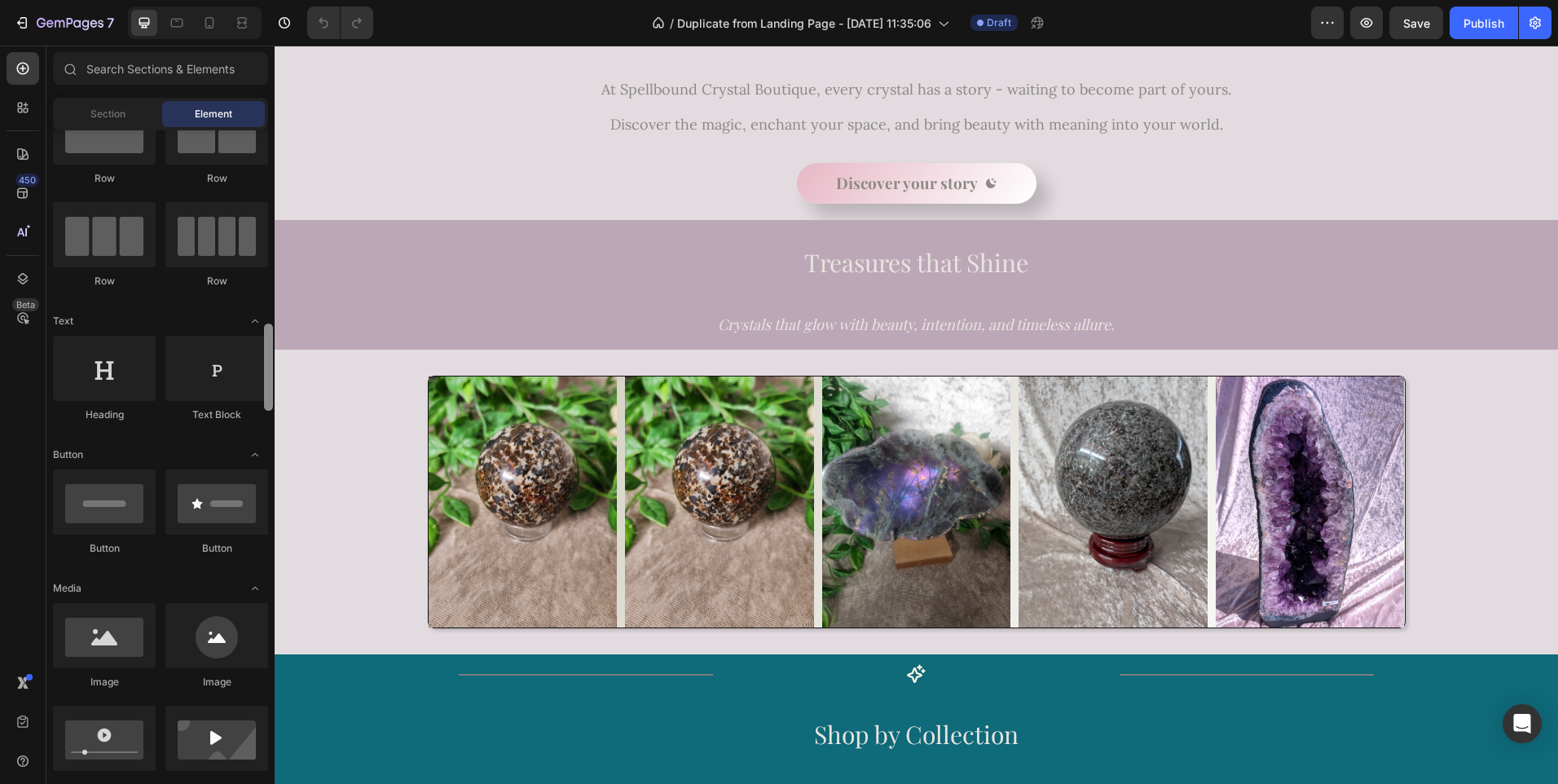
scroll to position [0, 0]
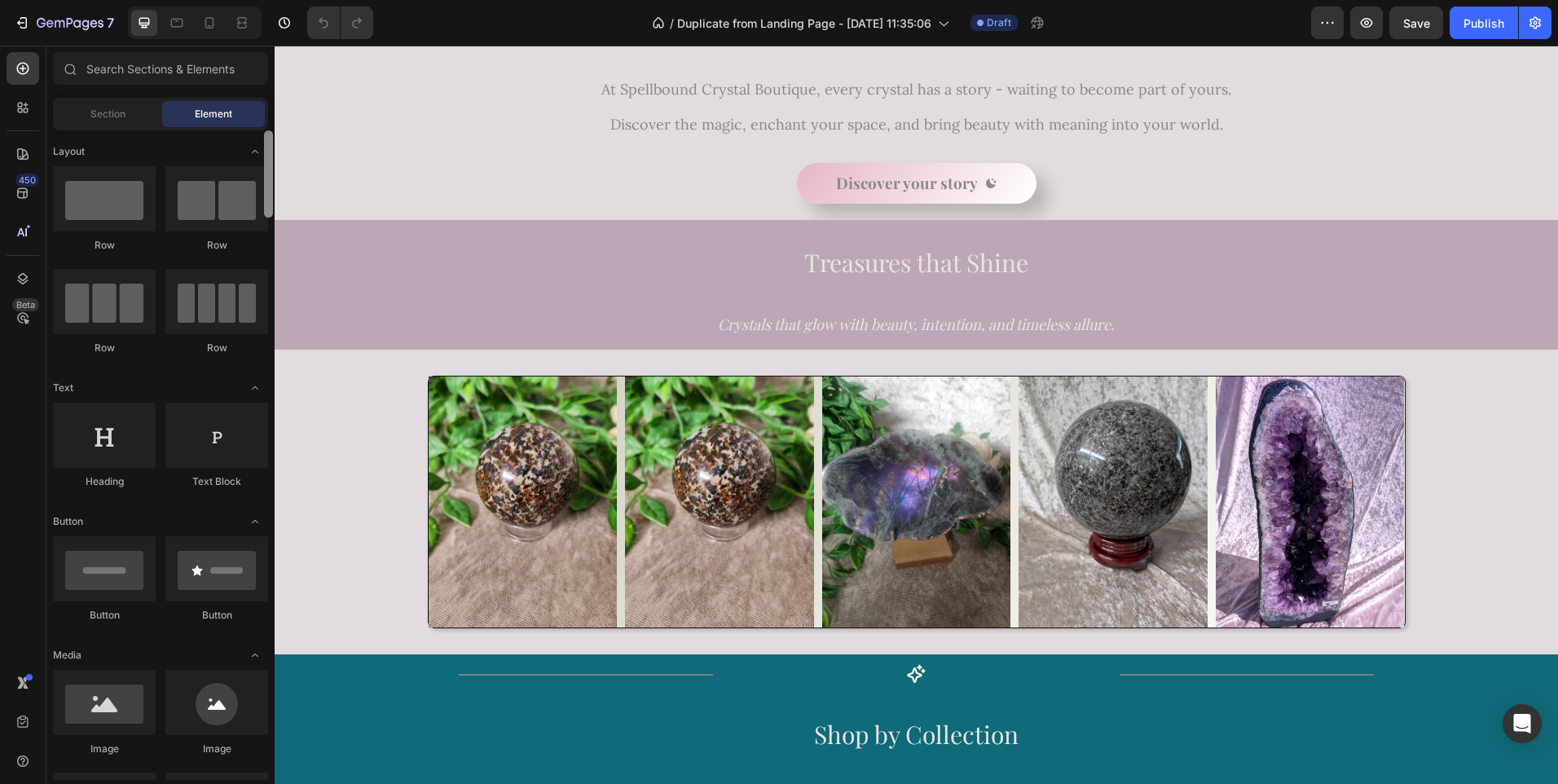
drag, startPoint x: 270, startPoint y: 142, endPoint x: 274, endPoint y: 112, distance: 30.3
click at [274, 112] on div "Sections(18) Elements(83) Section Element Hero Section Product Detail Brands Tr…" at bounding box center [160, 416] width 228 height 728
drag, startPoint x: 266, startPoint y: 158, endPoint x: 266, endPoint y: 148, distance: 10.0
click at [266, 148] on div at bounding box center [268, 174] width 9 height 87
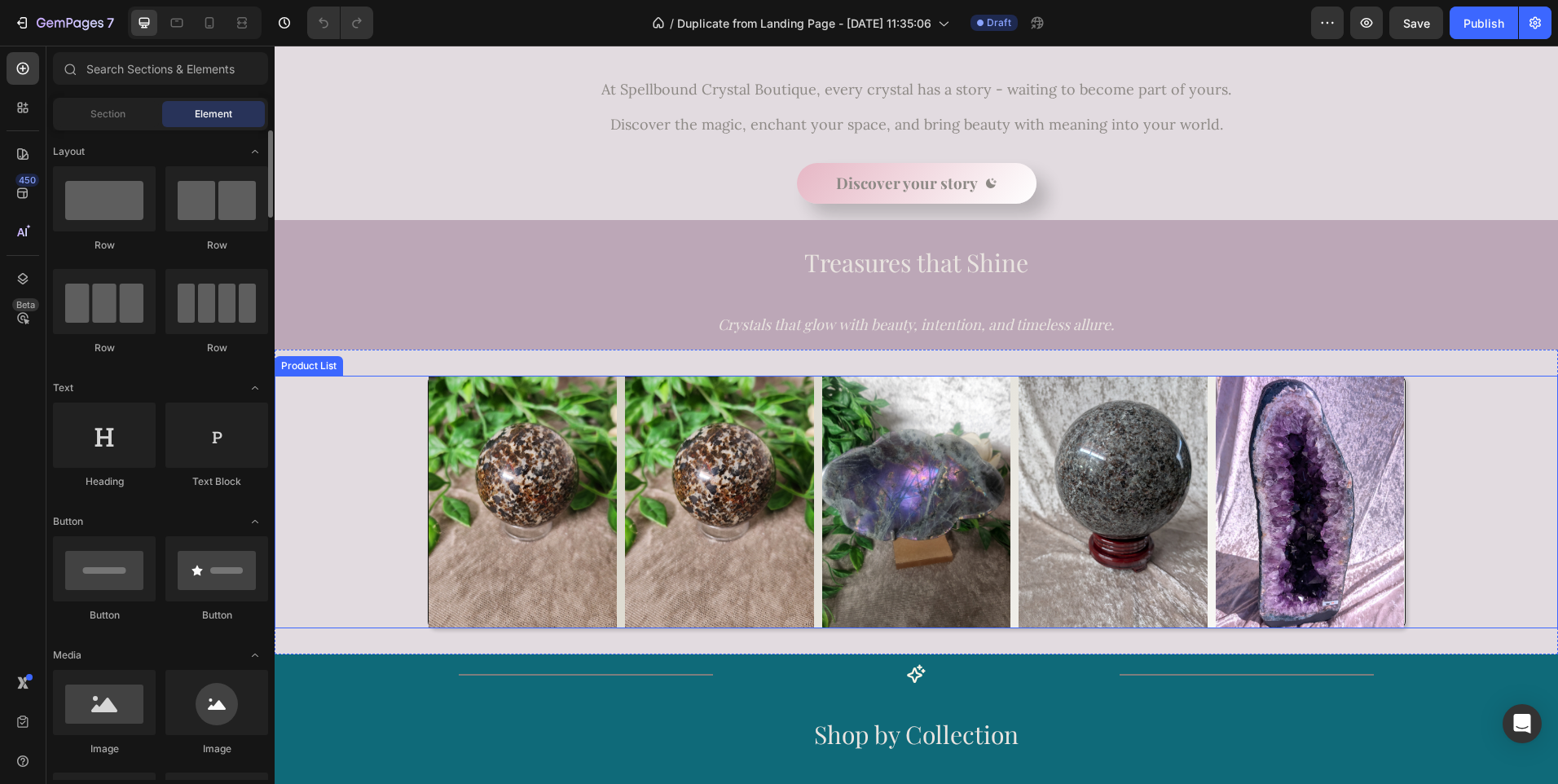
click at [336, 422] on div "Product Images Row Product List Product Images Row Product List Product Images …" at bounding box center [916, 503] width 1284 height 254
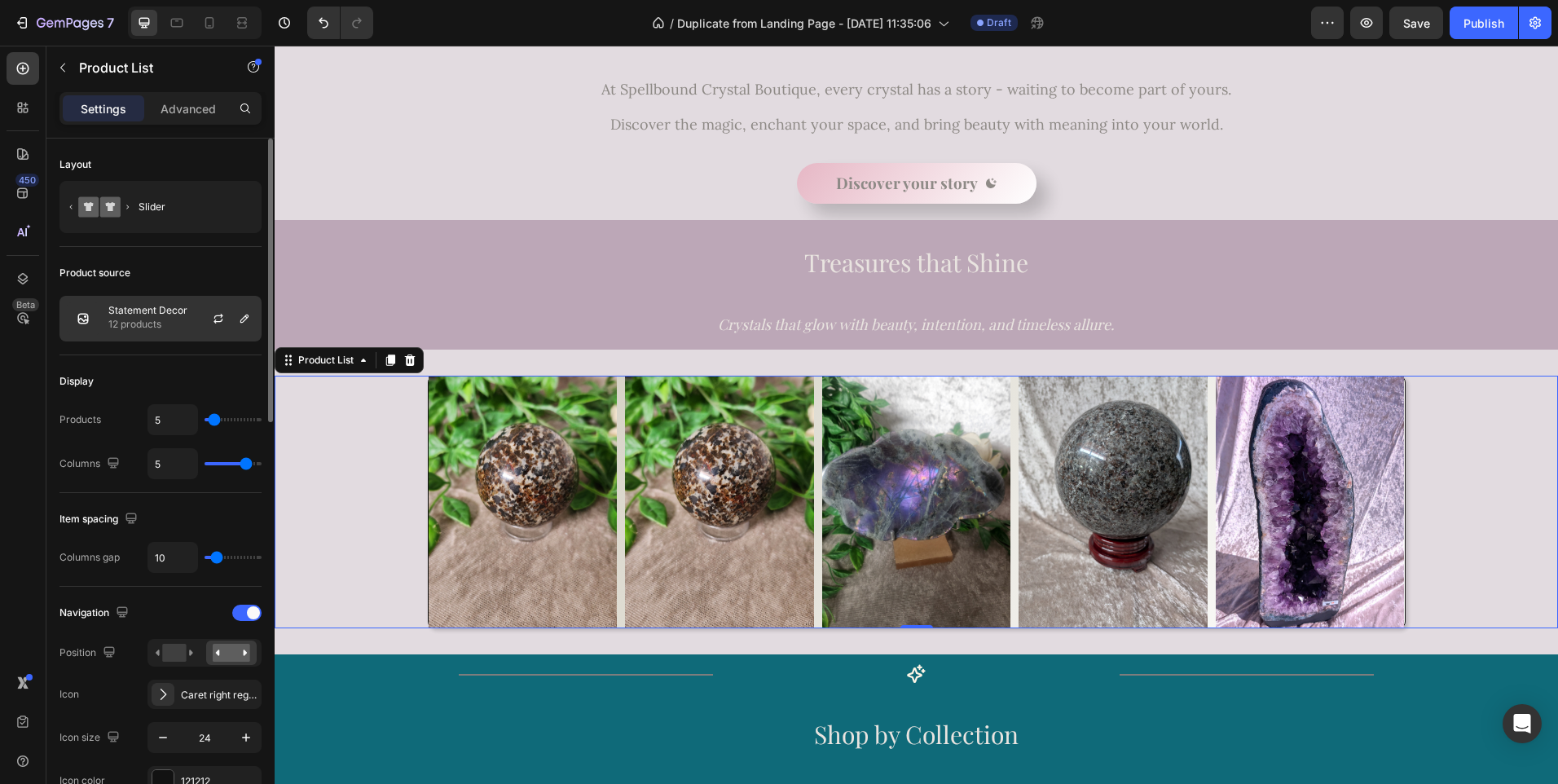
click at [174, 313] on p "Statement Decor" at bounding box center [148, 310] width 79 height 11
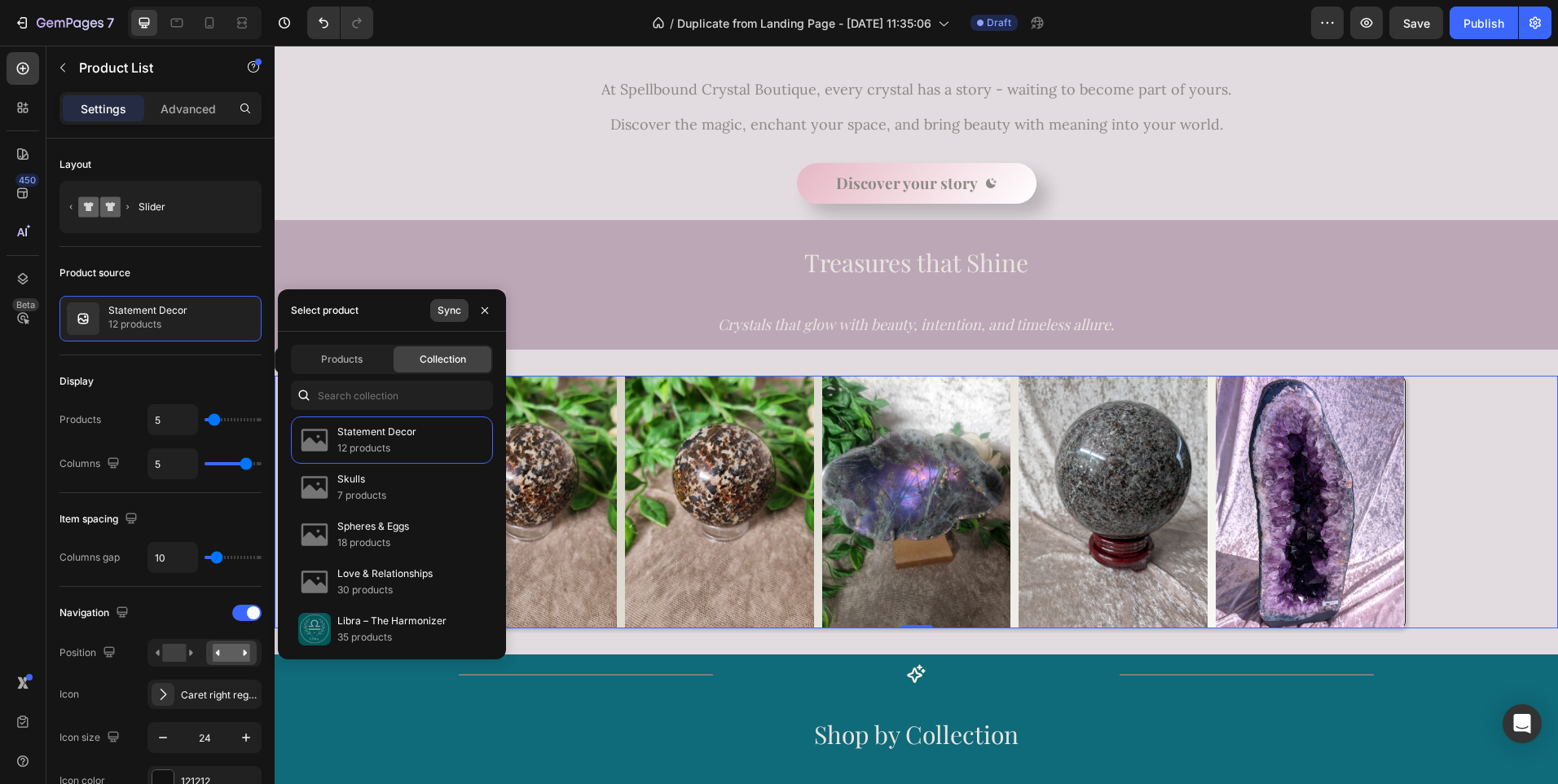
click at [444, 313] on div "Sync" at bounding box center [449, 310] width 23 height 15
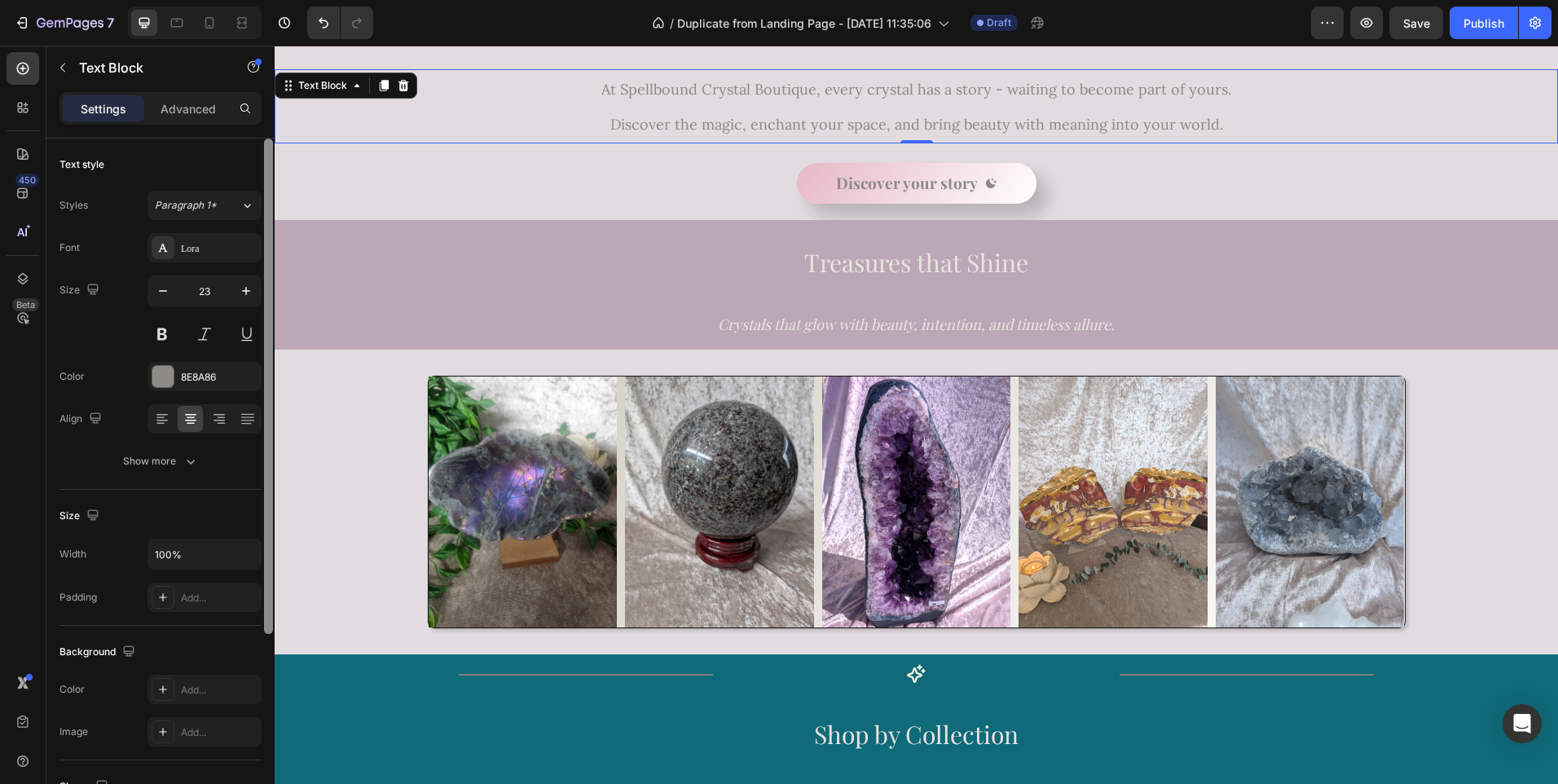
drag, startPoint x: 267, startPoint y: 508, endPoint x: 264, endPoint y: 438, distance: 70.1
click at [264, 438] on div at bounding box center [268, 386] width 9 height 495
drag, startPoint x: 264, startPoint y: 438, endPoint x: 259, endPoint y: 387, distance: 51.2
click at [259, 387] on div "Text style Styles Paragraph 1* Font Lora Size 23 Color 8E8A86 Align Show more S…" at bounding box center [160, 484] width 228 height 692
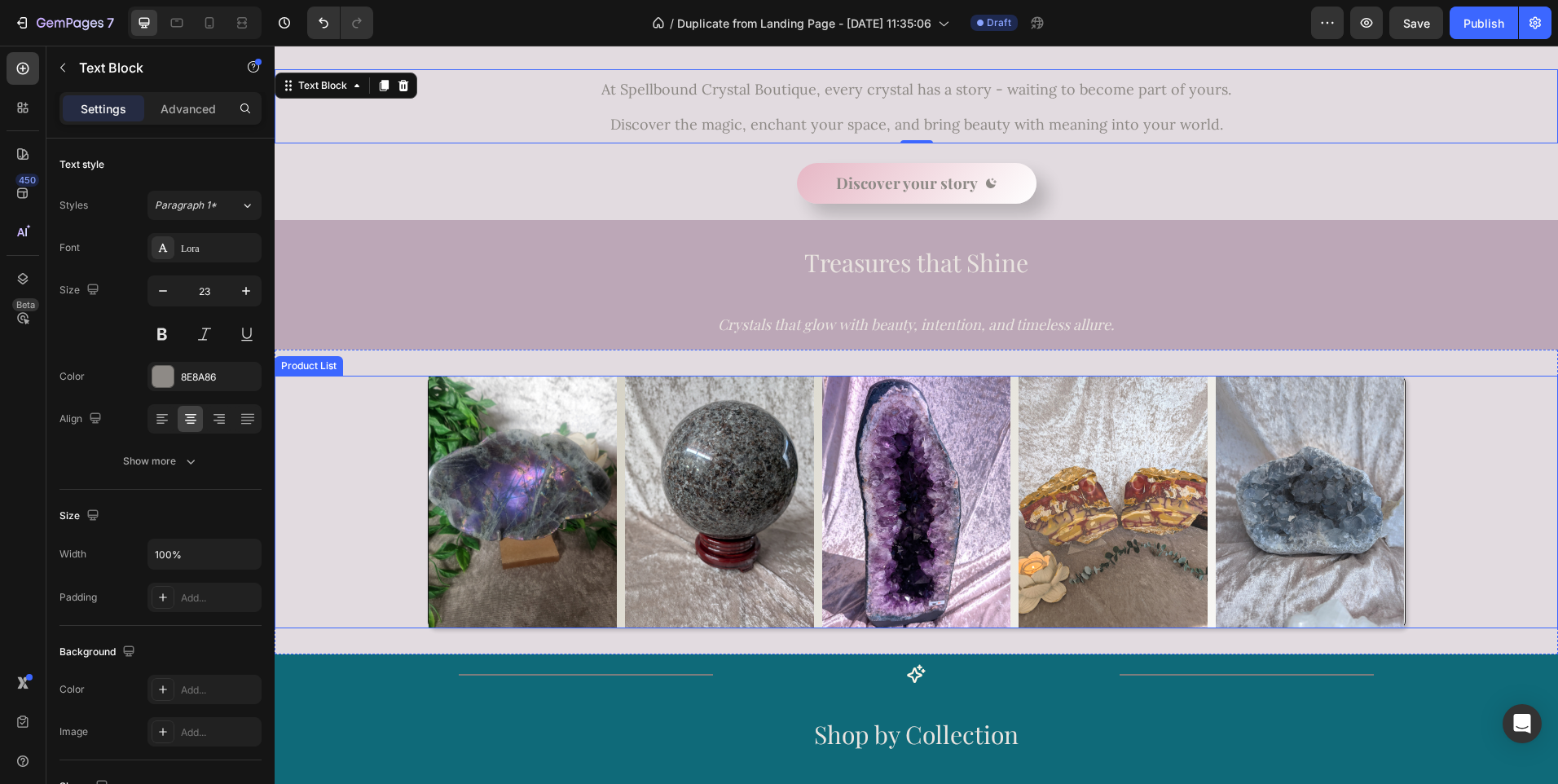
click at [324, 434] on div "Product Images Row Product List Product Images Row Product List Product Images …" at bounding box center [916, 503] width 1284 height 254
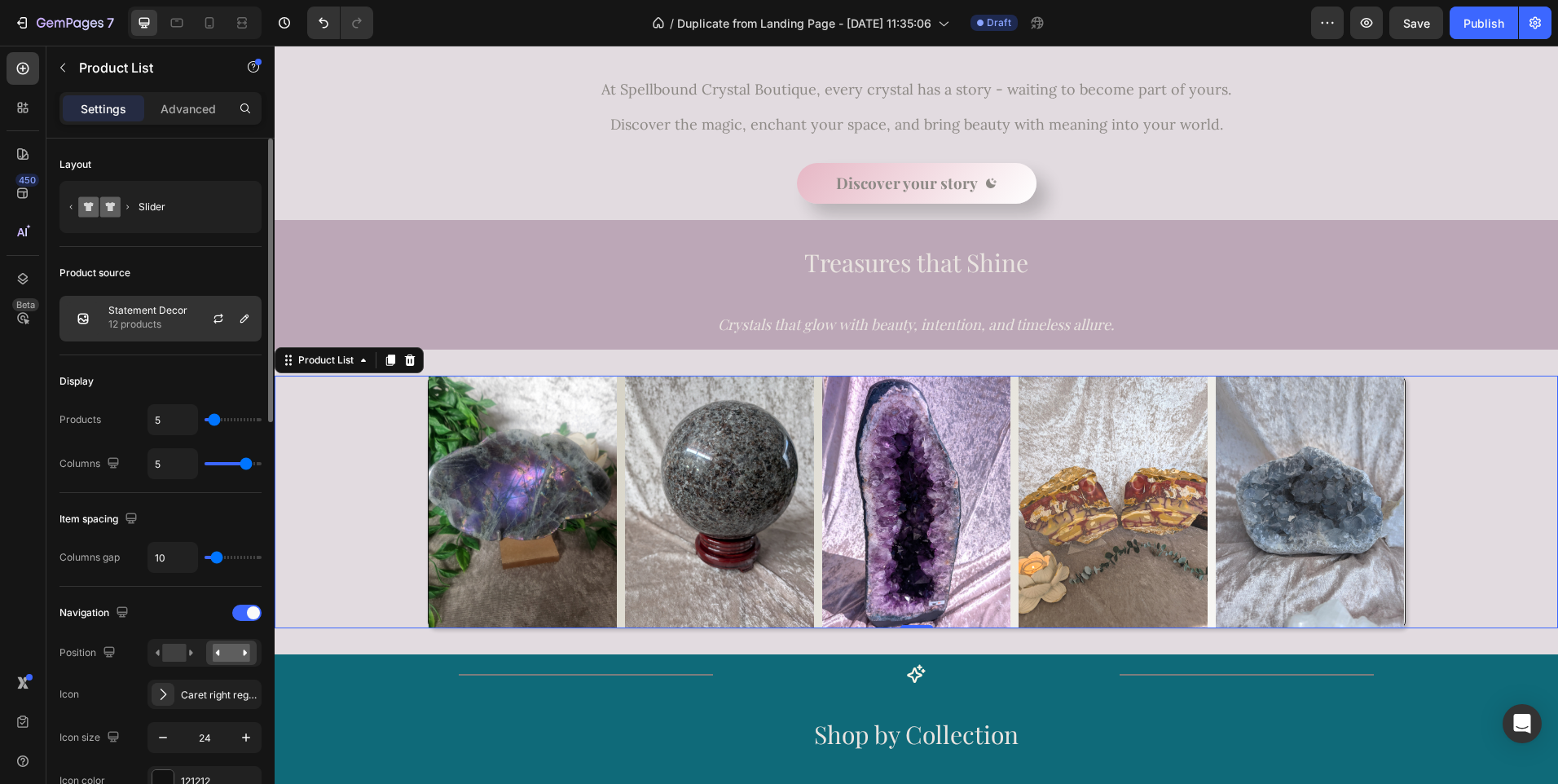
click at [181, 323] on p "12 products" at bounding box center [148, 324] width 79 height 16
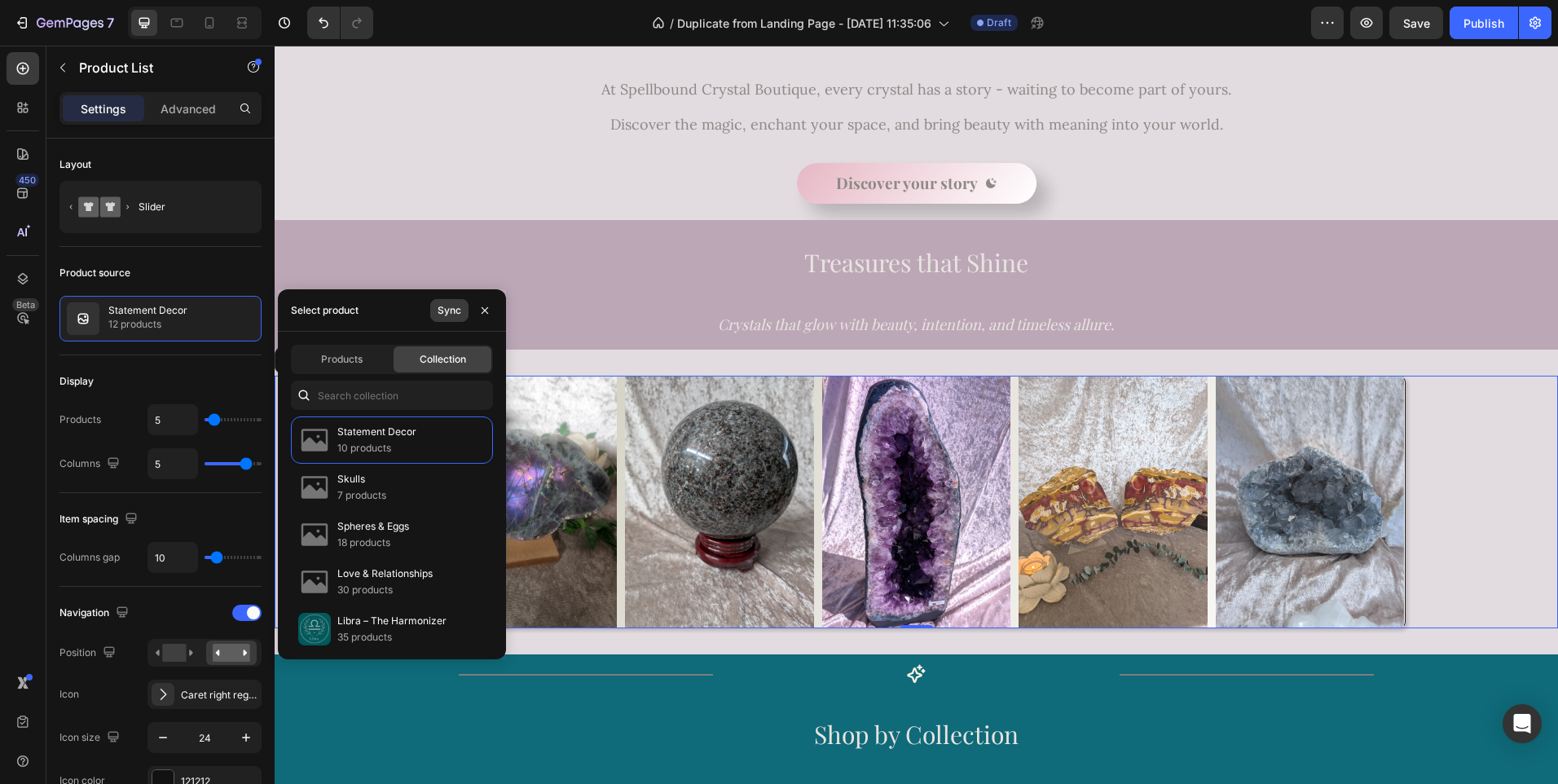
click at [446, 315] on div "Sync" at bounding box center [449, 310] width 23 height 15
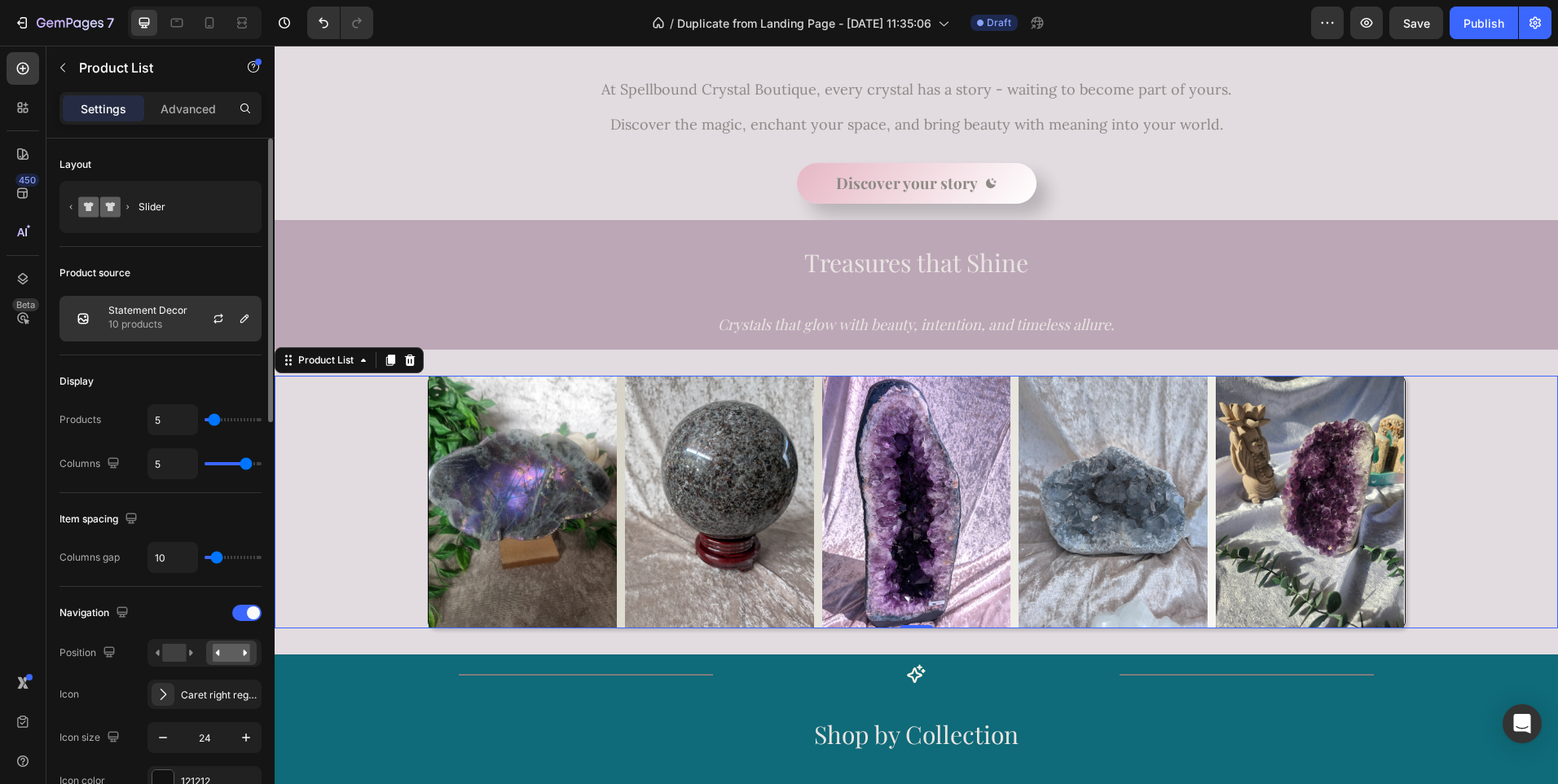
click at [190, 323] on div at bounding box center [225, 319] width 72 height 44
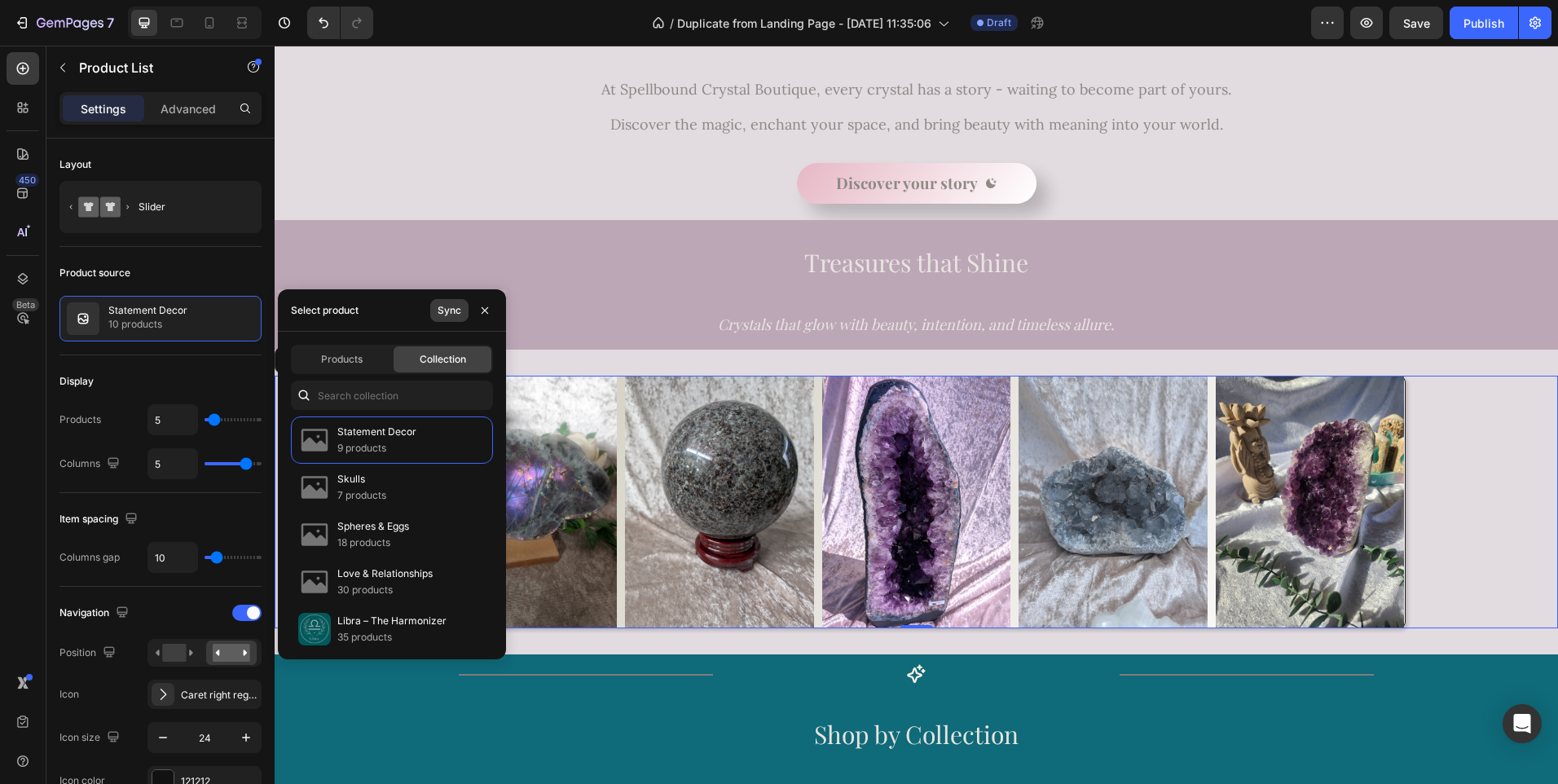
click at [448, 313] on div "Sync" at bounding box center [449, 310] width 23 height 15
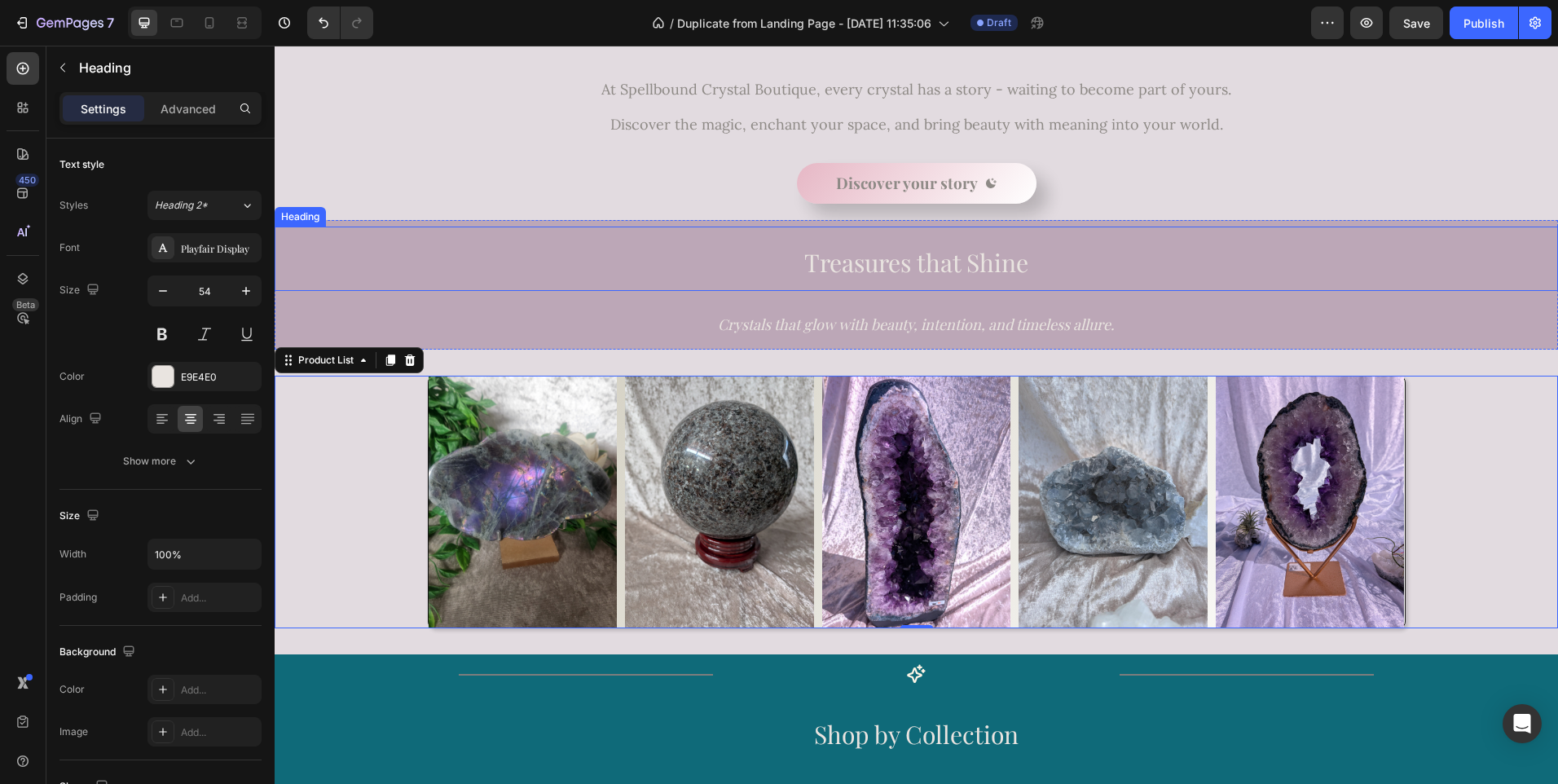
click at [657, 266] on h2 "Treasures that Shine" at bounding box center [916, 259] width 1284 height 64
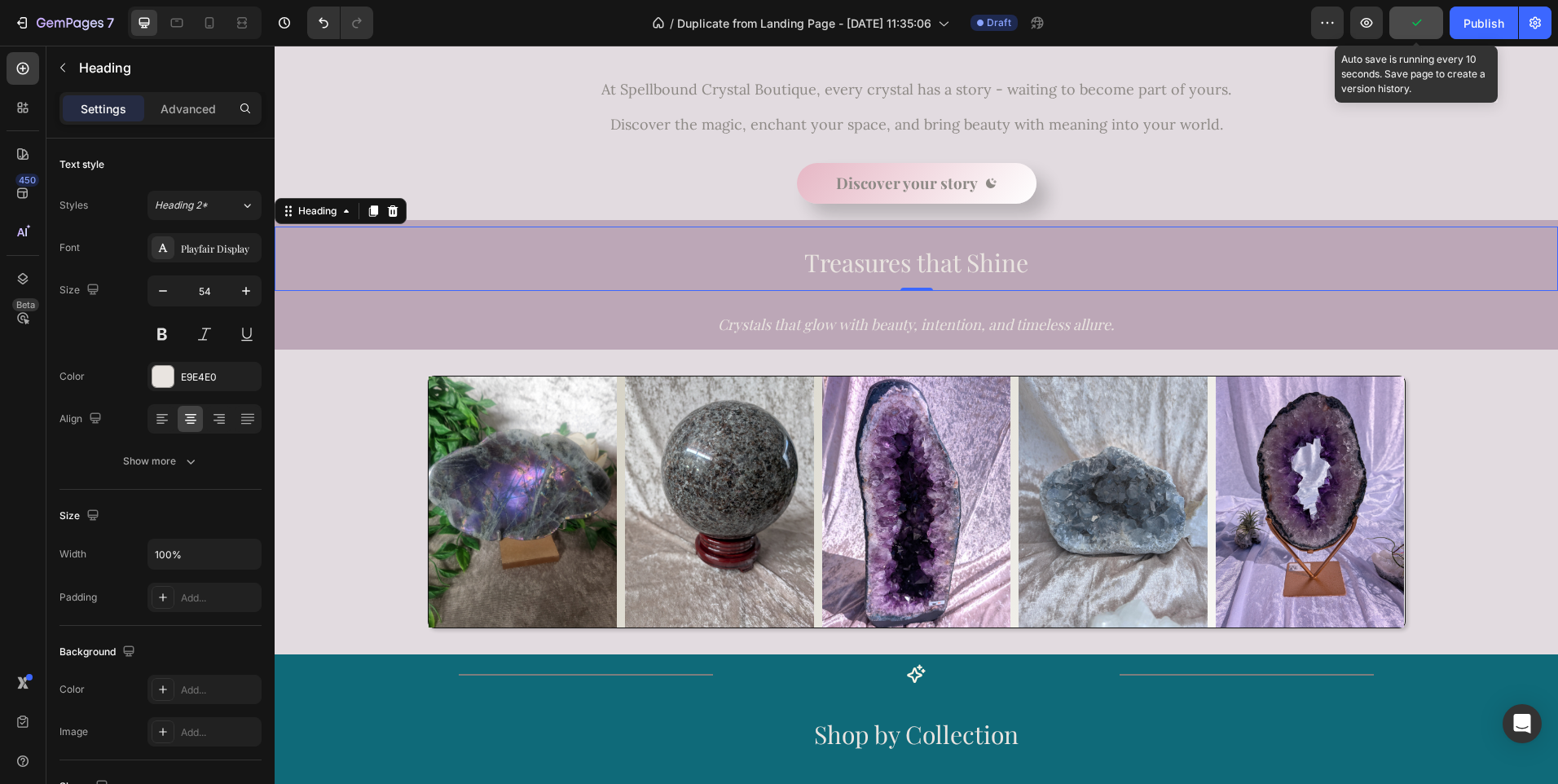
click at [1413, 33] on button "button" at bounding box center [1416, 23] width 54 height 33
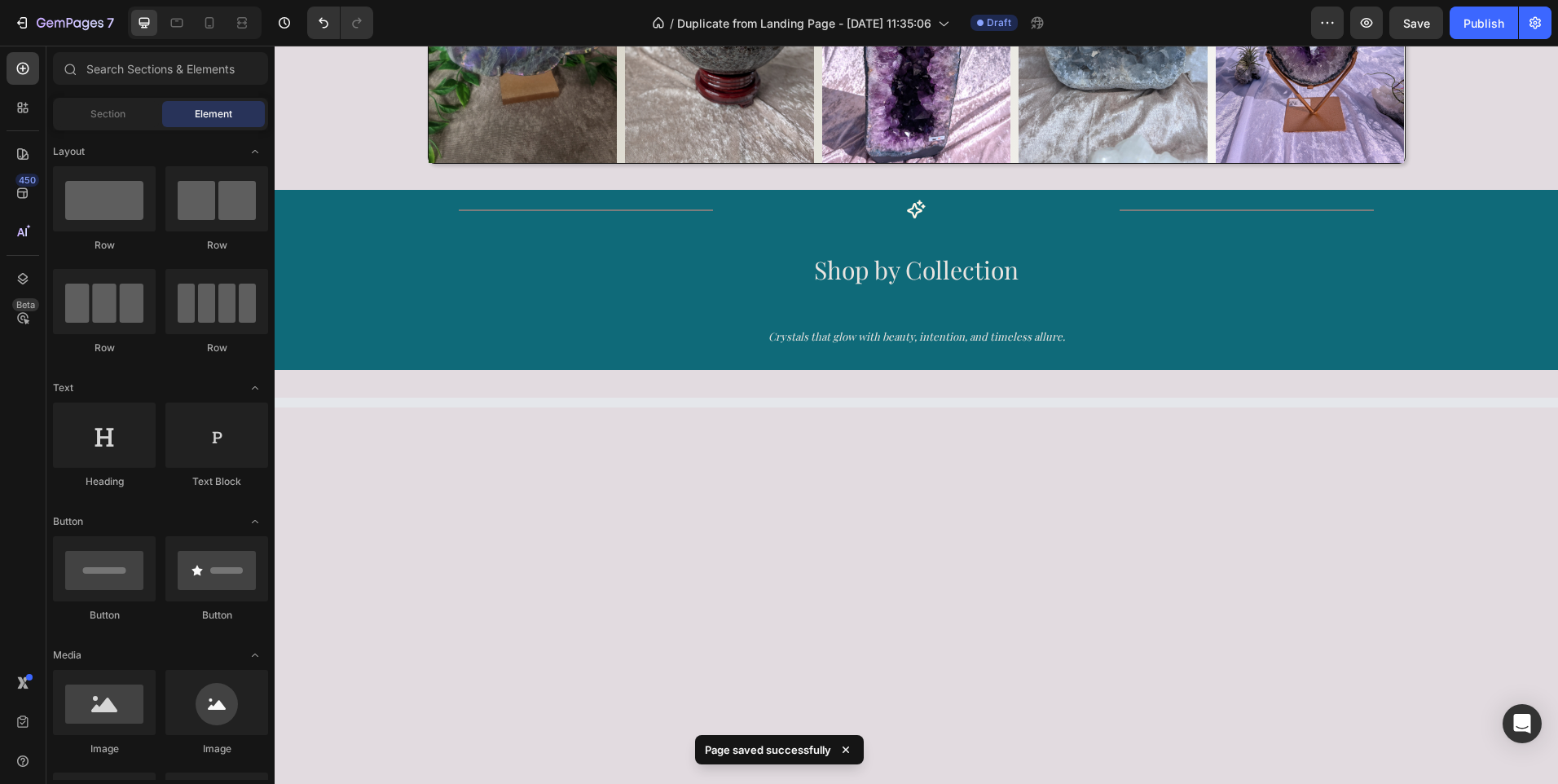
scroll to position [996, 0]
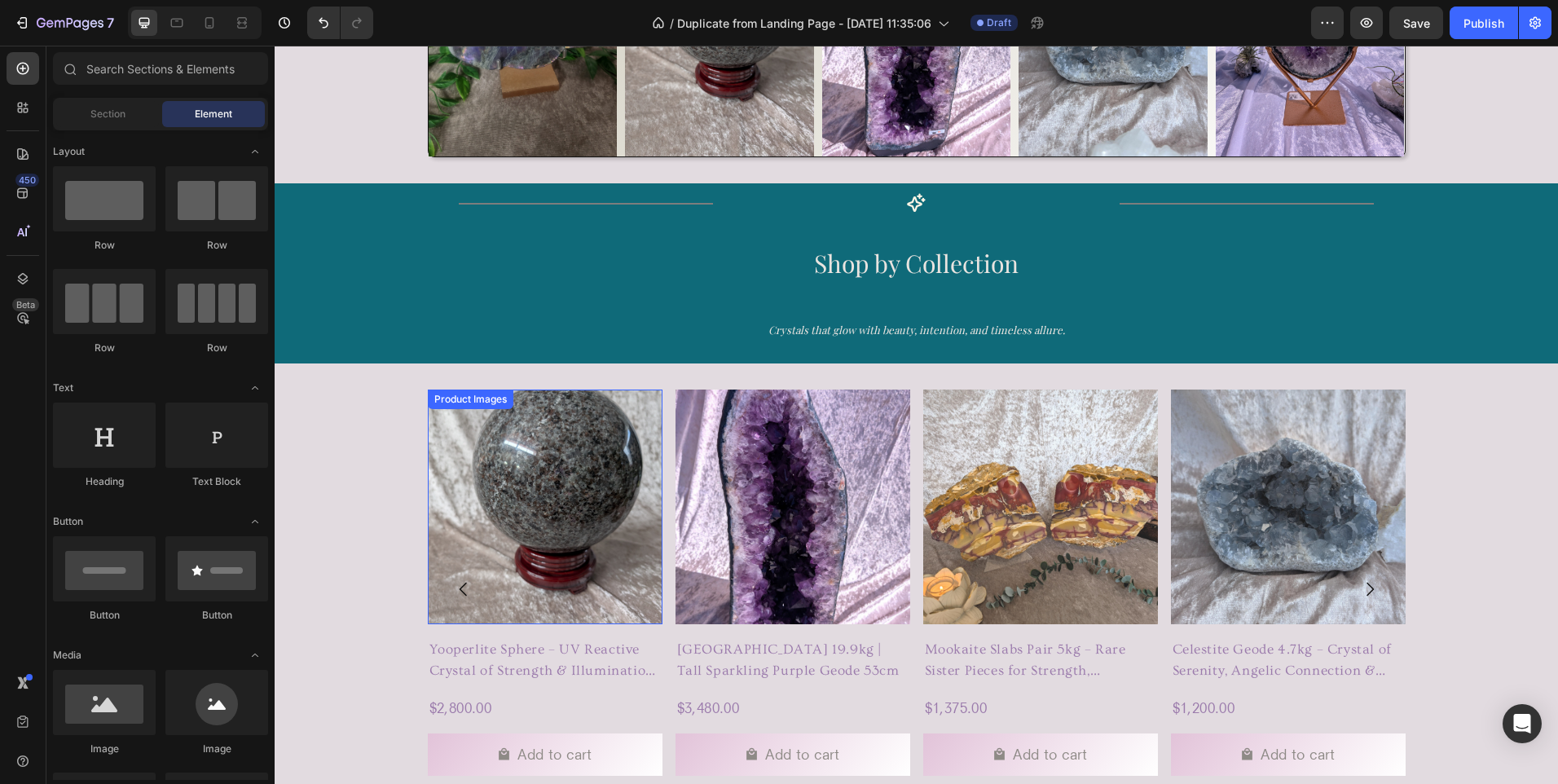
click at [537, 504] on img at bounding box center [545, 506] width 234 height 234
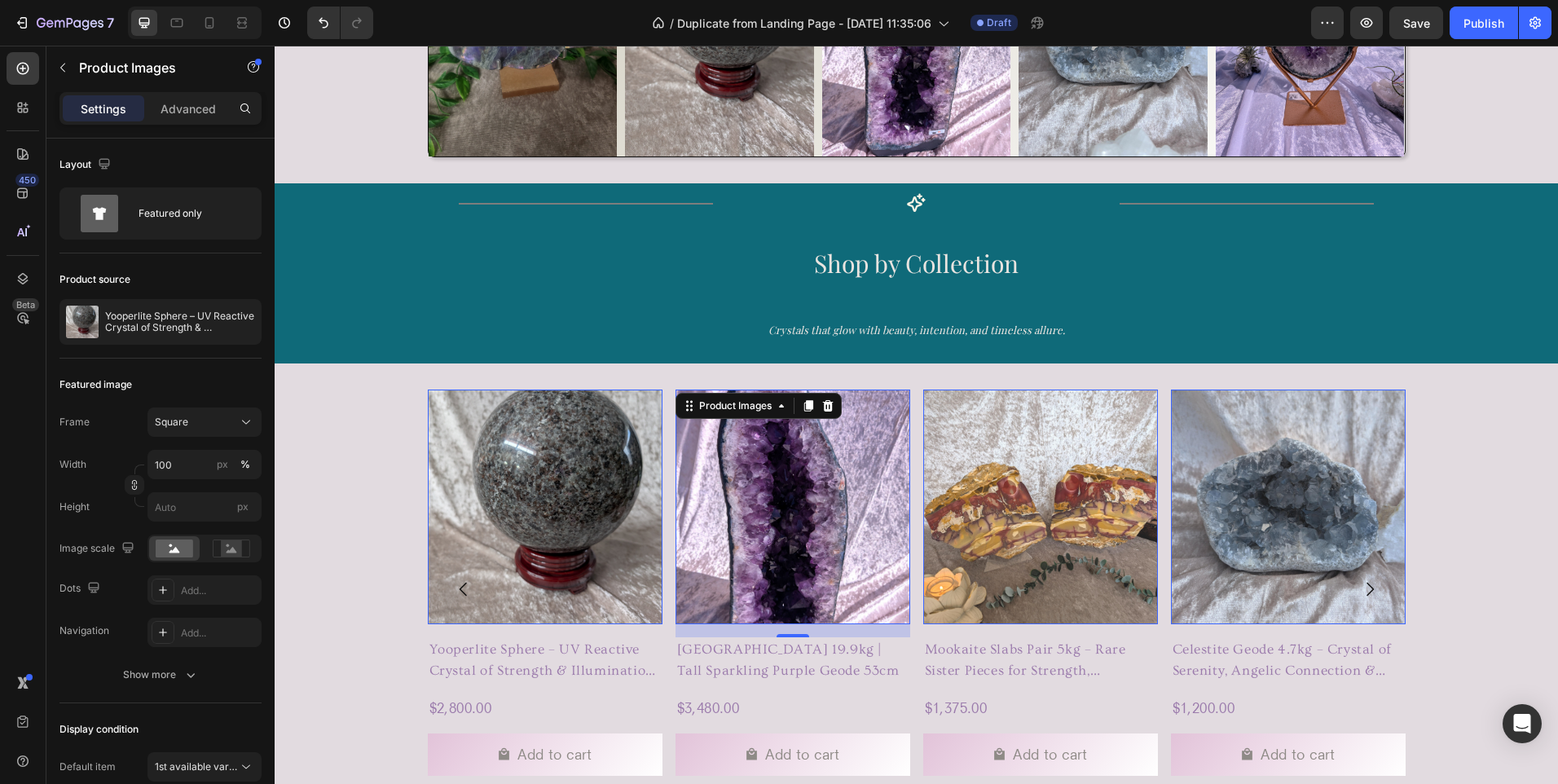
click at [740, 511] on img at bounding box center [793, 506] width 234 height 234
click at [360, 416] on div "Product Images 16 Yooperlite Sphere – UV Reactive Crystal of Strength & Illumin…" at bounding box center [916, 588] width 1284 height 399
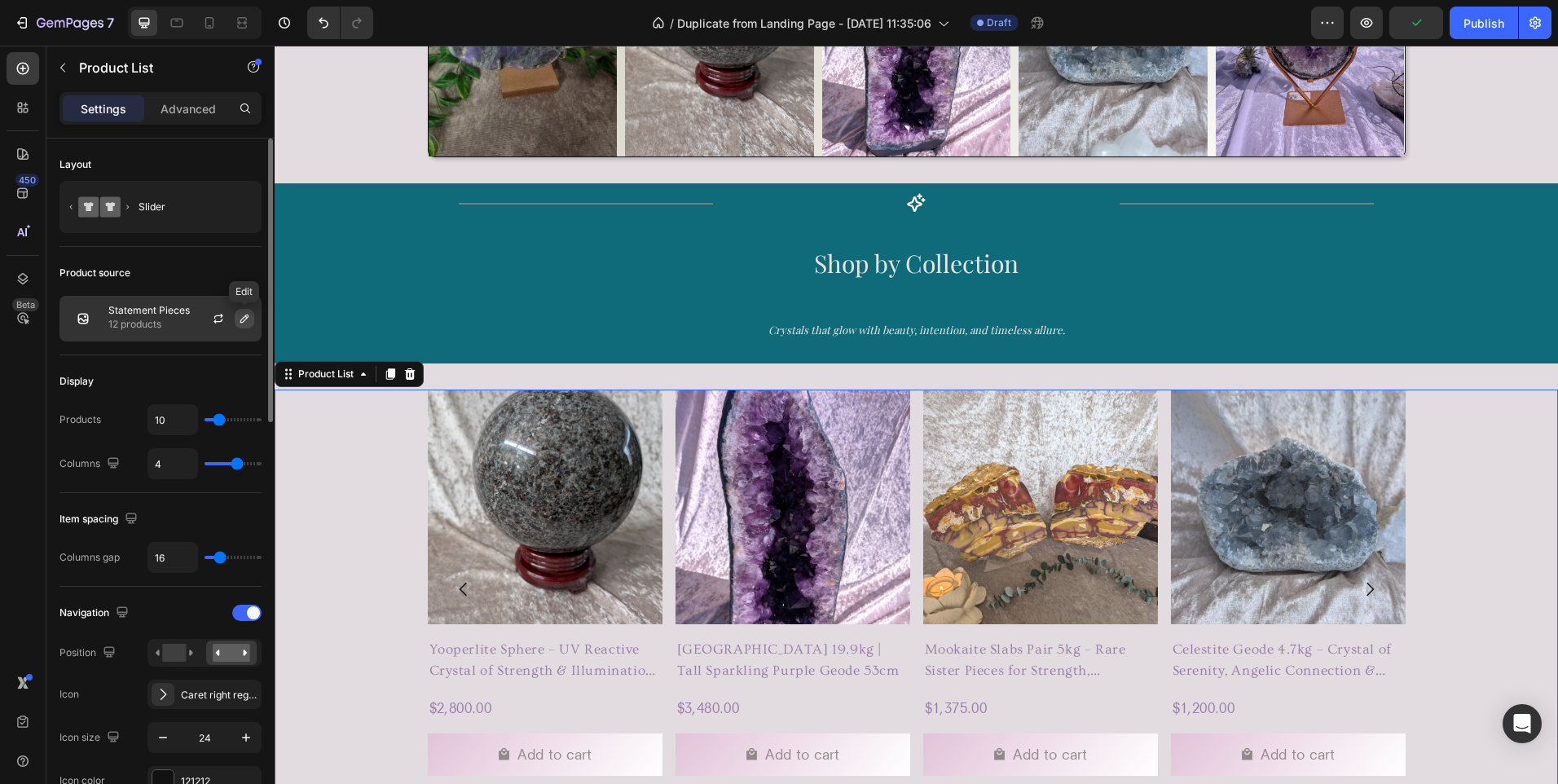
click at [246, 317] on icon "button" at bounding box center [244, 318] width 8 height 8
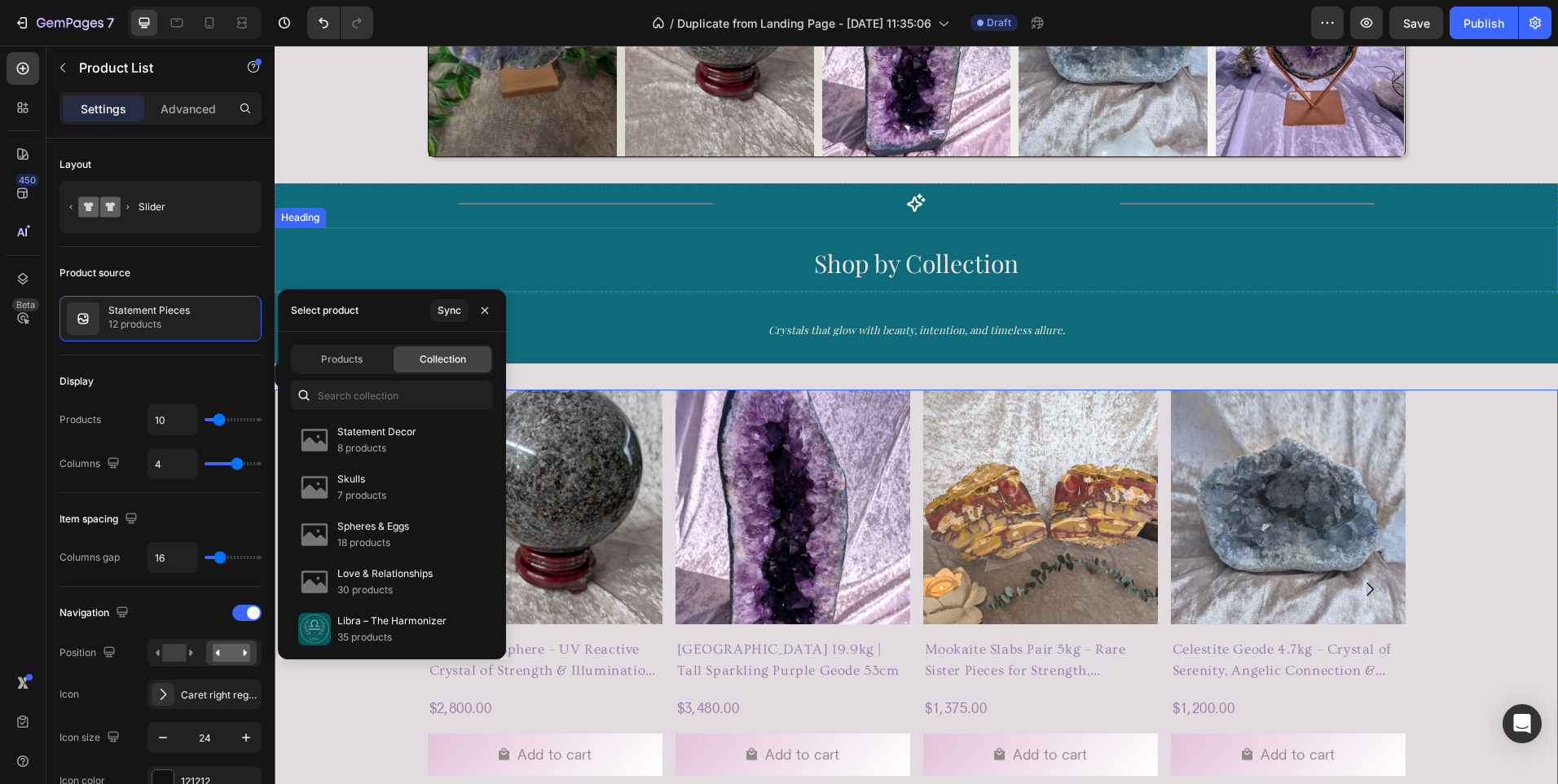
click at [516, 254] on h2 "Shop by Collection" at bounding box center [916, 260] width 1284 height 64
